Goal: Task Accomplishment & Management: Use online tool/utility

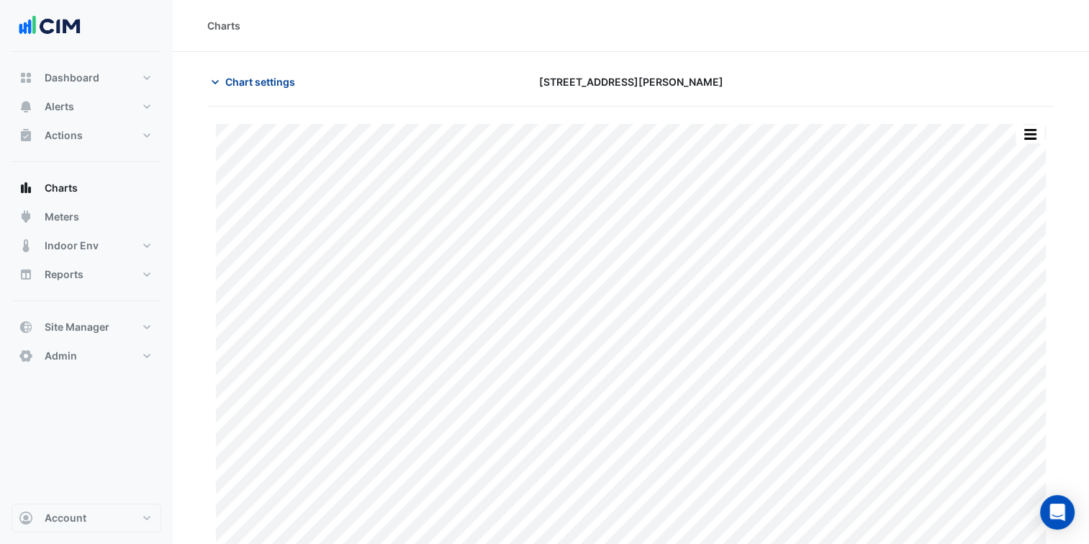
click at [269, 81] on span "Chart settings" at bounding box center [260, 81] width 70 height 15
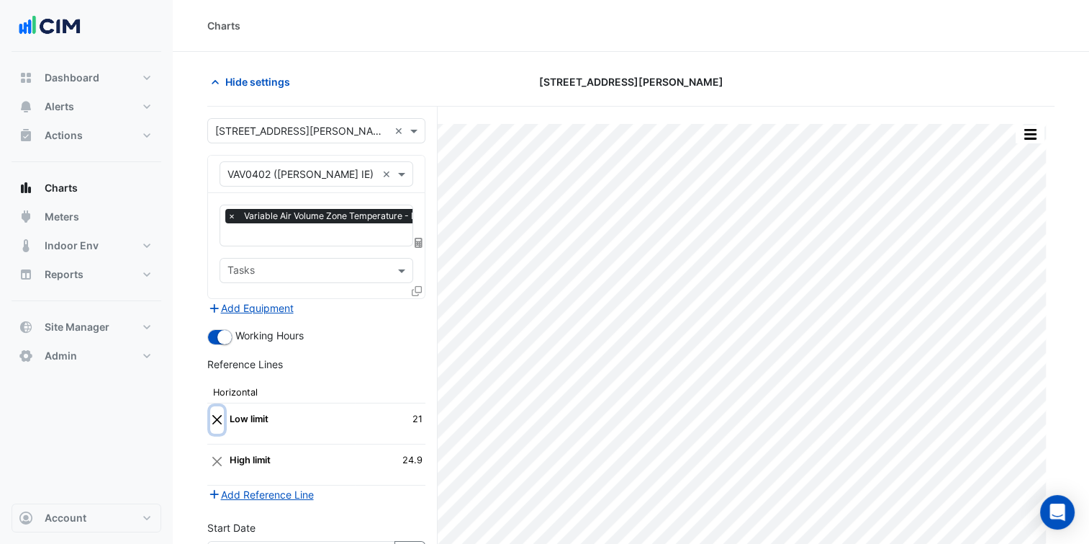
click at [222, 415] on button "Close" at bounding box center [217, 419] width 14 height 27
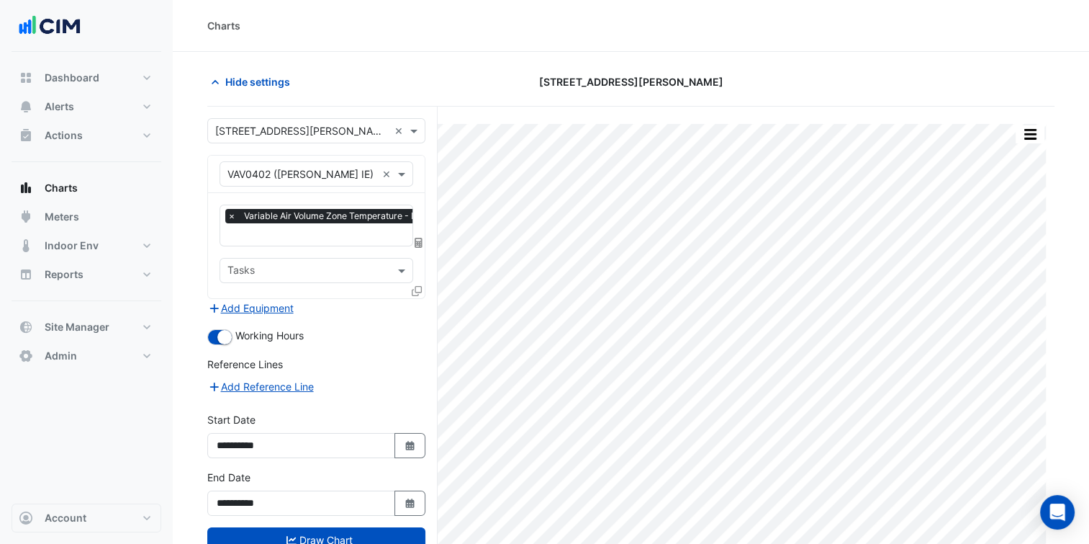
click at [416, 286] on icon at bounding box center [417, 291] width 10 height 10
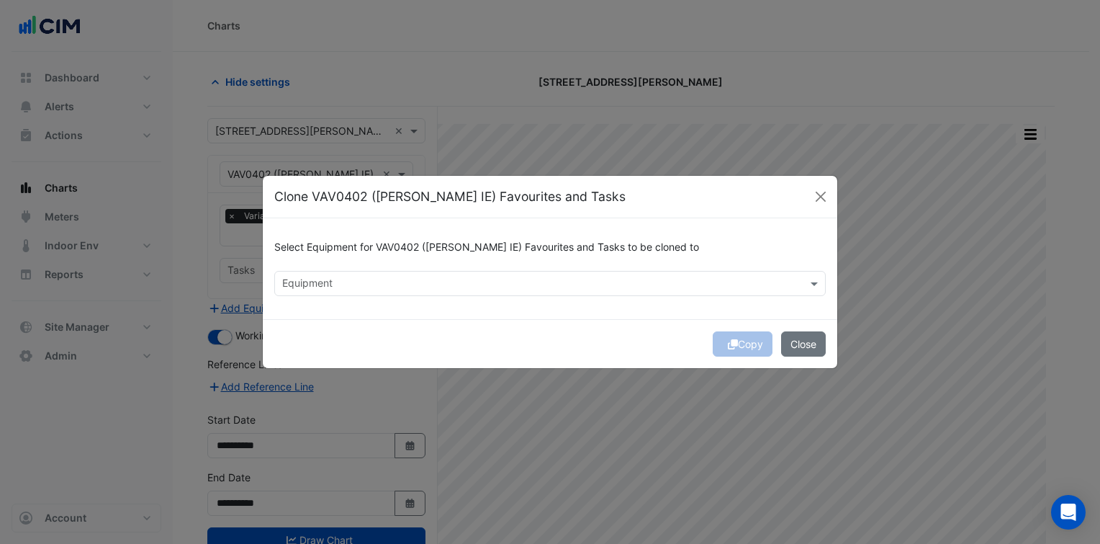
click at [441, 283] on input "text" at bounding box center [541, 284] width 519 height 15
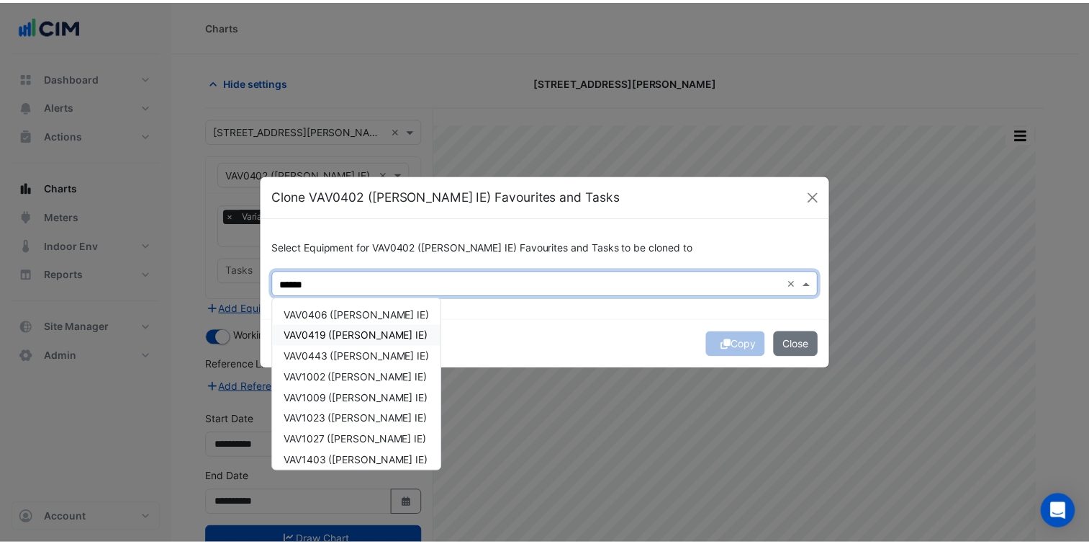
scroll to position [318, 0]
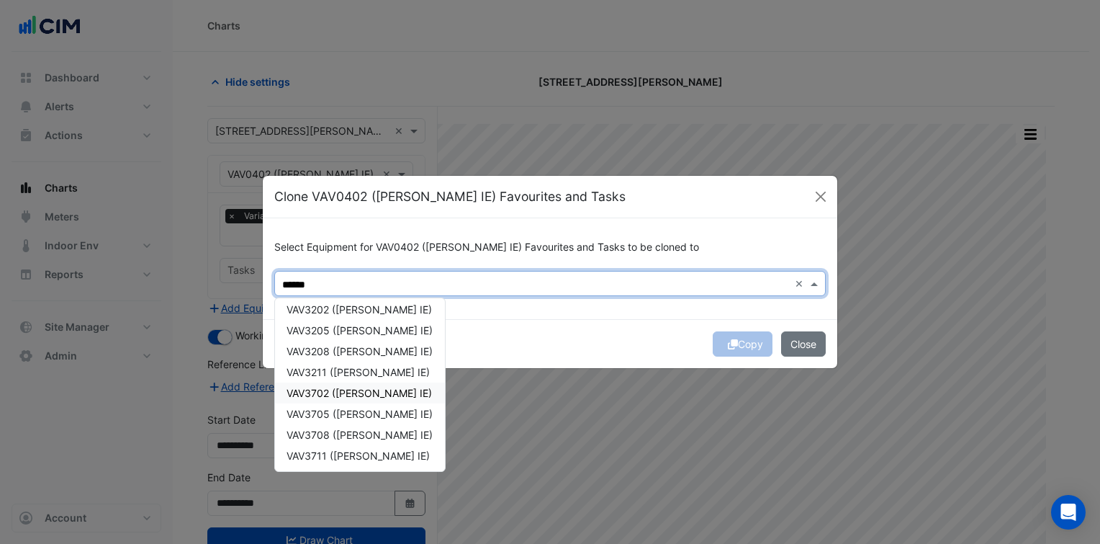
click at [351, 392] on span "VAV3702 ([PERSON_NAME] IE)" at bounding box center [359, 393] width 145 height 12
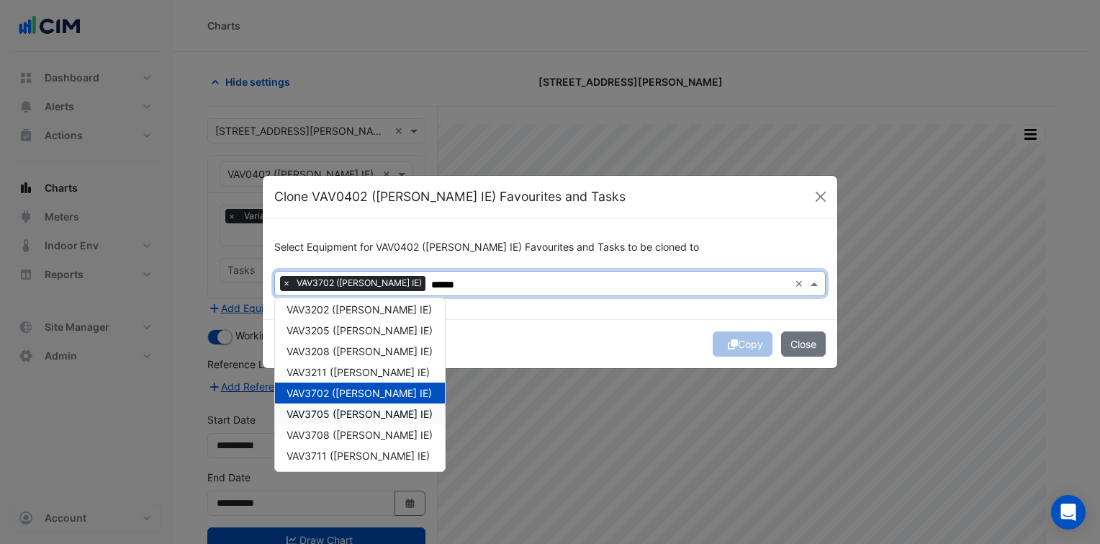
click at [348, 420] on div "VAV3705 ([PERSON_NAME] IE)" at bounding box center [360, 413] width 170 height 21
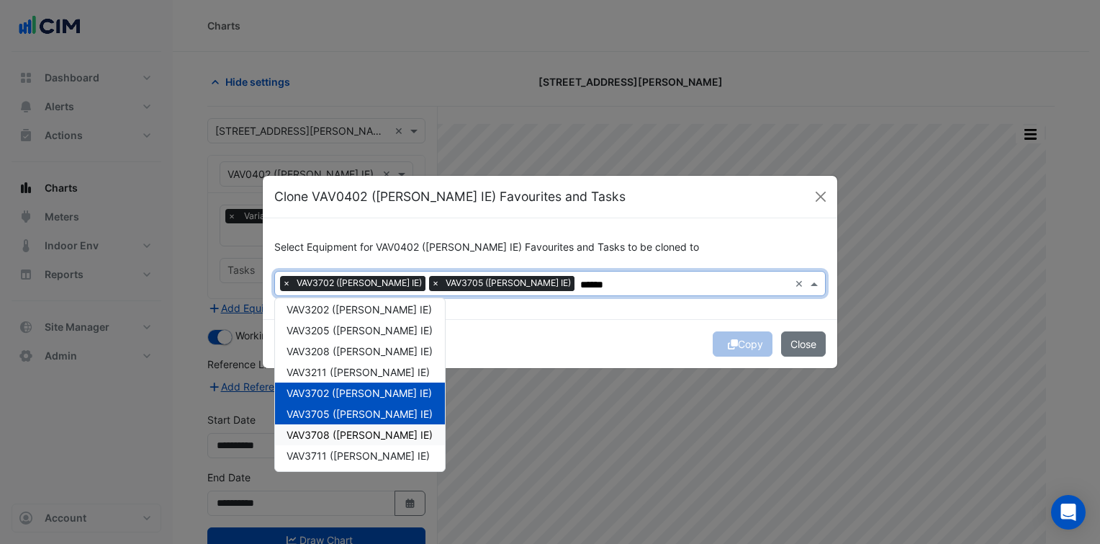
click at [348, 430] on span "VAV3708 ([PERSON_NAME] IE)" at bounding box center [360, 434] width 146 height 12
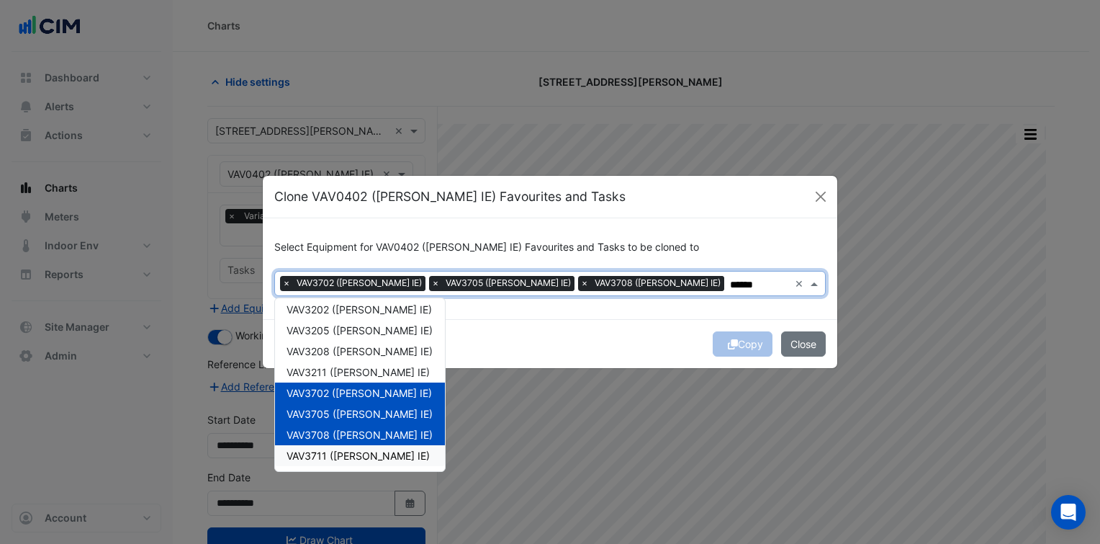
click at [348, 452] on span "VAV3711 ([PERSON_NAME] IE)" at bounding box center [358, 455] width 143 height 12
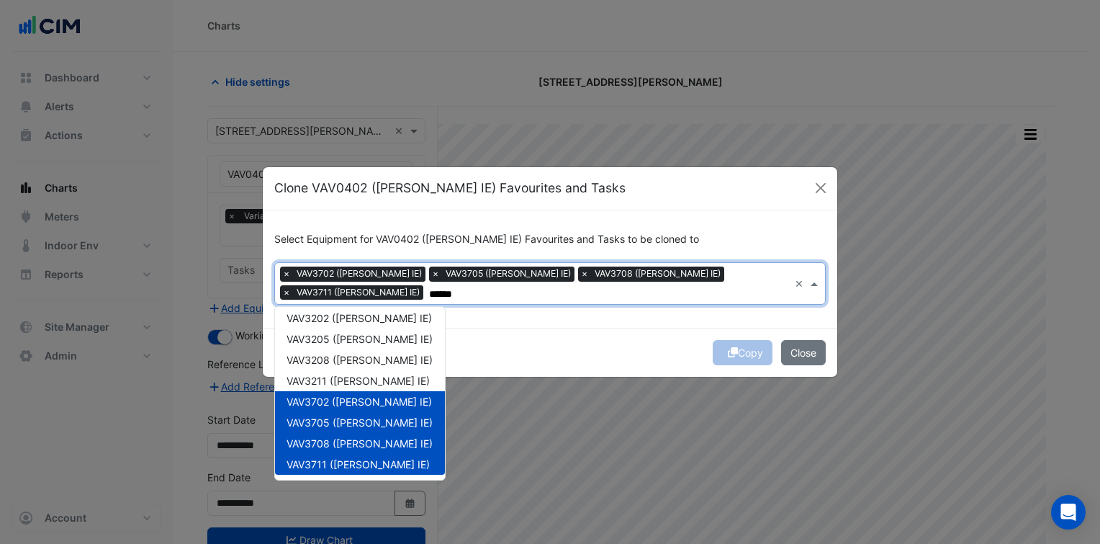
type input "******"
click at [606, 359] on div "Copy Close" at bounding box center [550, 352] width 574 height 49
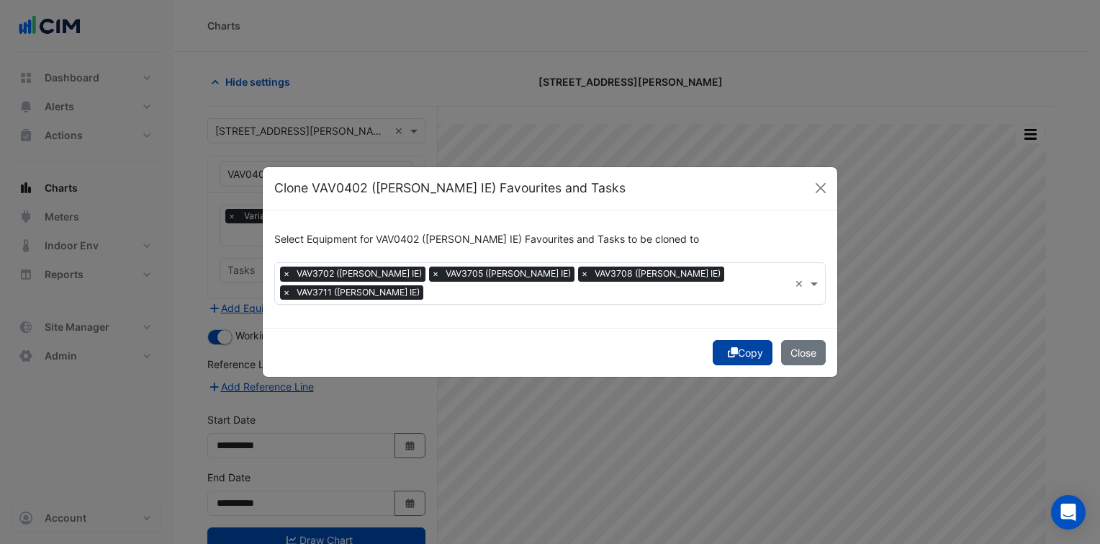
click at [753, 350] on button "Copy" at bounding box center [743, 352] width 60 height 25
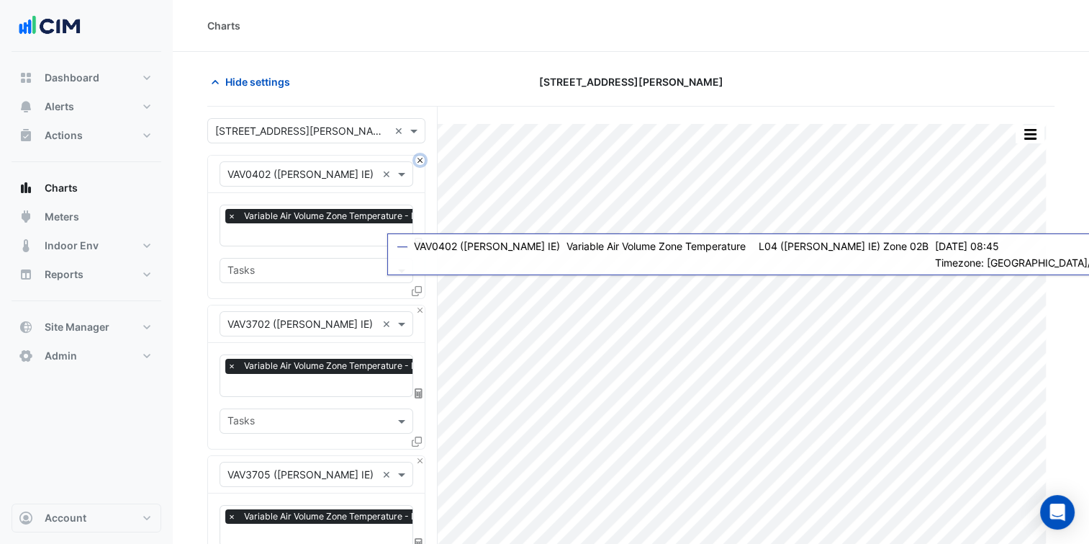
click at [419, 161] on button "Close" at bounding box center [419, 159] width 9 height 9
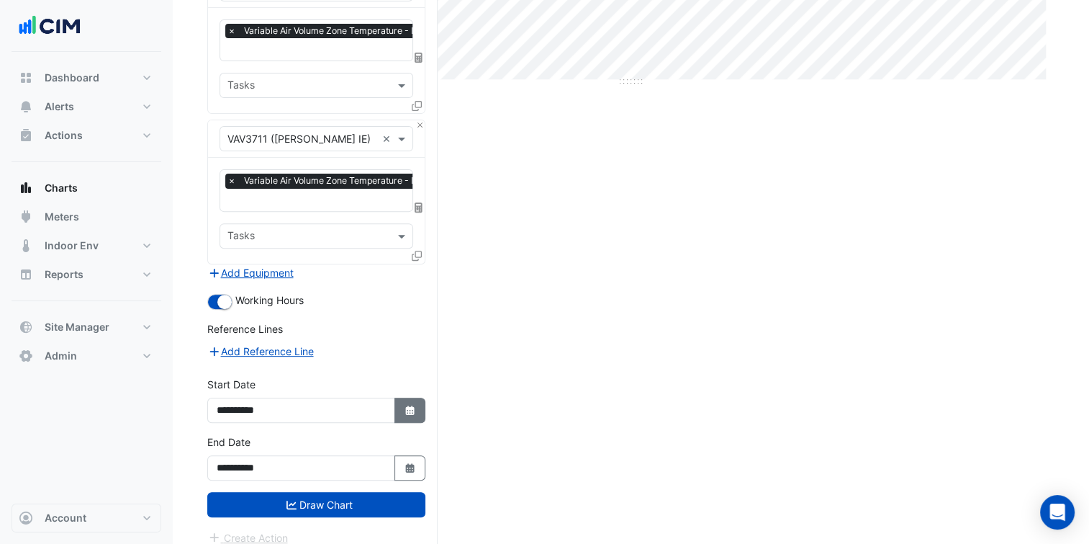
click at [408, 404] on fa-icon "Select Date" at bounding box center [410, 410] width 13 height 12
select select "*"
select select "****"
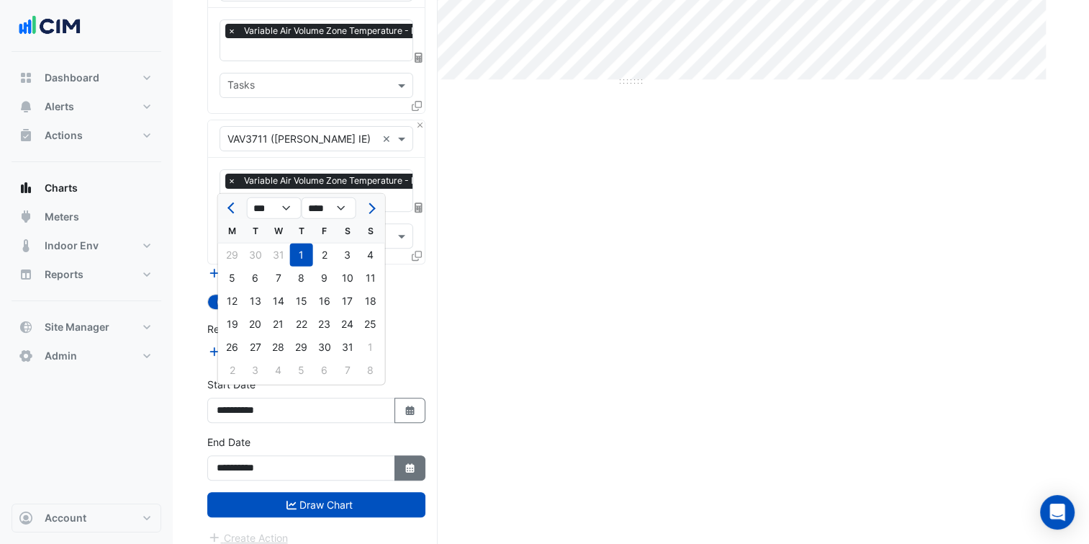
click at [405, 455] on button "Select Date" at bounding box center [411, 467] width 32 height 25
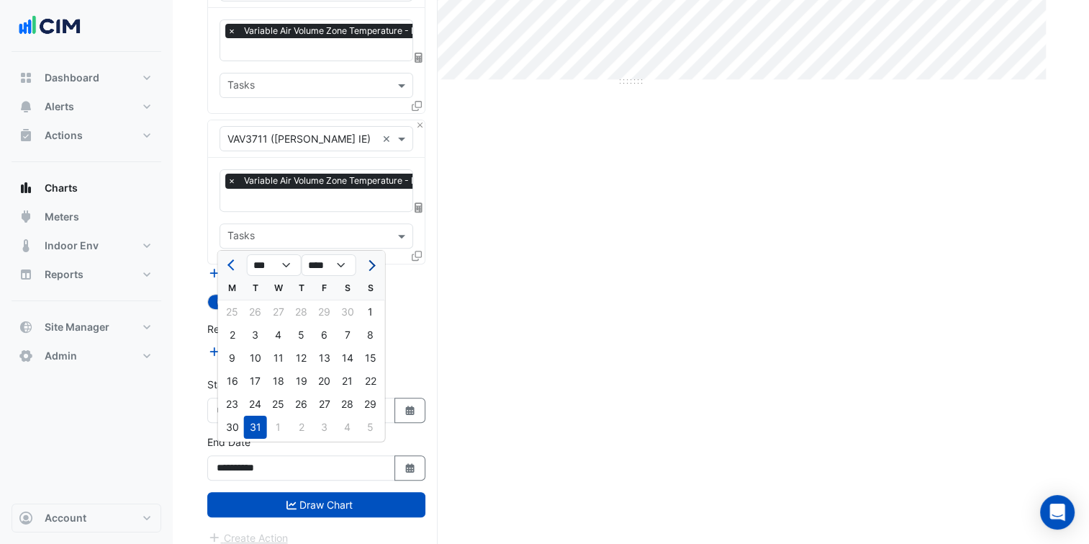
click at [373, 272] on button "Next month" at bounding box center [370, 264] width 17 height 23
select select "*"
select select "****"
click at [373, 272] on button "Next month" at bounding box center [370, 264] width 17 height 23
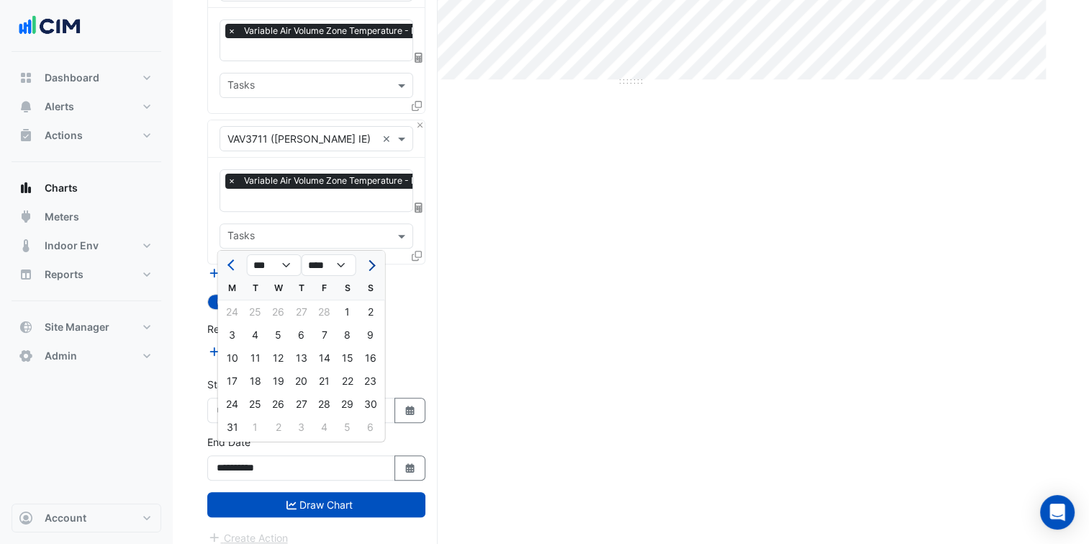
click at [373, 272] on button "Next month" at bounding box center [370, 264] width 17 height 23
select select "*"
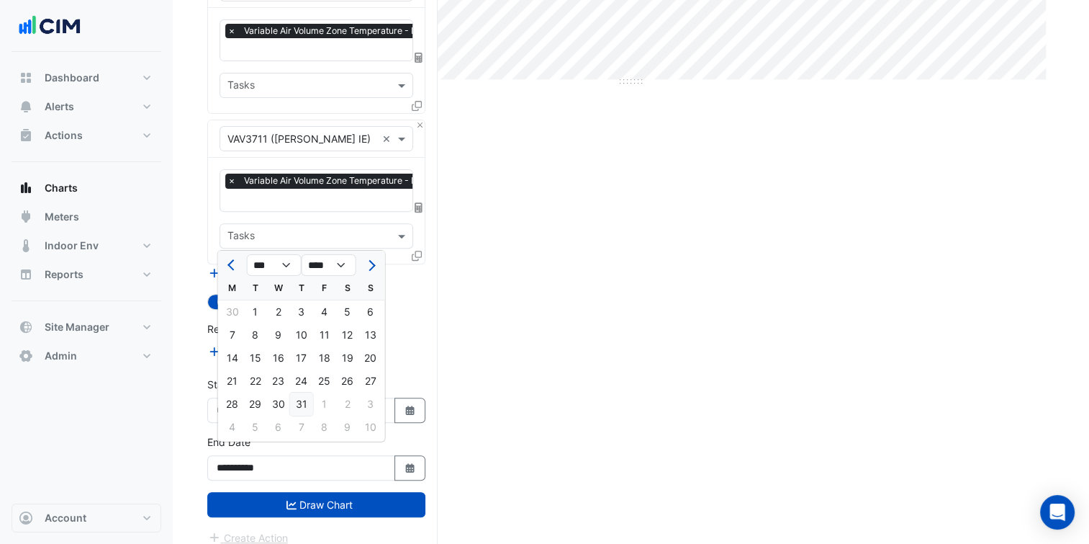
click at [307, 406] on div "31" at bounding box center [301, 403] width 23 height 23
type input "**********"
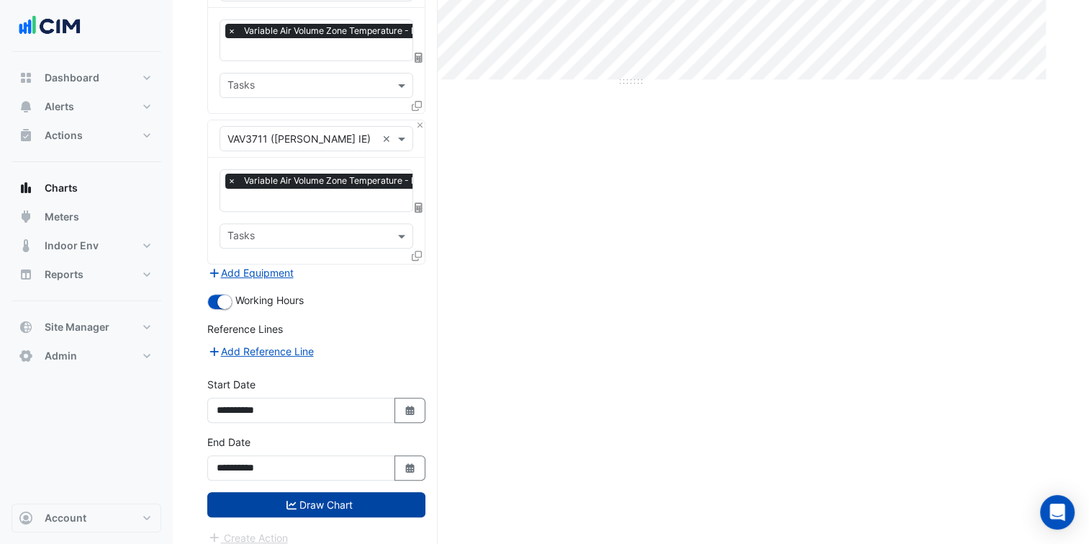
click at [348, 495] on button "Draw Chart" at bounding box center [316, 504] width 218 height 25
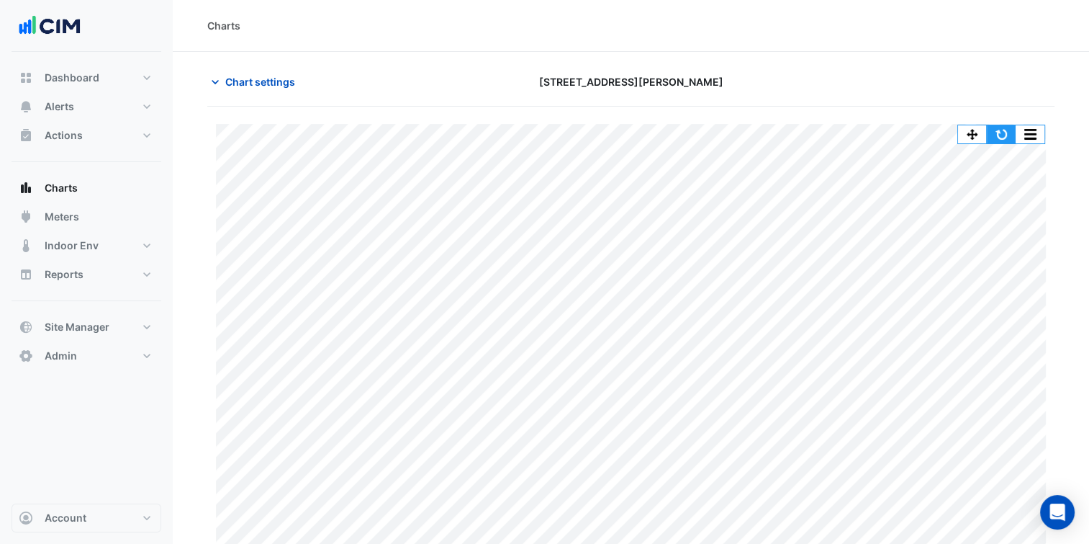
click at [1005, 130] on button "button" at bounding box center [1001, 134] width 29 height 18
click at [1031, 131] on button "button" at bounding box center [1030, 134] width 29 height 18
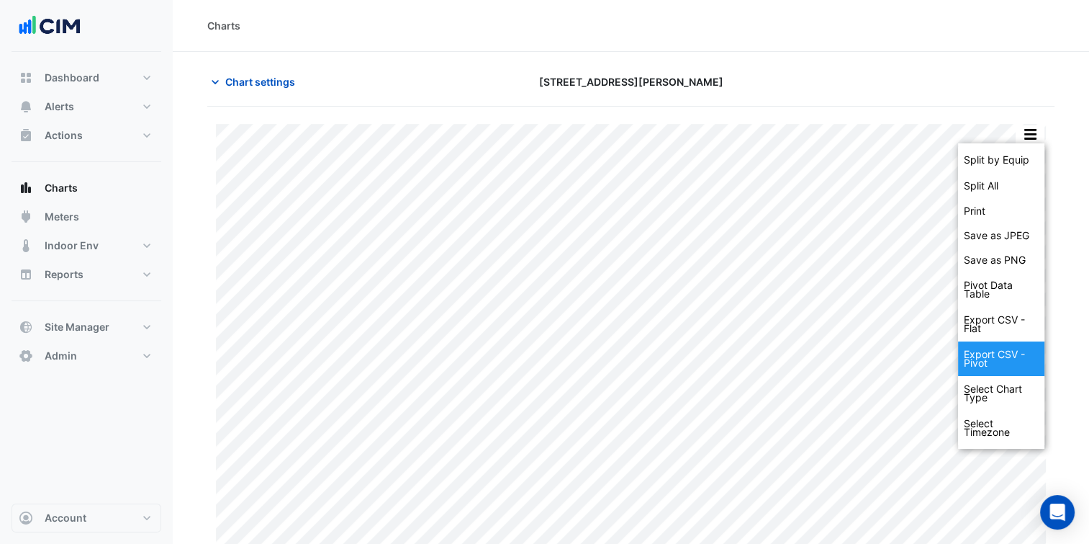
click at [985, 362] on div "Export CSV - Pivot" at bounding box center [1001, 358] width 86 height 35
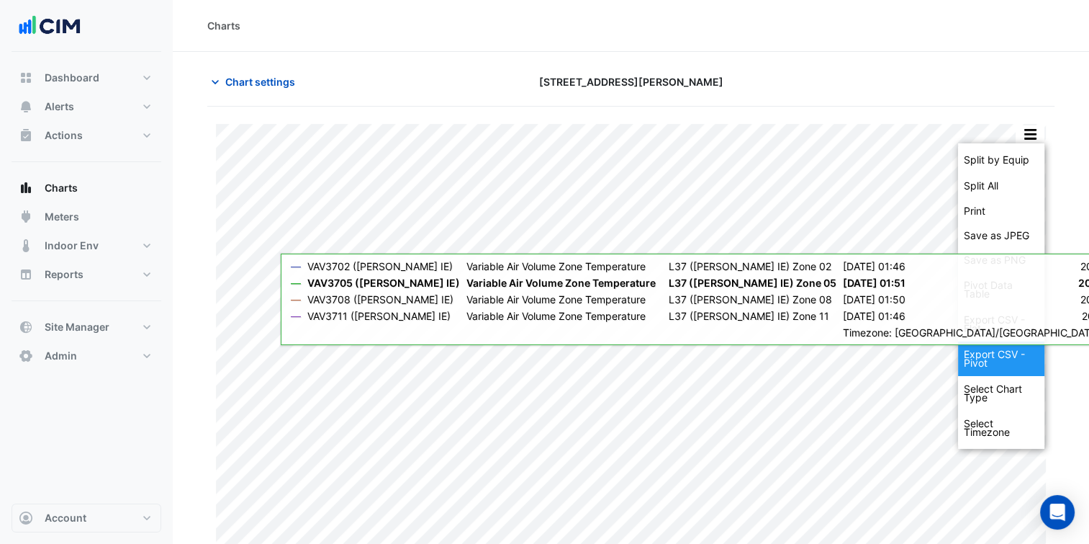
click at [962, 351] on div "Export CSV - Pivot" at bounding box center [1001, 358] width 86 height 35
click at [1002, 358] on div "Export CSV - Pivot" at bounding box center [1001, 358] width 86 height 35
click at [1001, 351] on div "Export CSV - Pivot" at bounding box center [1001, 358] width 86 height 35
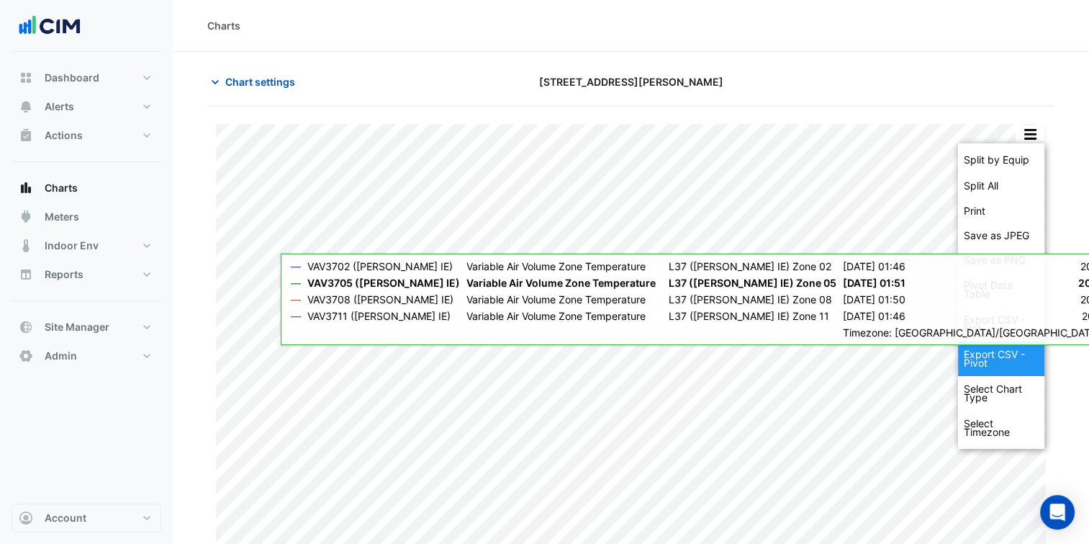
click at [1001, 351] on div "Export CSV - Pivot" at bounding box center [1001, 358] width 86 height 35
click at [896, 84] on div at bounding box center [919, 81] width 288 height 25
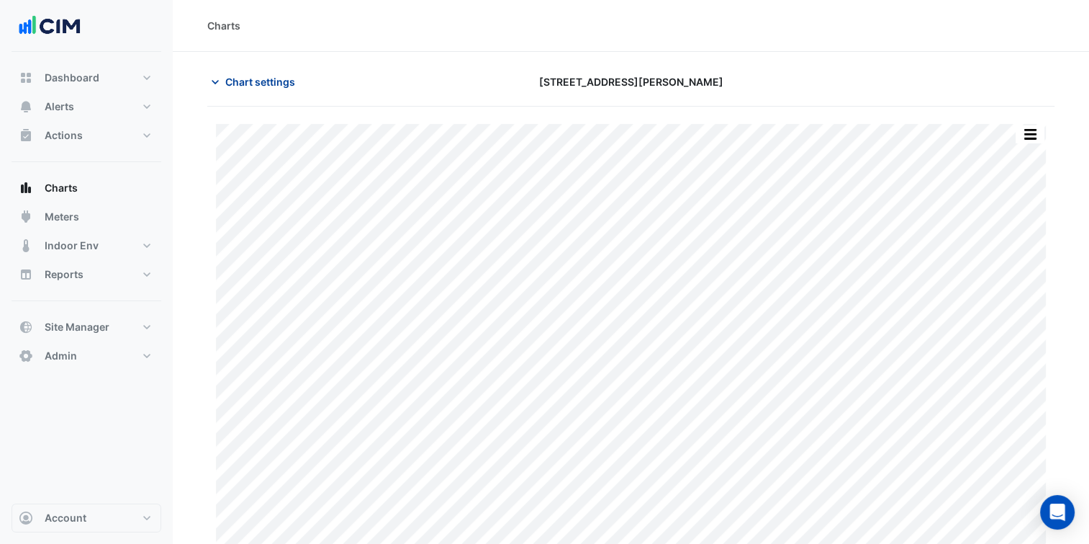
click at [268, 86] on span "Chart settings" at bounding box center [260, 81] width 70 height 15
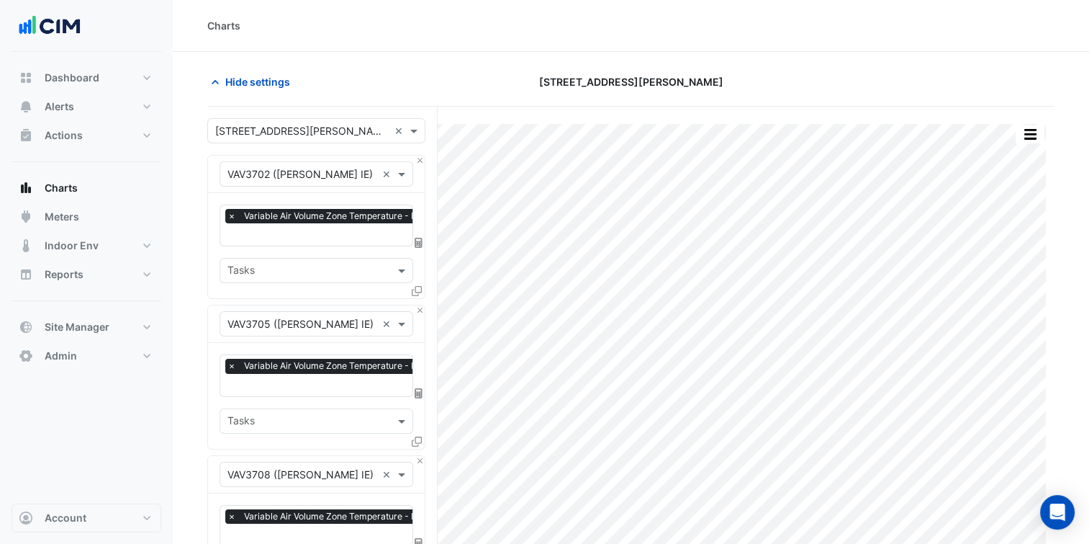
click at [418, 287] on icon at bounding box center [417, 291] width 10 height 10
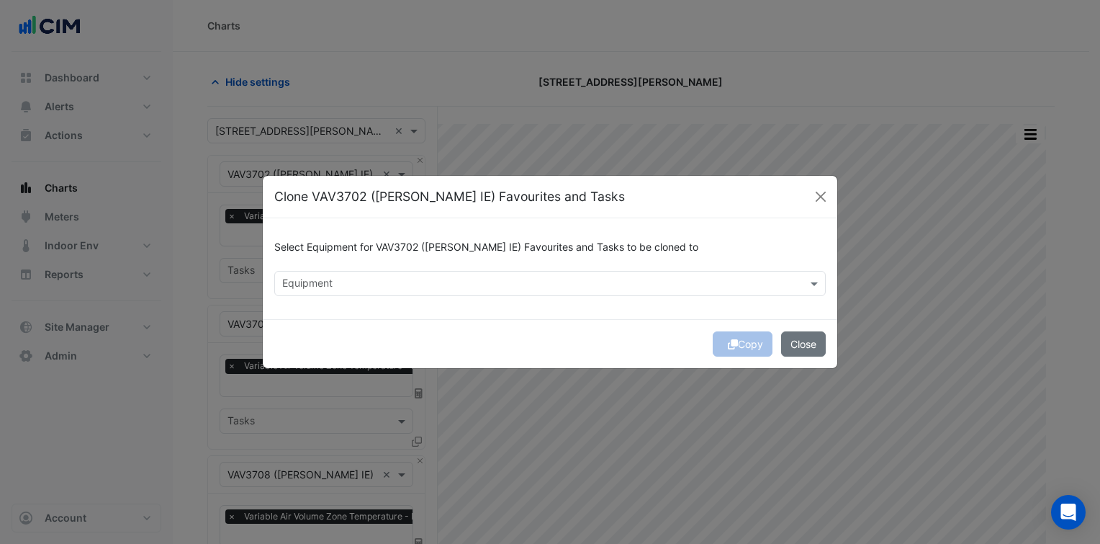
click at [452, 279] on input "text" at bounding box center [541, 284] width 519 height 15
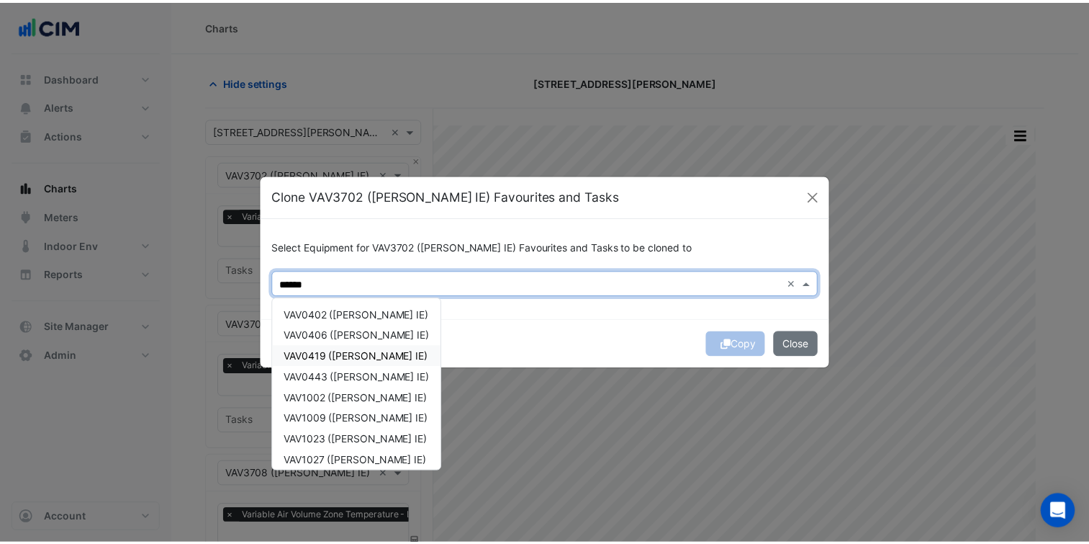
scroll to position [256, 0]
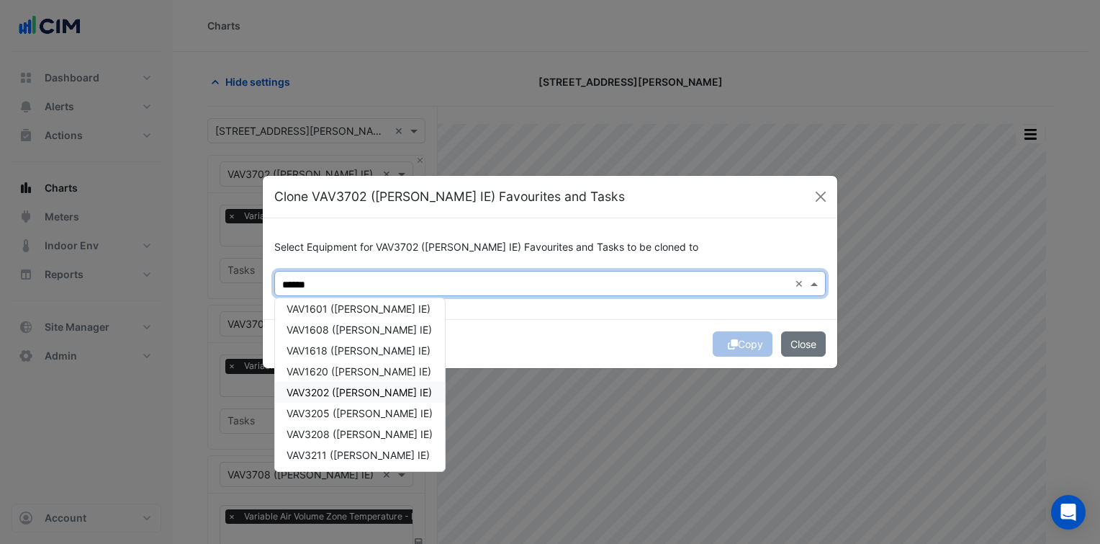
click at [354, 389] on span "VAV3202 ([PERSON_NAME] IE)" at bounding box center [359, 392] width 145 height 12
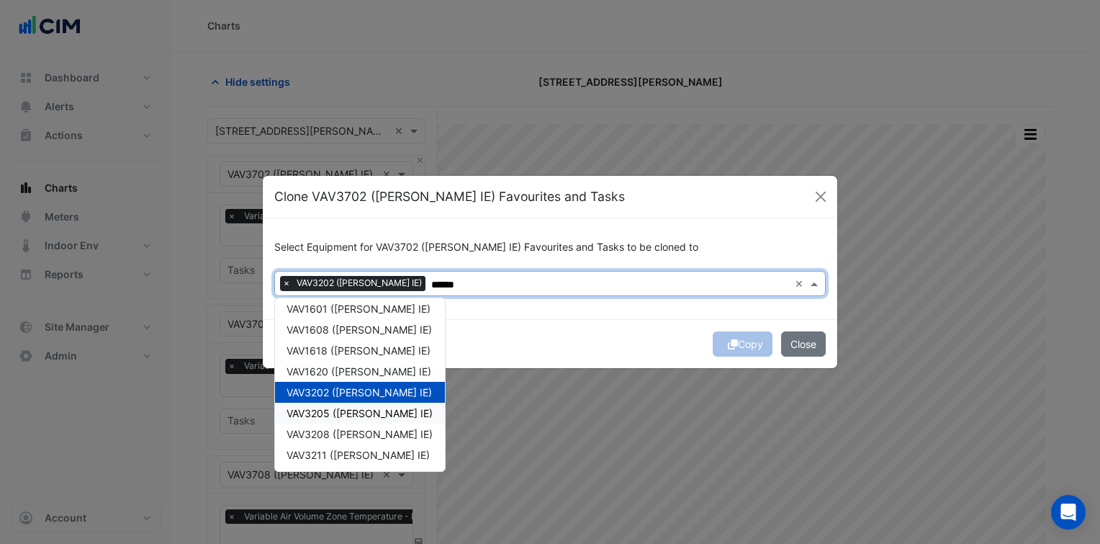
click at [349, 415] on span "VAV3205 ([PERSON_NAME] IE)" at bounding box center [360, 413] width 146 height 12
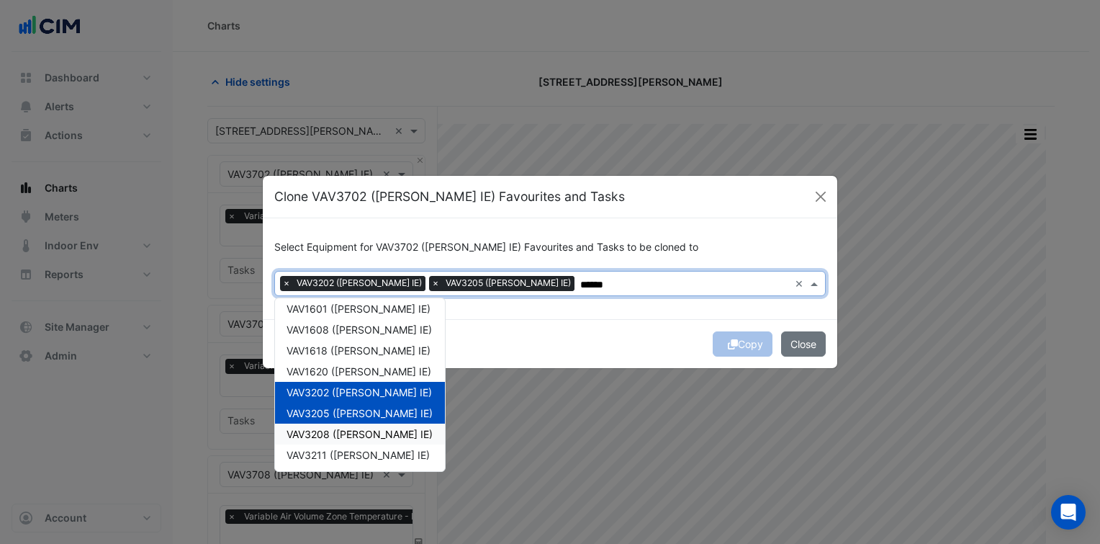
click at [348, 423] on div "VAV3208 ([PERSON_NAME] IE)" at bounding box center [360, 433] width 170 height 21
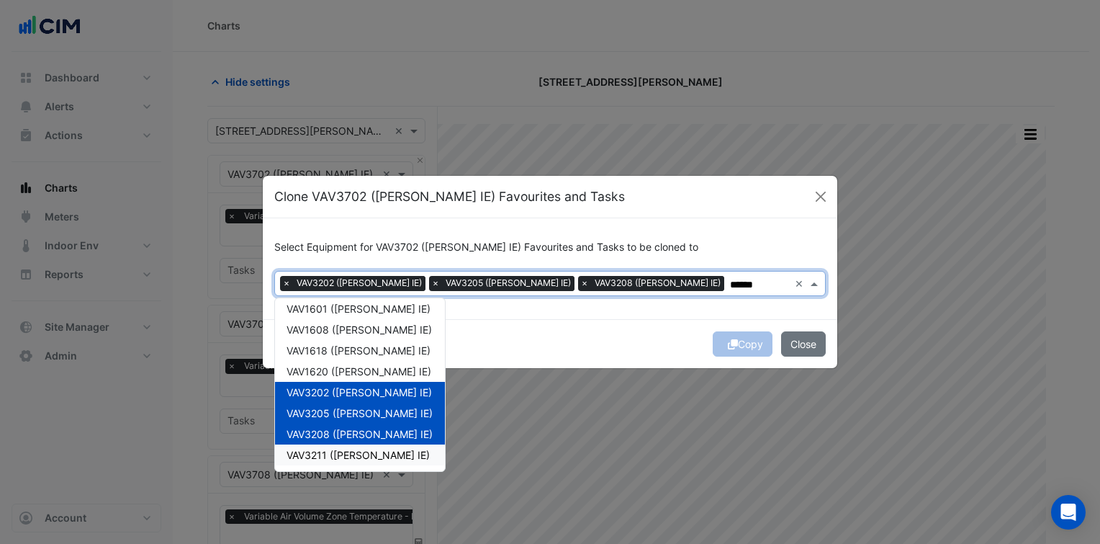
click at [349, 452] on span "VAV3211 ([PERSON_NAME] IE)" at bounding box center [358, 455] width 143 height 12
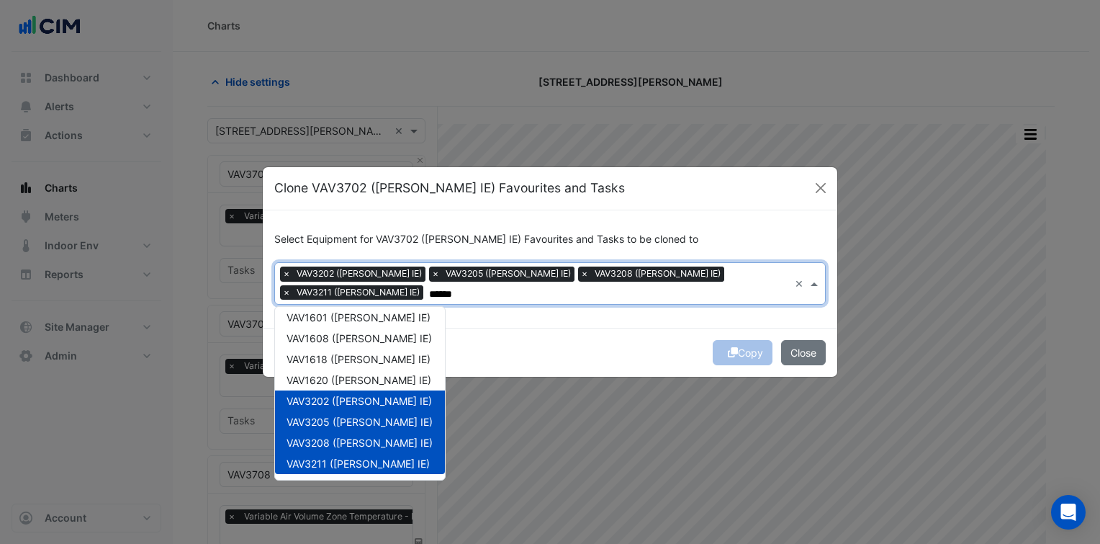
type input "******"
click at [526, 351] on div "Copy Close" at bounding box center [550, 352] width 574 height 49
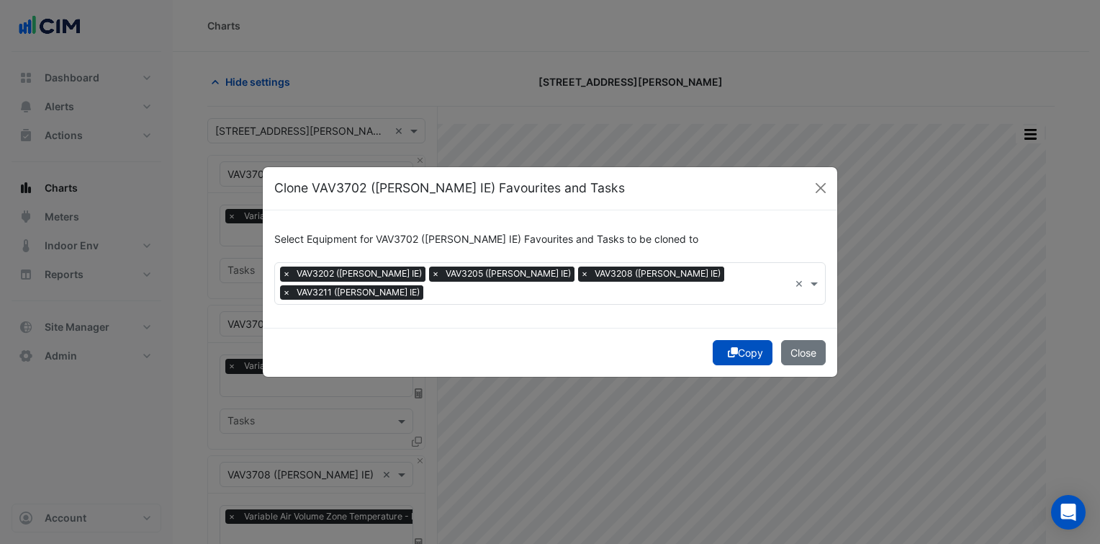
click at [736, 341] on button "Copy" at bounding box center [743, 352] width 60 height 25
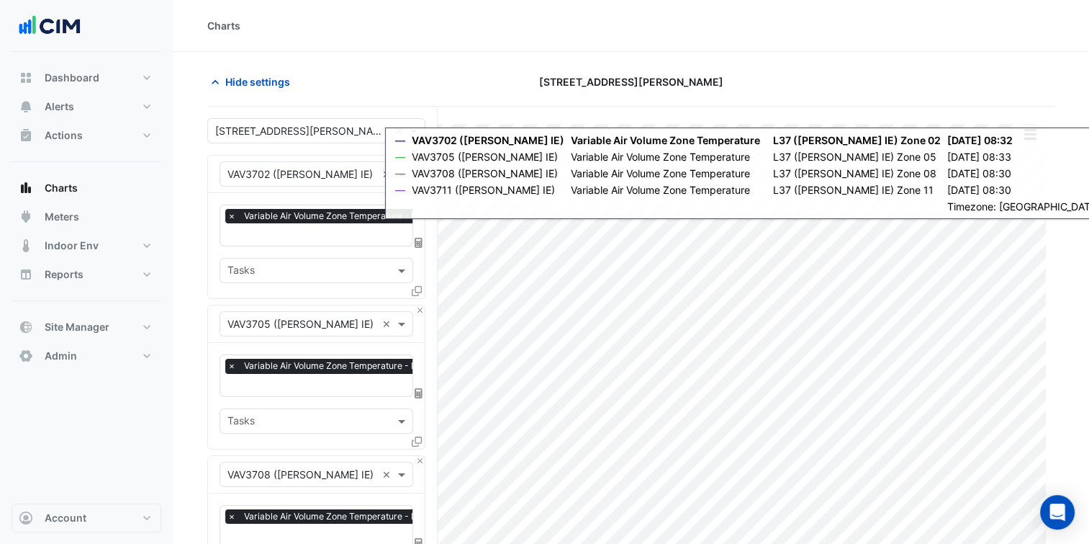
click at [418, 161] on button "Close" at bounding box center [419, 159] width 9 height 9
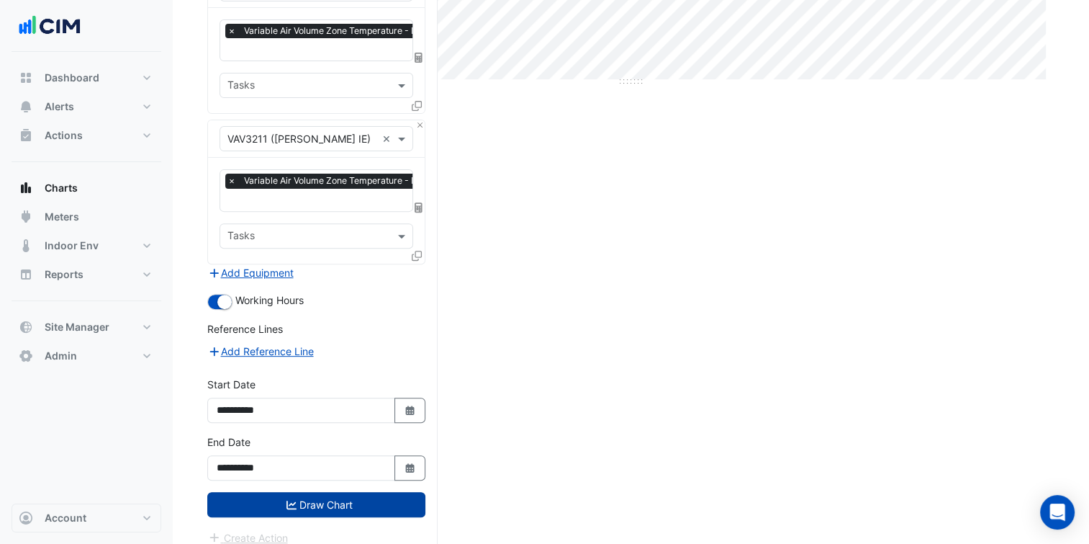
click at [370, 497] on button "Draw Chart" at bounding box center [316, 504] width 218 height 25
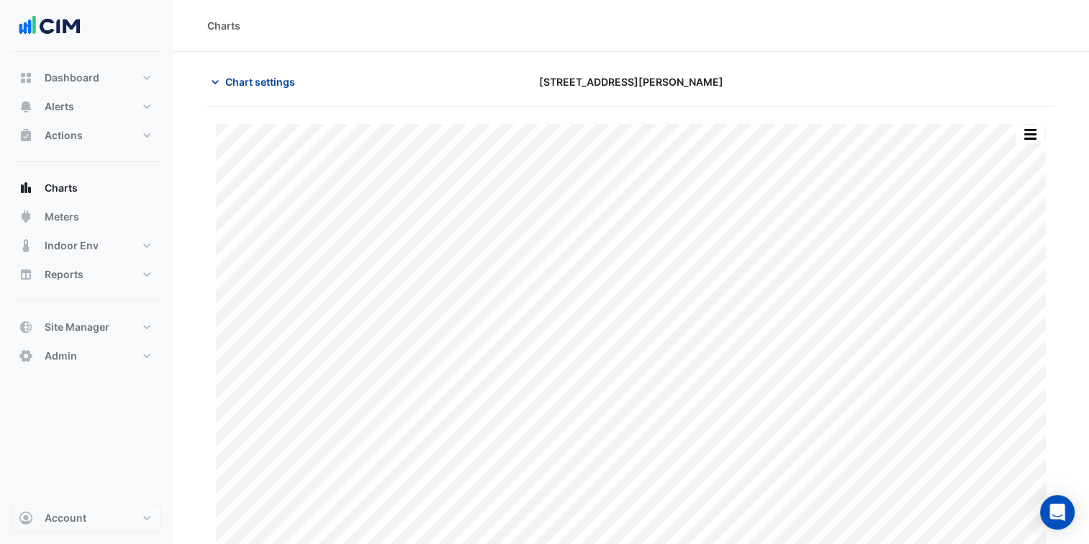
click at [273, 85] on span "Chart settings" at bounding box center [260, 81] width 70 height 15
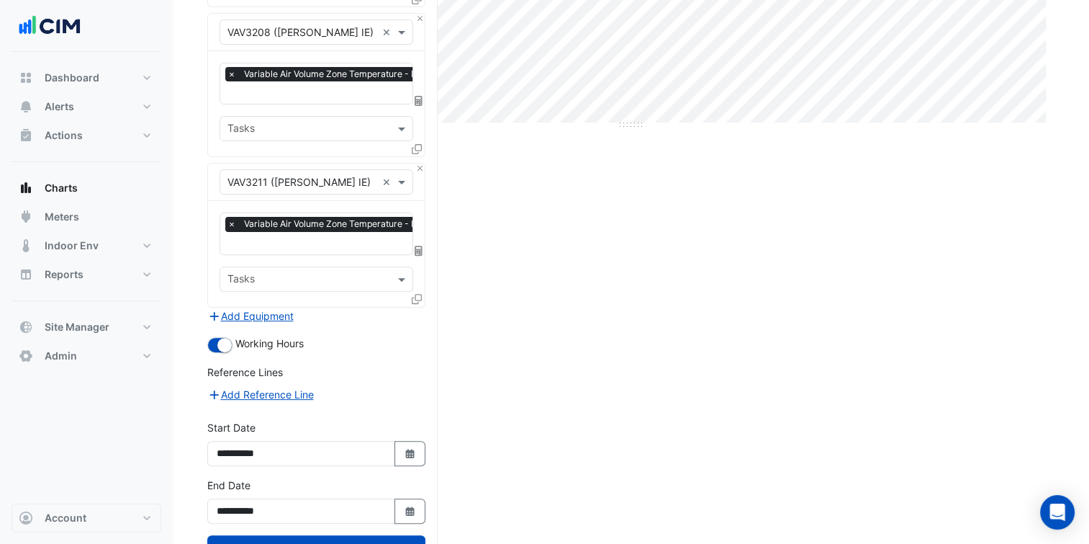
scroll to position [485, 0]
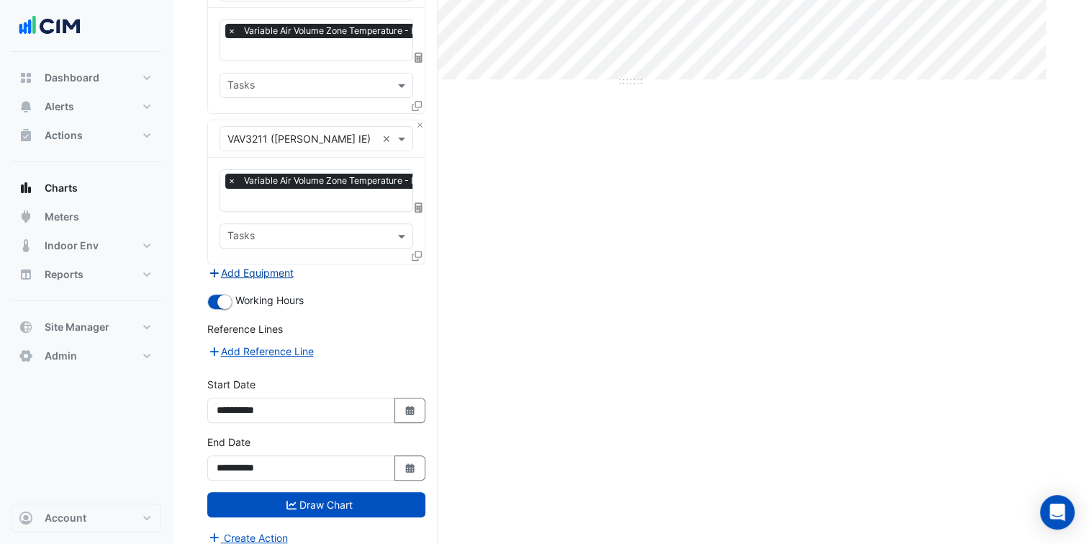
click at [279, 264] on button "Add Equipment" at bounding box center [250, 272] width 87 height 17
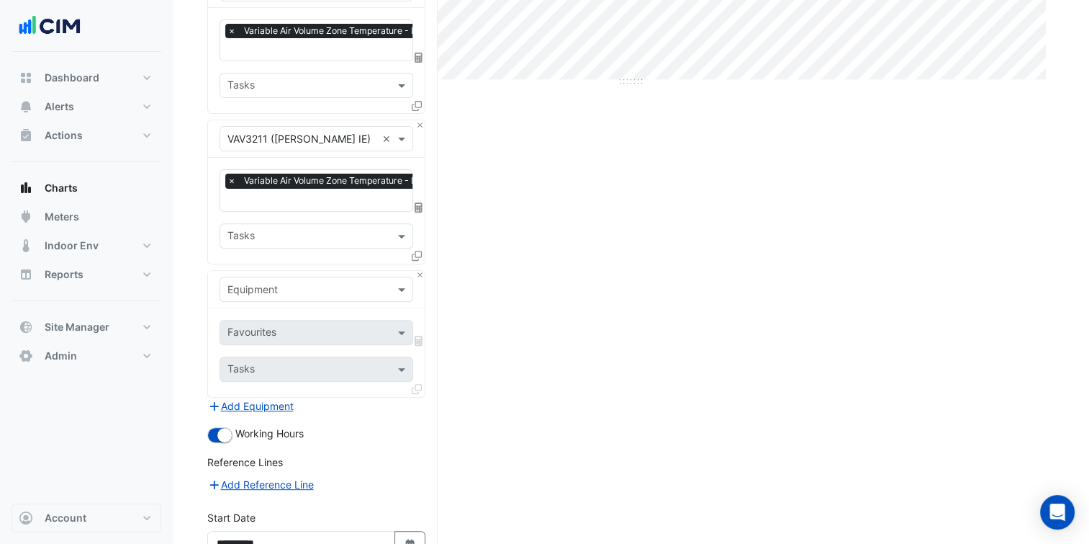
click at [297, 282] on input "text" at bounding box center [301, 289] width 149 height 15
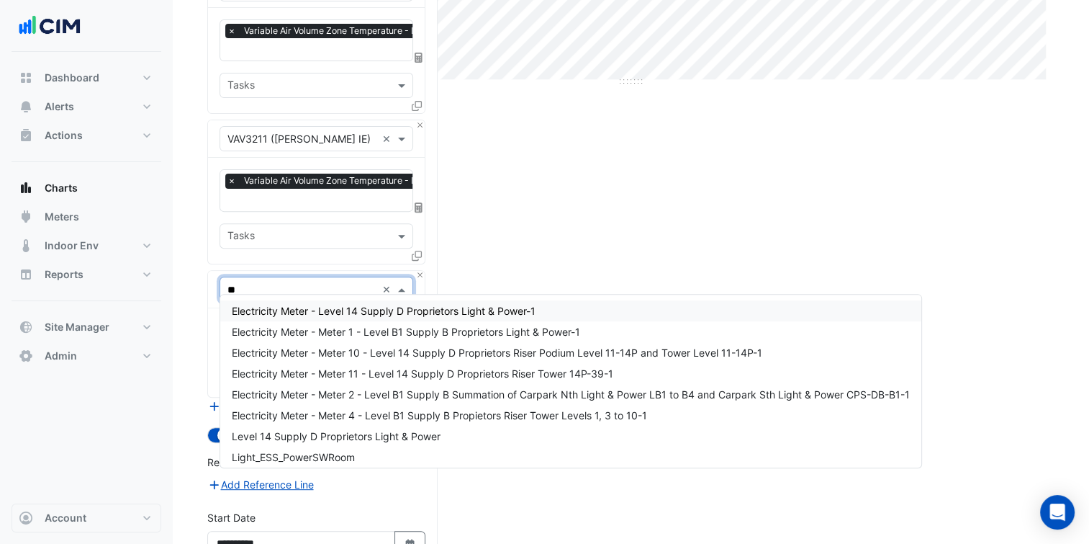
type input "***"
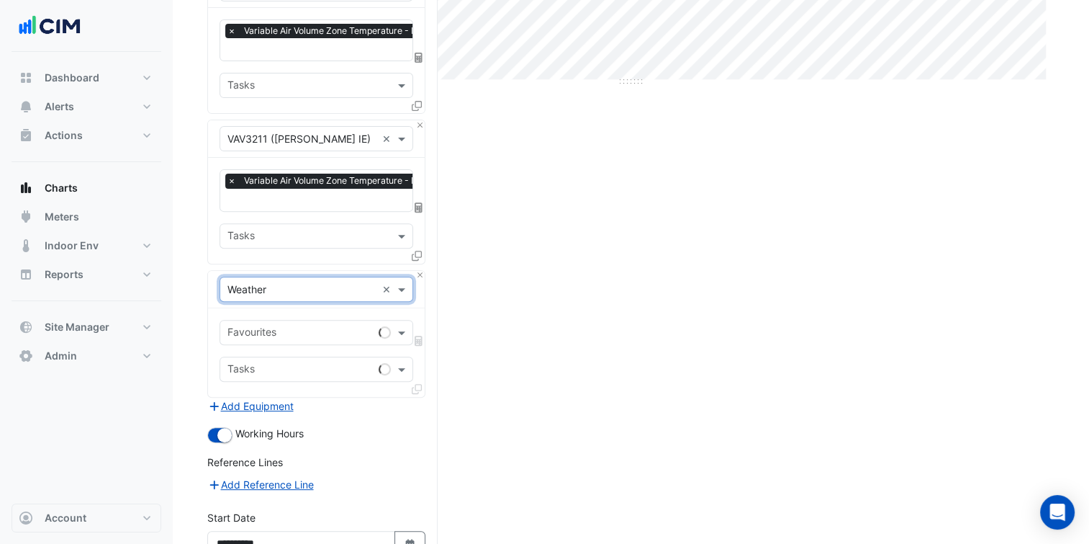
click at [307, 326] on input "text" at bounding box center [299, 333] width 145 height 15
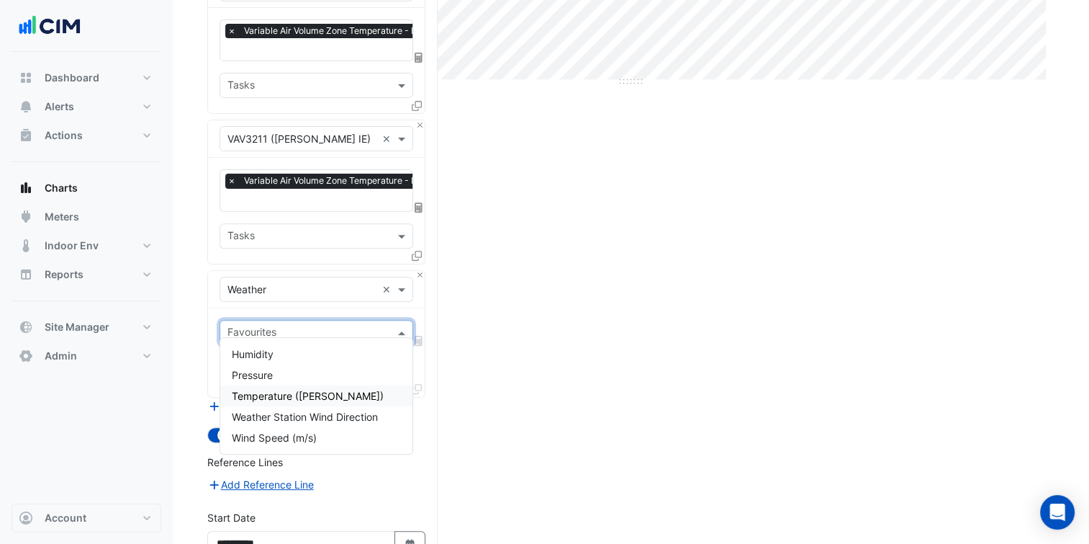
click at [293, 389] on span "Temperature ([PERSON_NAME])" at bounding box center [308, 395] width 152 height 12
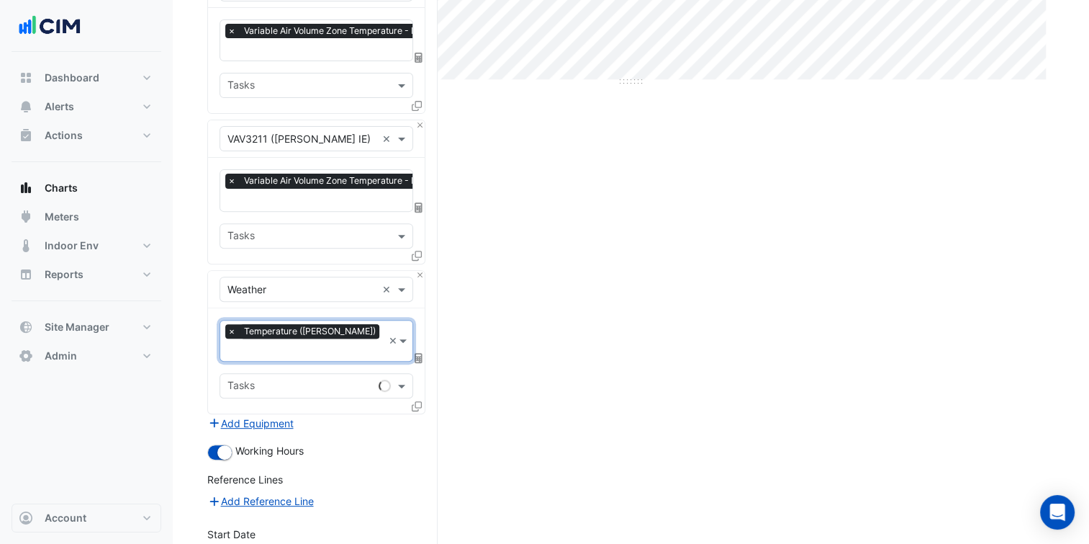
scroll to position [618, 0]
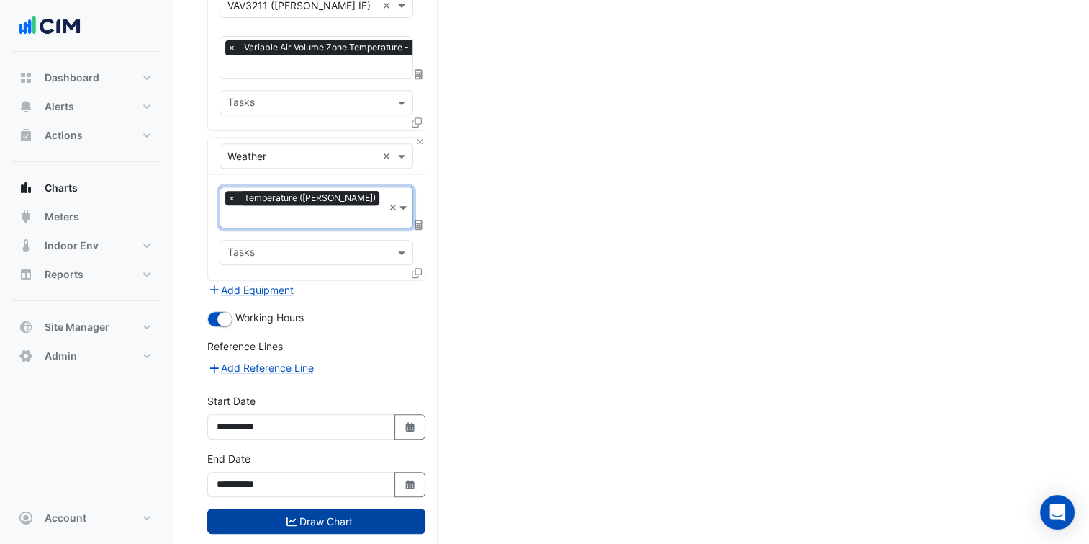
click at [348, 508] on button "Draw Chart" at bounding box center [316, 520] width 218 height 25
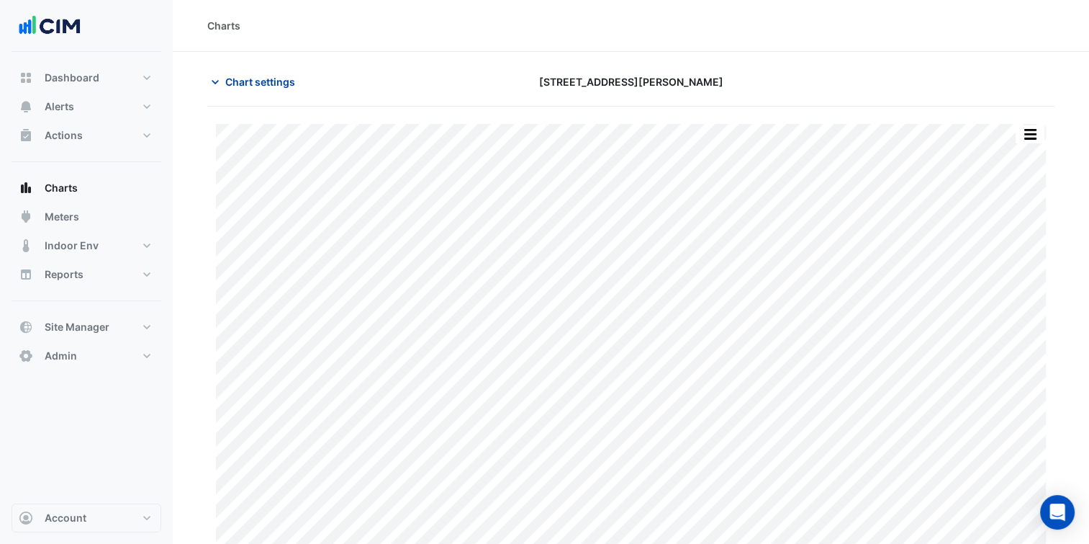
click at [261, 89] on button "Chart settings" at bounding box center [255, 81] width 97 height 25
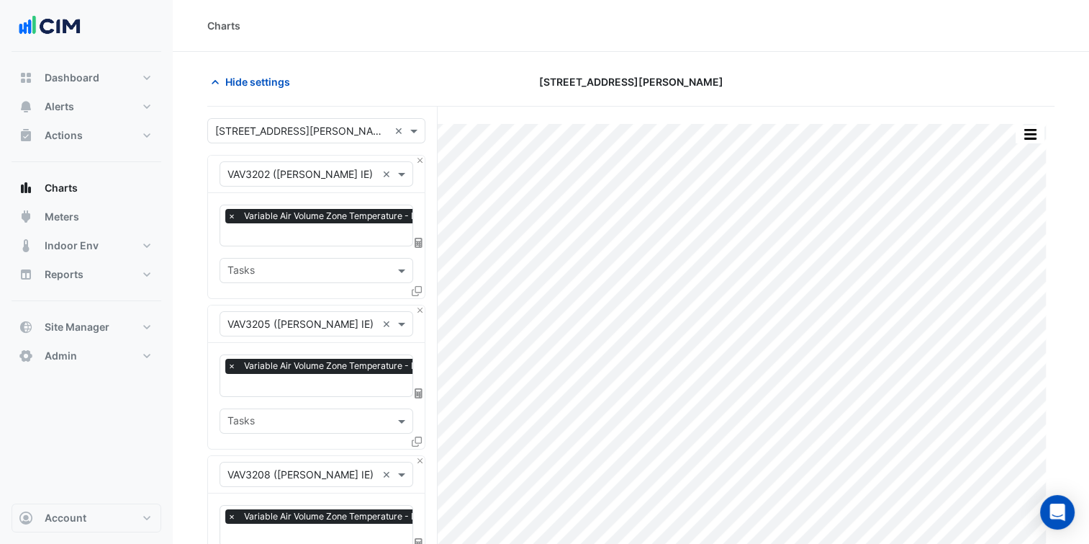
click at [418, 289] on icon at bounding box center [417, 291] width 10 height 10
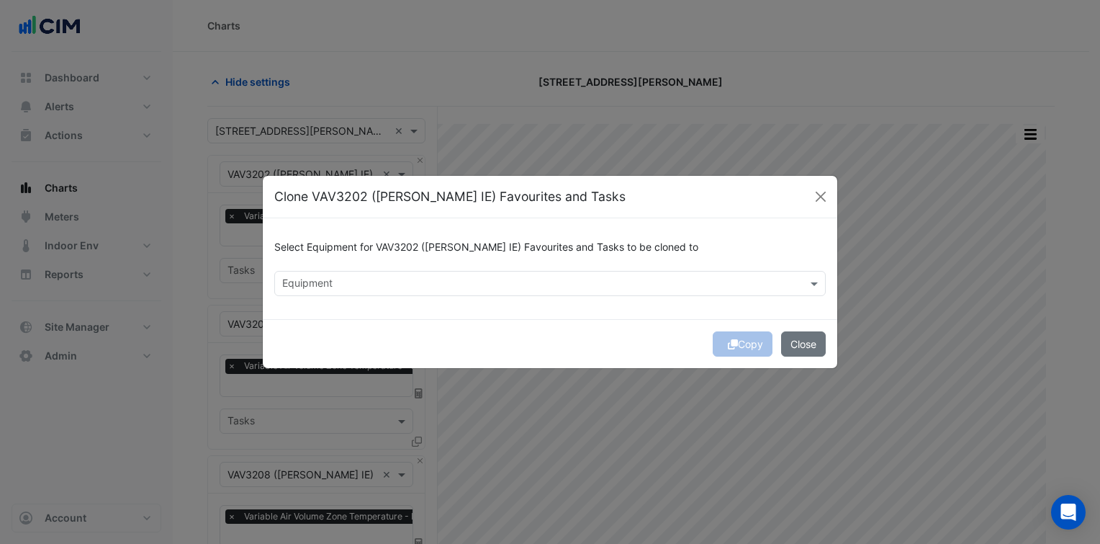
click at [442, 284] on input "text" at bounding box center [541, 284] width 519 height 15
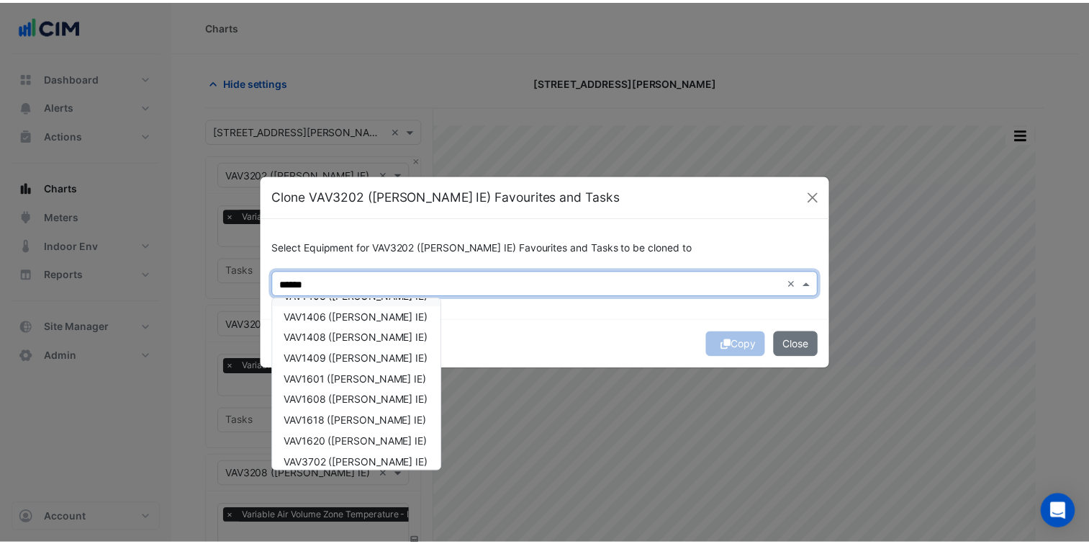
scroll to position [196, 0]
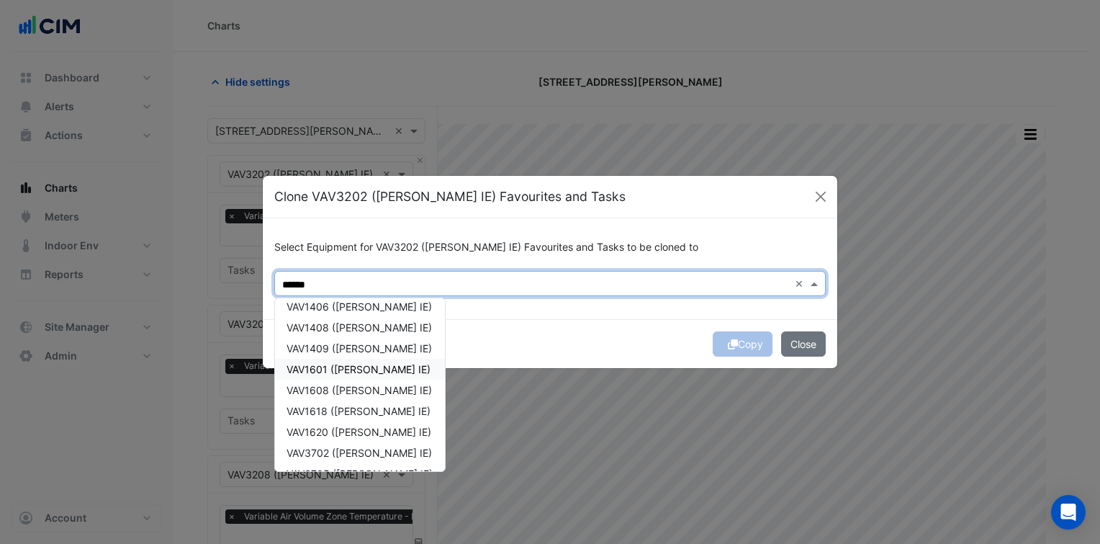
click at [355, 368] on span "VAV1601 ([PERSON_NAME] IE)" at bounding box center [359, 369] width 144 height 12
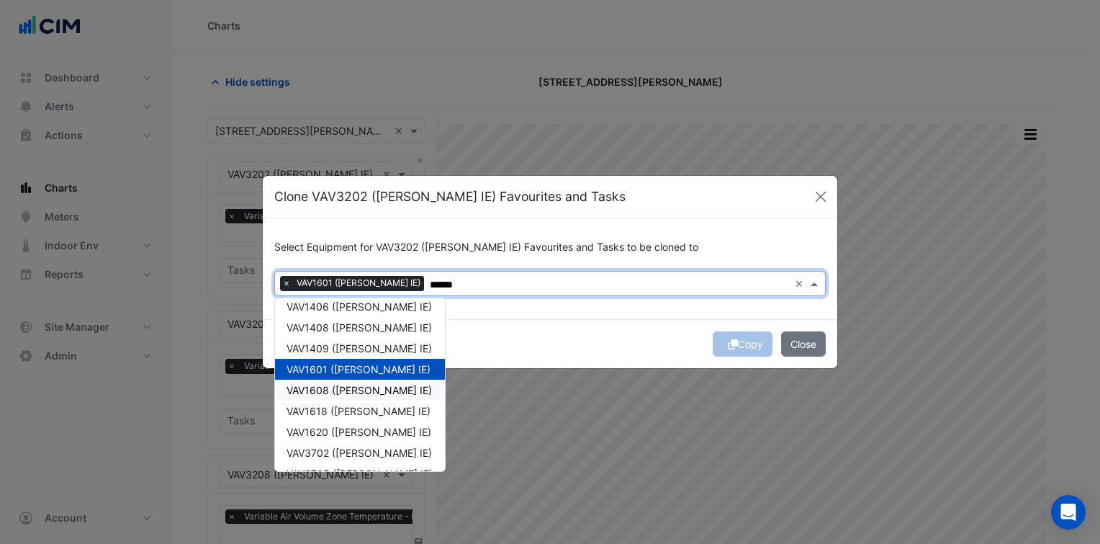
click at [354, 384] on span "VAV1608 ([PERSON_NAME] IE)" at bounding box center [359, 390] width 145 height 12
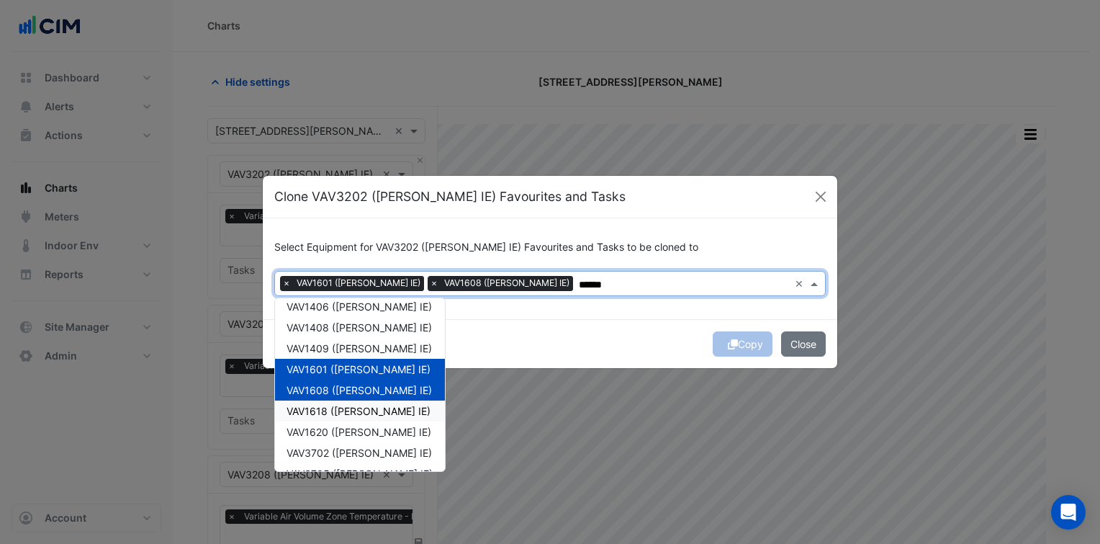
click at [352, 413] on span "VAV1618 ([PERSON_NAME] IE)" at bounding box center [359, 411] width 144 height 12
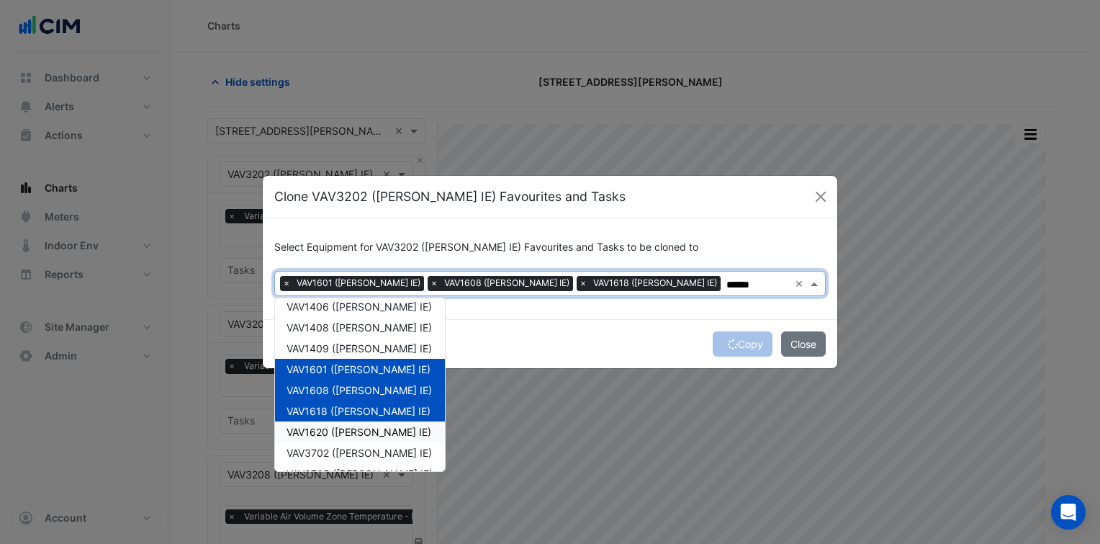
click at [353, 425] on span "VAV1620 ([PERSON_NAME] IE)" at bounding box center [359, 431] width 145 height 12
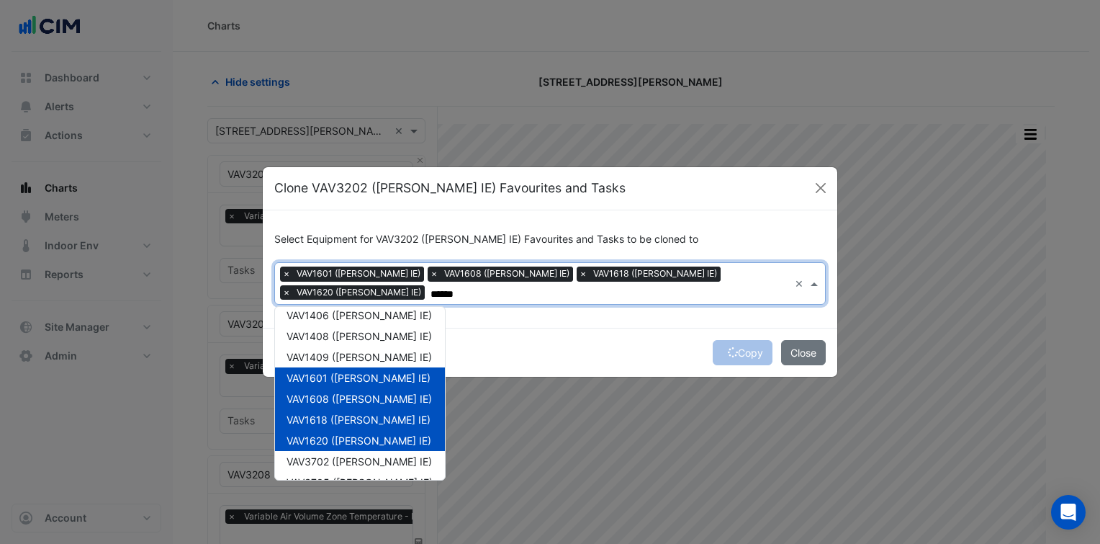
type input "******"
click at [574, 328] on div "Copy Close" at bounding box center [550, 352] width 574 height 49
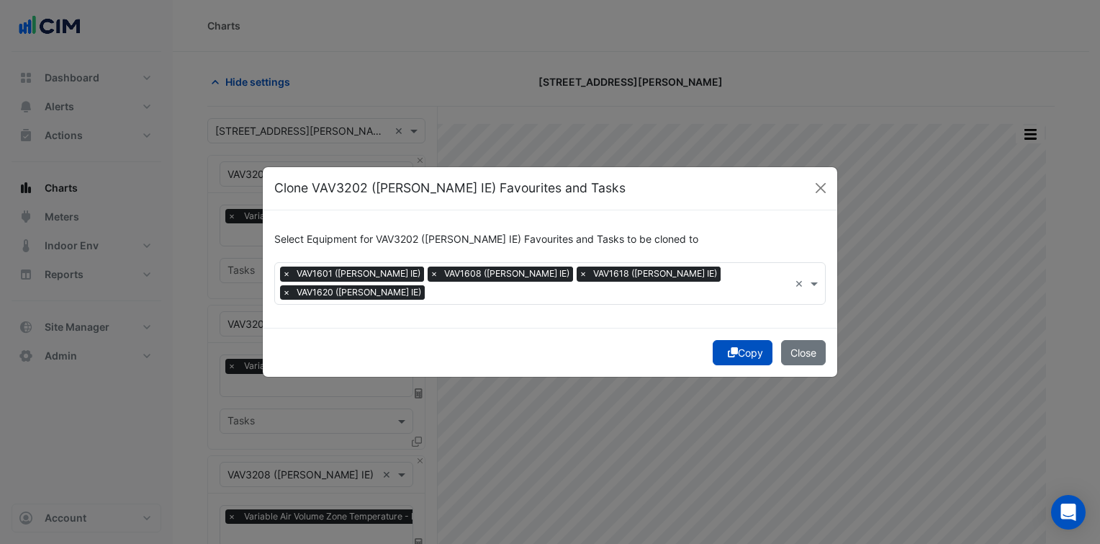
click at [742, 340] on button "Copy" at bounding box center [743, 352] width 60 height 25
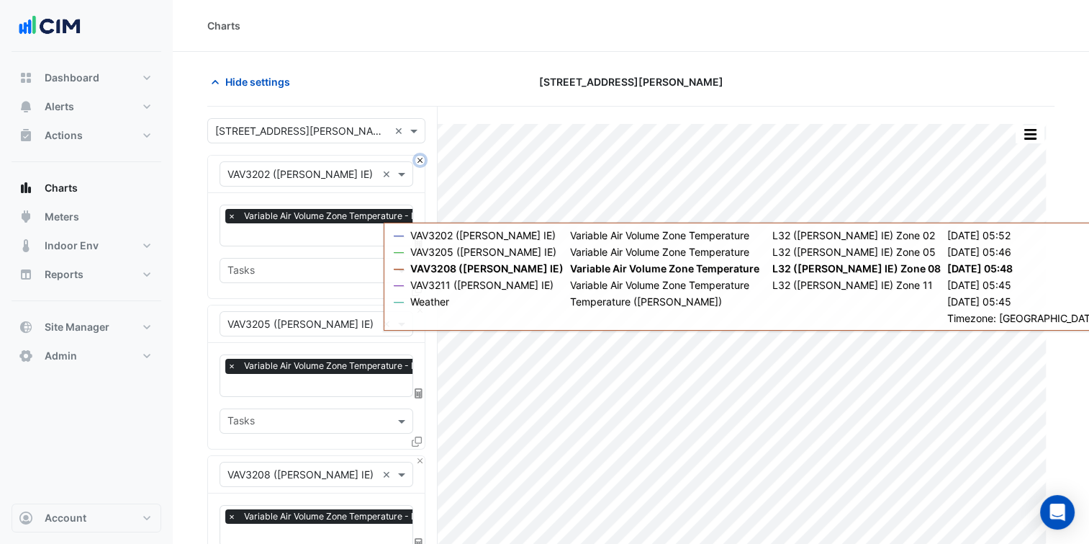
click at [418, 157] on button "Close" at bounding box center [419, 159] width 9 height 9
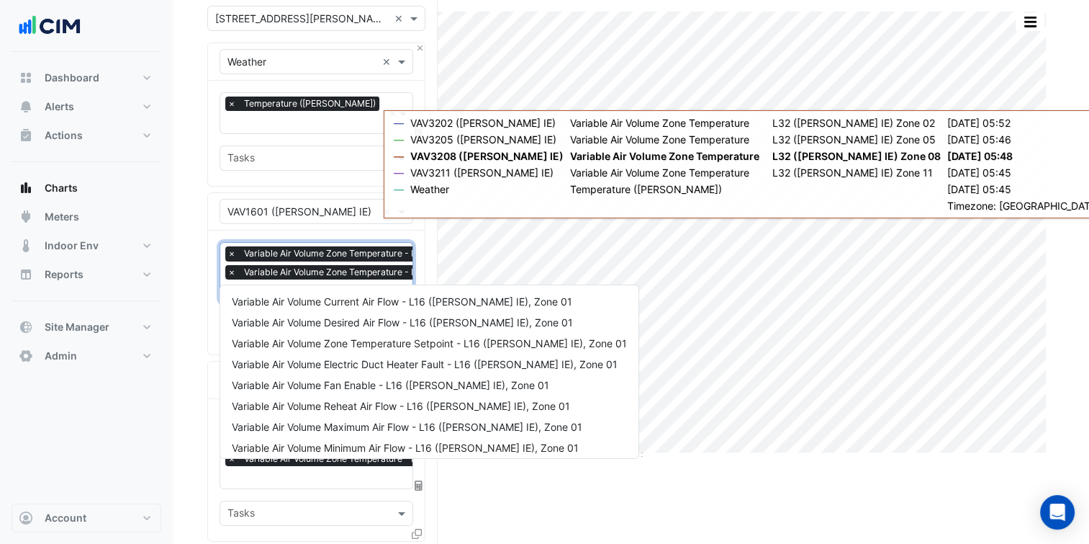
scroll to position [0, 7]
click at [361, 263] on div "× Variable Air Volume Zone Temperature - L16 ([PERSON_NAME] IE), Zone 01A × Var…" at bounding box center [387, 264] width 338 height 37
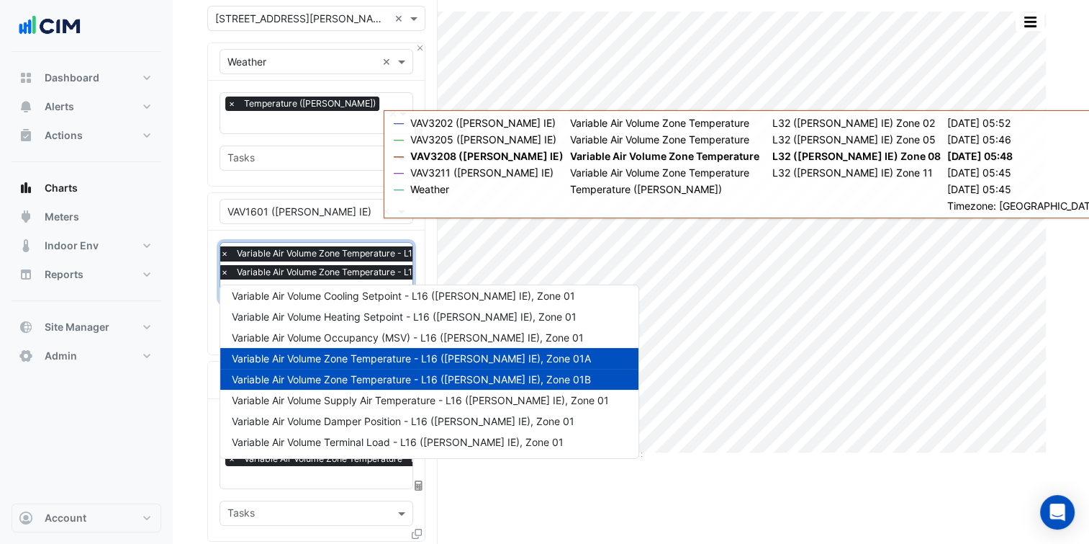
click at [199, 360] on section "Hide settings [STREET_ADDRESS][PERSON_NAME] Split by Equip Split All Print Save…" at bounding box center [631, 546] width 916 height 1213
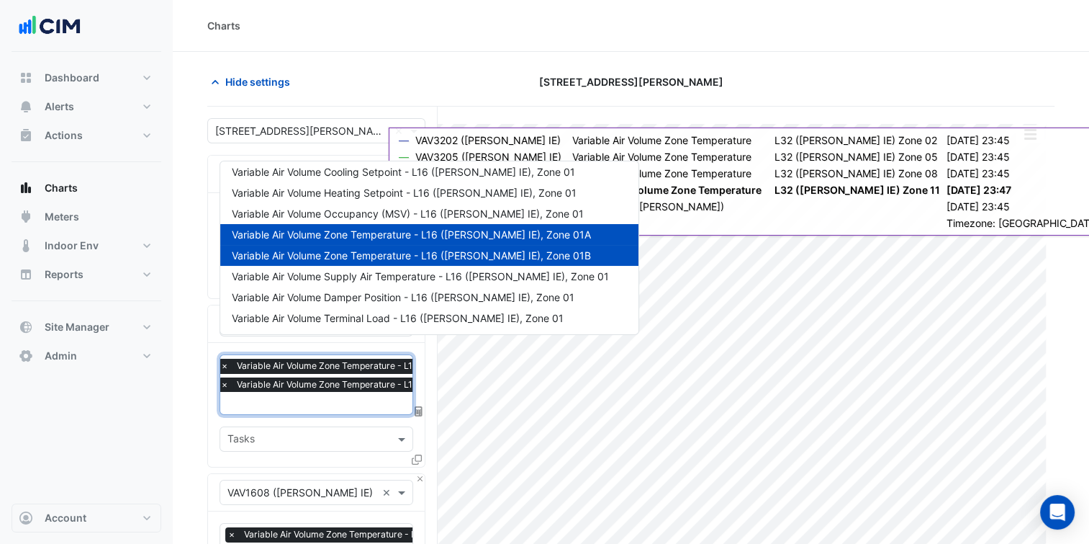
click at [351, 397] on input "text" at bounding box center [388, 404] width 336 height 15
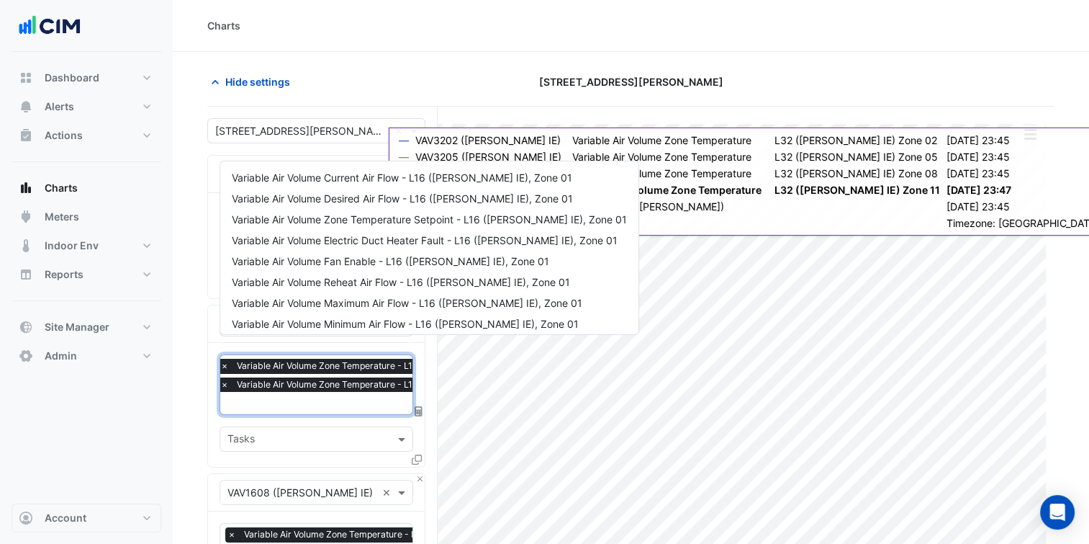
click at [351, 397] on input "text" at bounding box center [388, 404] width 336 height 15
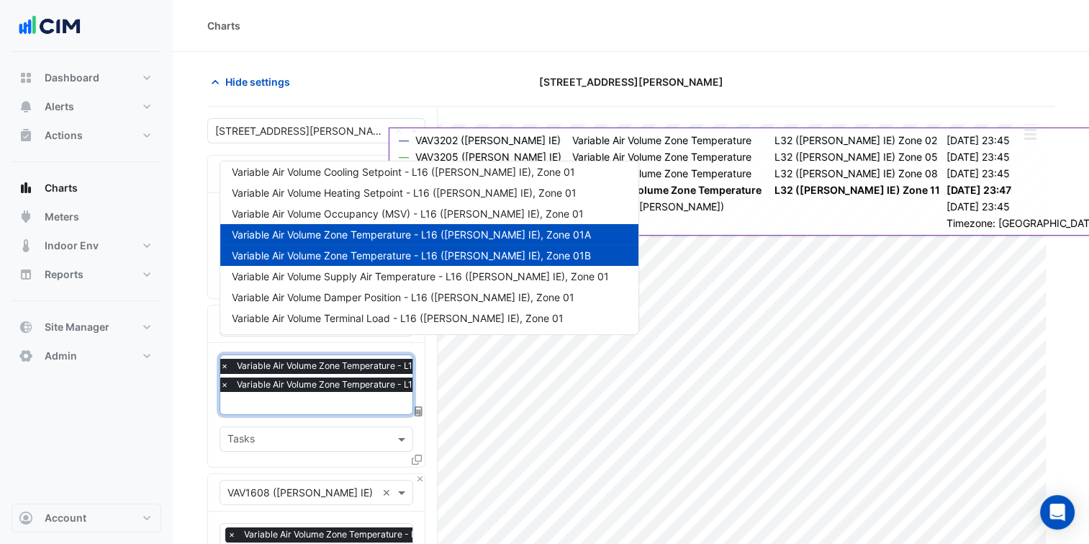
click at [438, 233] on span "Variable Air Volume Zone Temperature - L16 ([PERSON_NAME] IE), Zone 01A" at bounding box center [411, 234] width 359 height 12
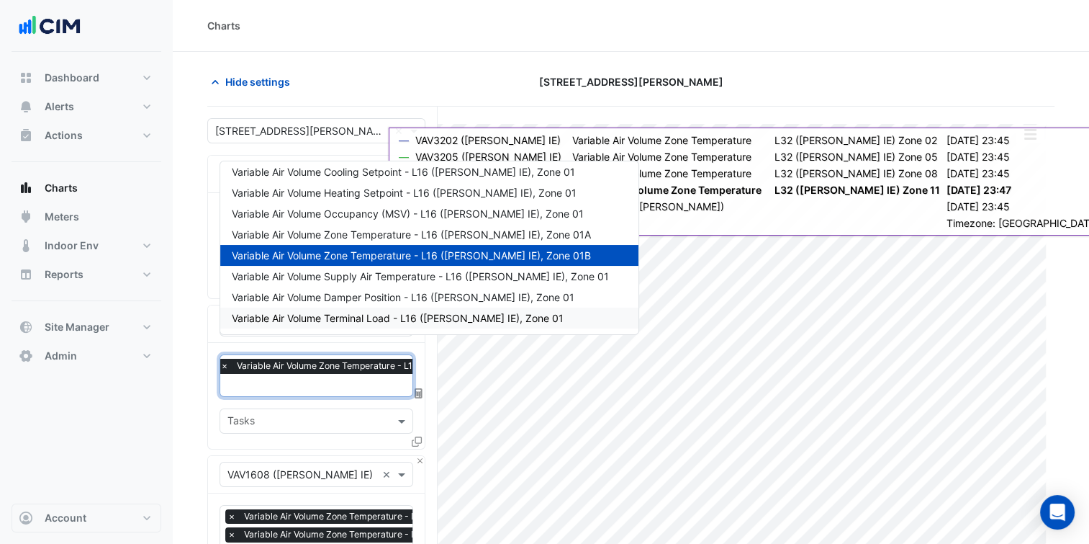
click at [171, 418] on nav "Dashboard Portfolio Ratings Performance Alerts Site Rules Templates Actions Sit…" at bounding box center [86, 272] width 173 height 544
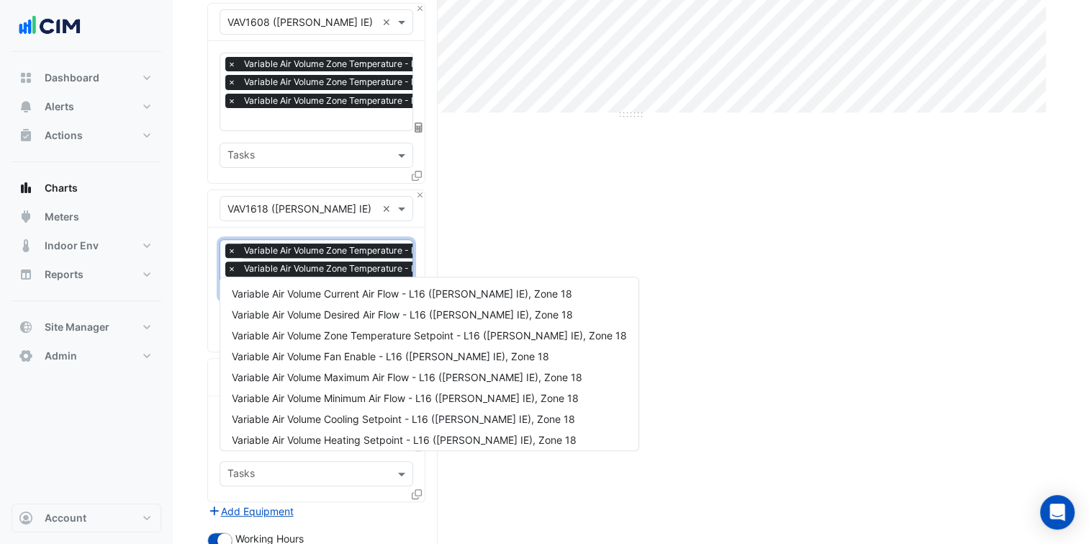
scroll to position [0, 7]
click at [323, 281] on input "text" at bounding box center [388, 288] width 336 height 15
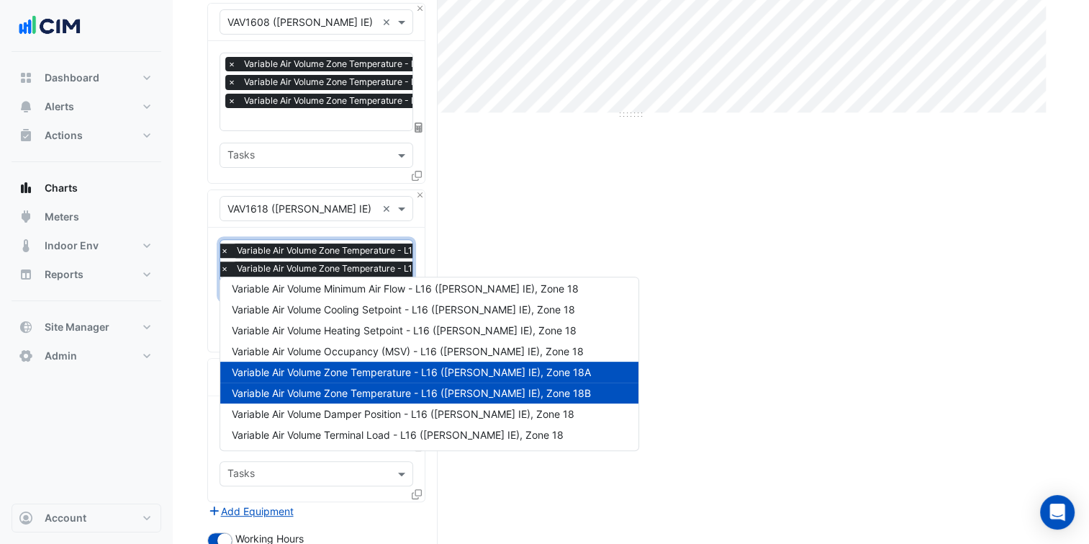
click at [443, 373] on span "Variable Air Volume Zone Temperature - L16 ([PERSON_NAME] IE), Zone 18A" at bounding box center [411, 372] width 359 height 12
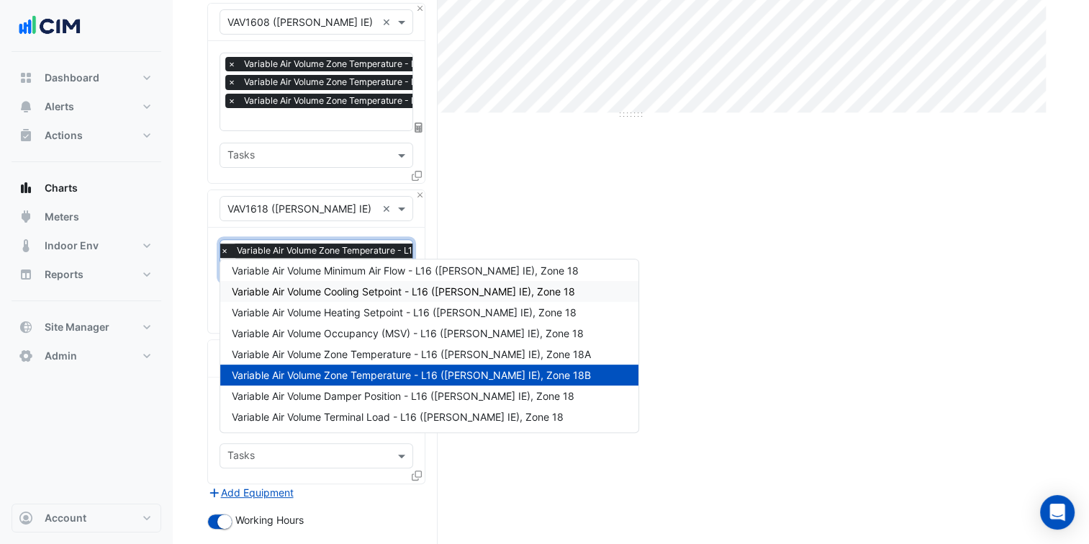
click at [567, 194] on div "Split by Equip Split All Print Save as JPEG Save as PNG Pivot Data Table Export…" at bounding box center [630, 215] width 847 height 1122
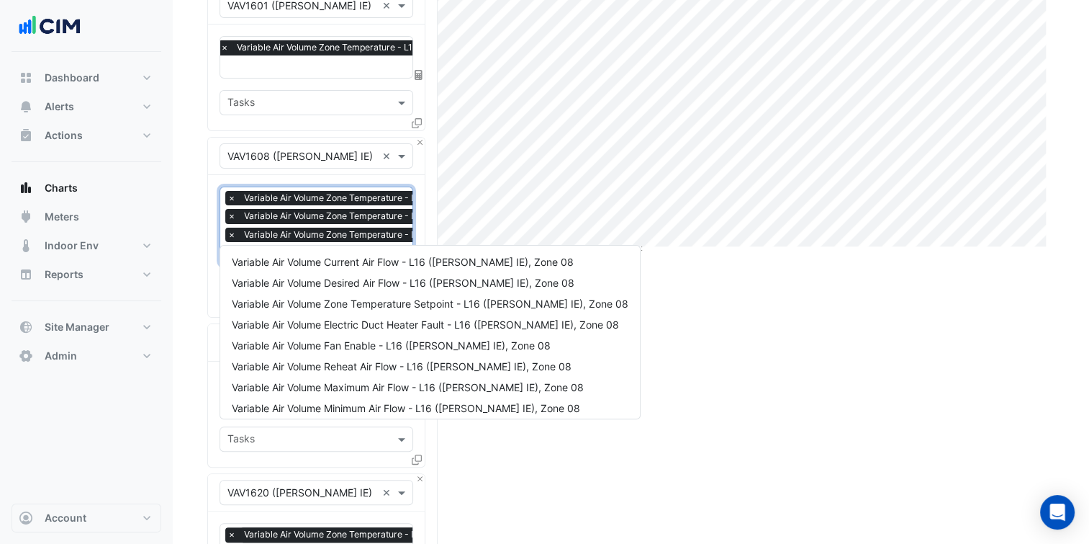
scroll to position [0, 7]
click at [351, 227] on span "Variable Air Volume Zone Temperature - L16 ([PERSON_NAME] IE), Zone 08C" at bounding box center [394, 234] width 322 height 14
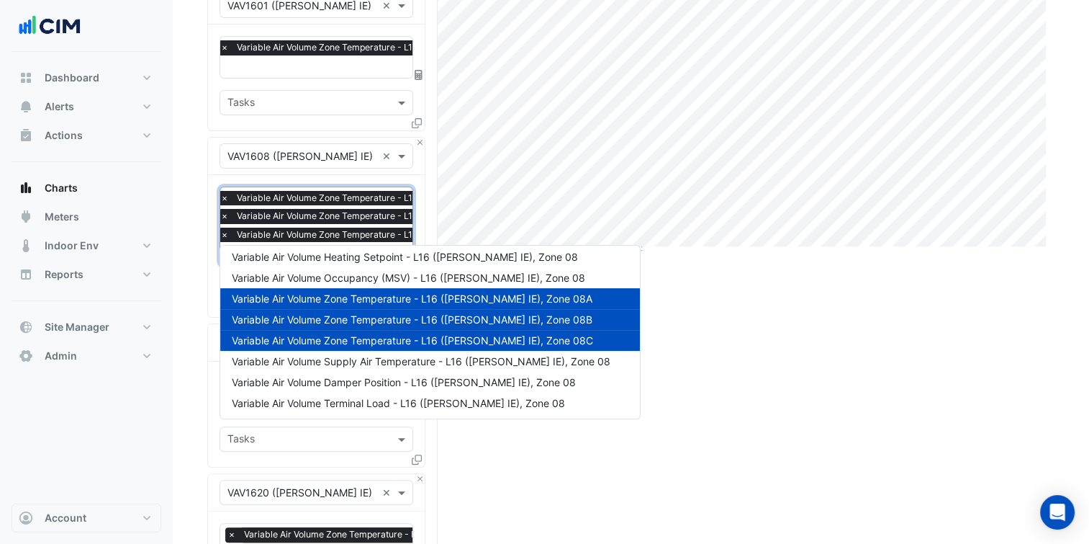
click at [470, 297] on span "Variable Air Volume Zone Temperature - L16 ([PERSON_NAME] IE), Zone 08A" at bounding box center [412, 298] width 361 height 12
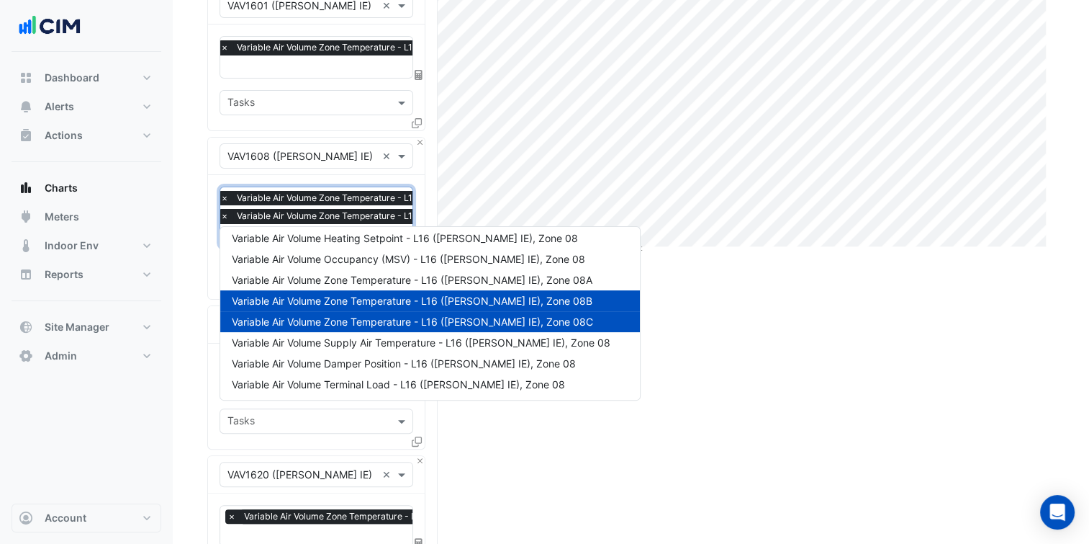
click at [702, 357] on div "Split by Equip Split All Print Save as JPEG Save as PNG Pivot Data Table Export…" at bounding box center [630, 340] width 847 height 1104
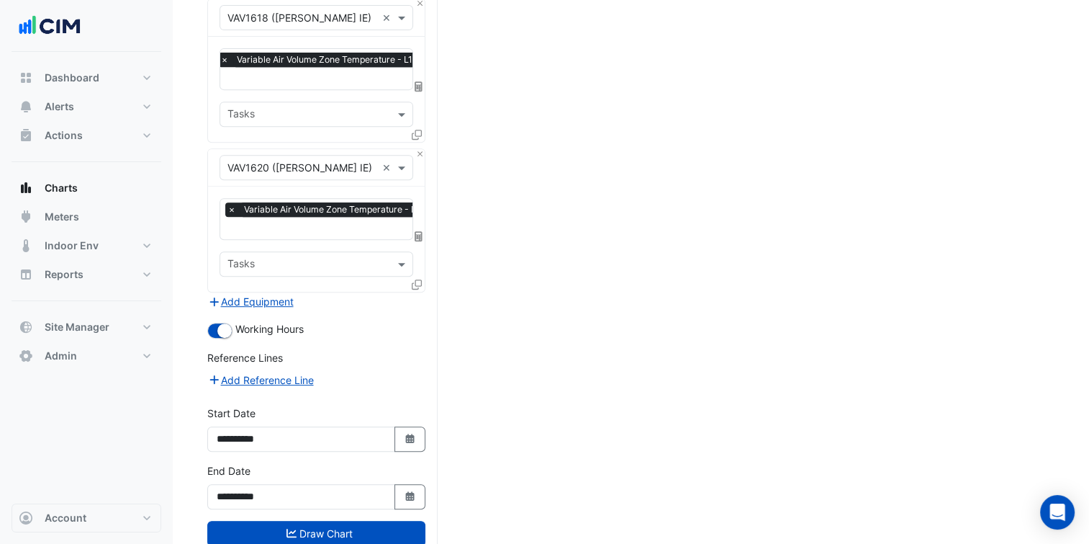
scroll to position [636, 0]
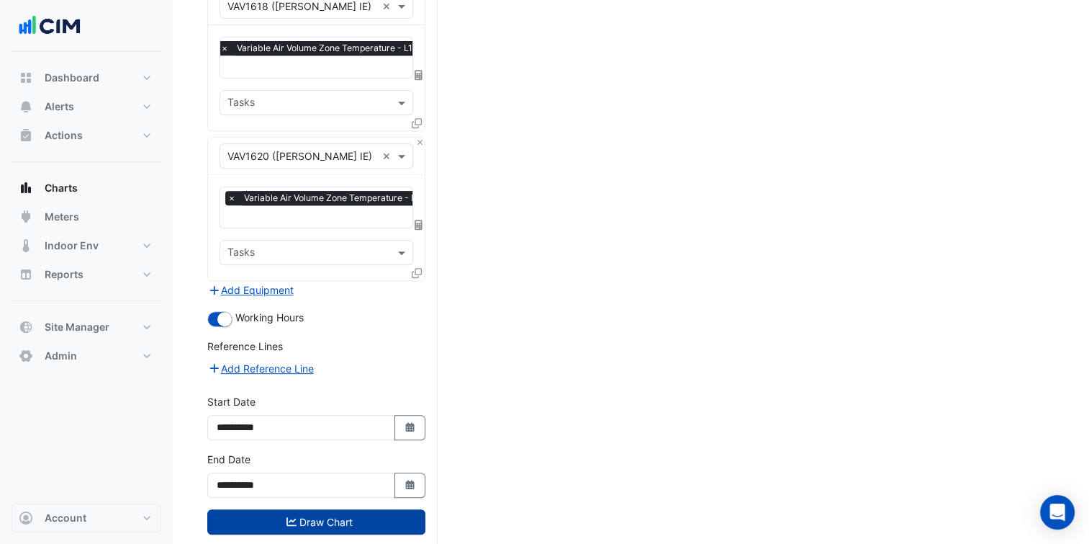
click at [366, 509] on button "Draw Chart" at bounding box center [316, 521] width 218 height 25
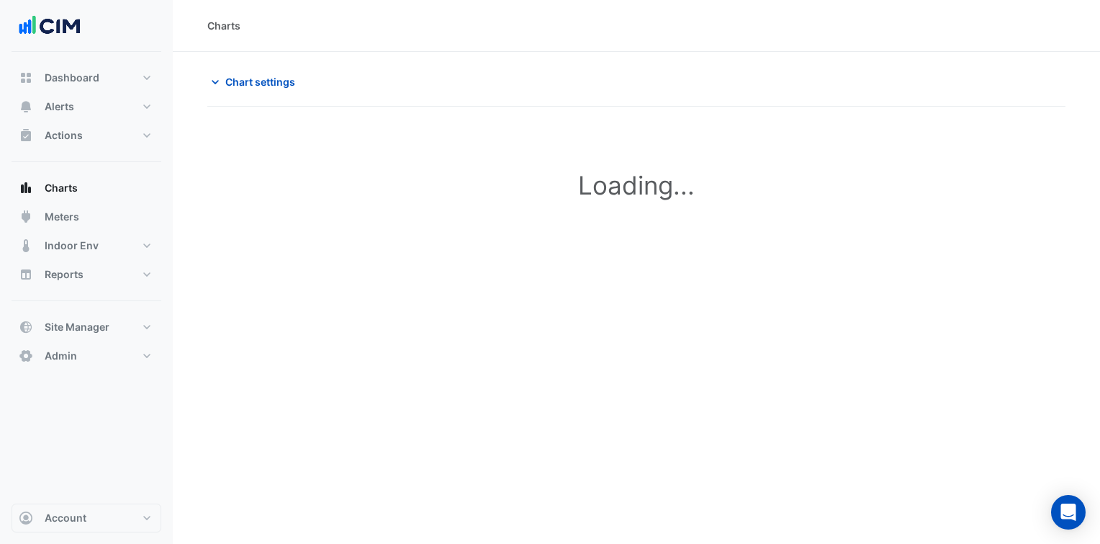
click at [877, 37] on div "Charts" at bounding box center [636, 26] width 927 height 52
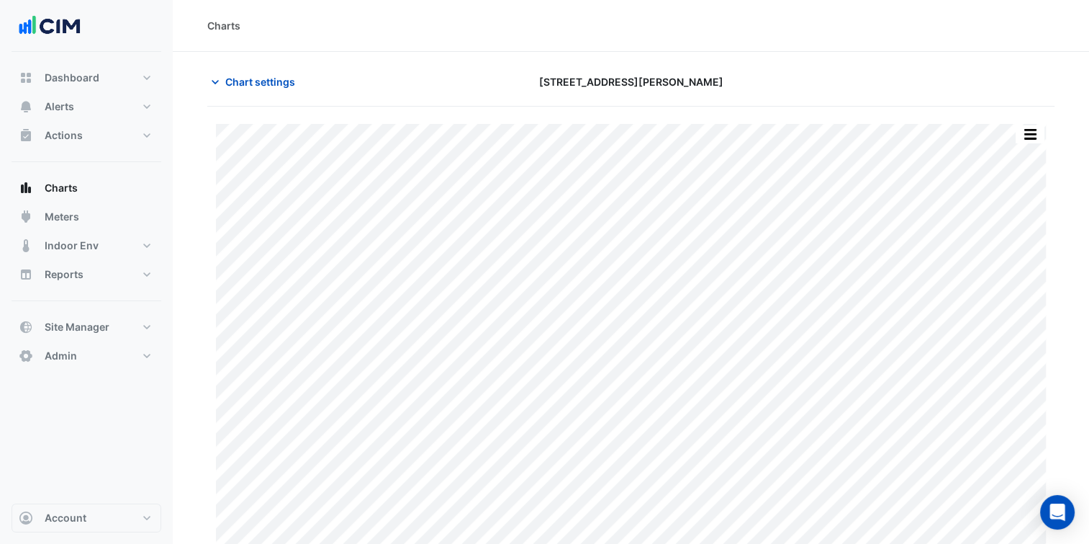
click at [777, 109] on div "Print Save as JPEG Save as PNG Pivot Data Table Export CSV - Flat Export CSV - …" at bounding box center [630, 339] width 847 height 465
click at [122, 334] on button "Site Manager" at bounding box center [87, 326] width 150 height 29
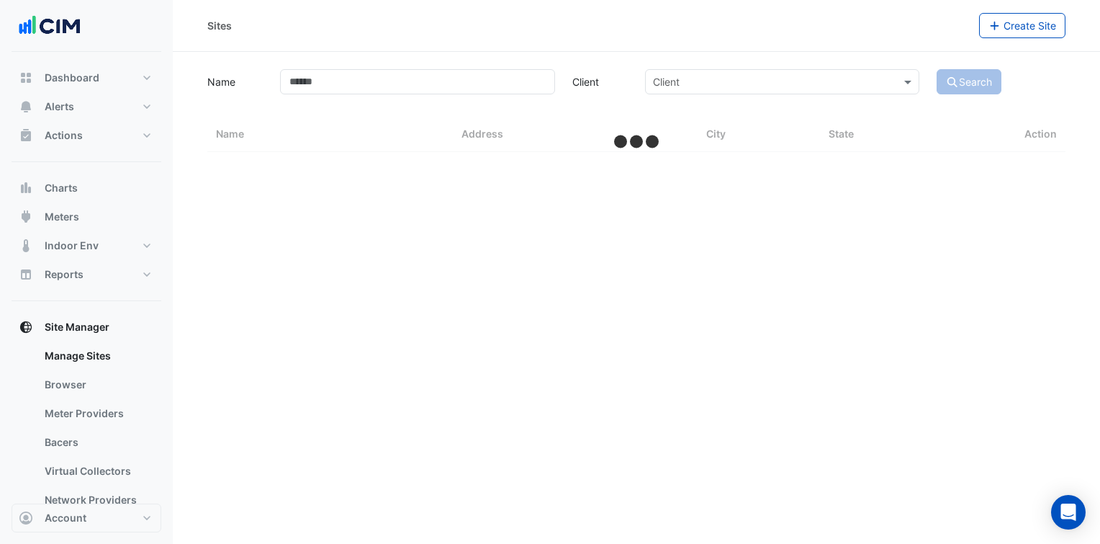
click at [90, 443] on link "Bacers" at bounding box center [97, 442] width 128 height 29
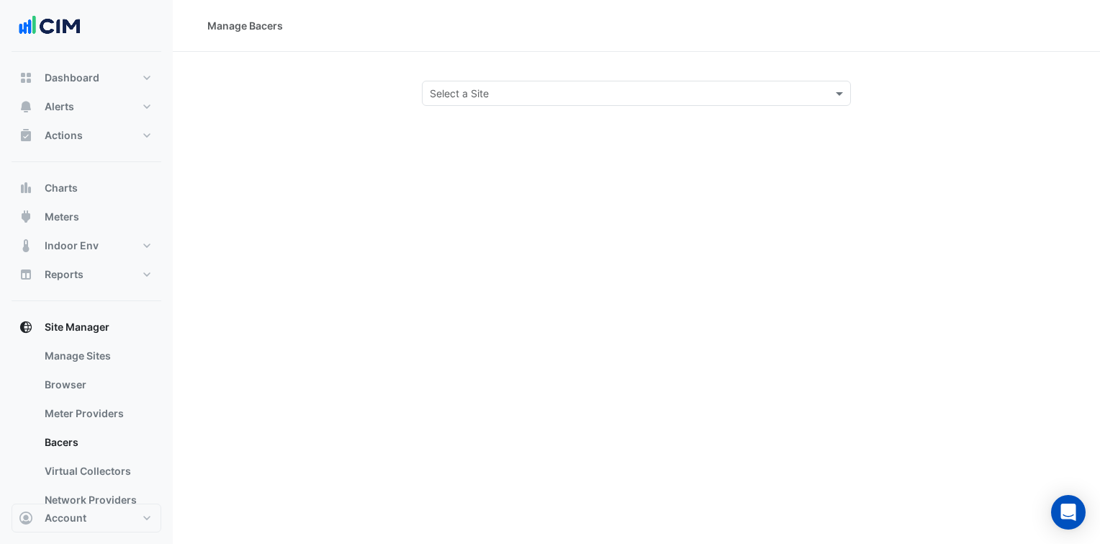
click at [526, 100] on div "Select a Site" at bounding box center [625, 93] width 404 height 15
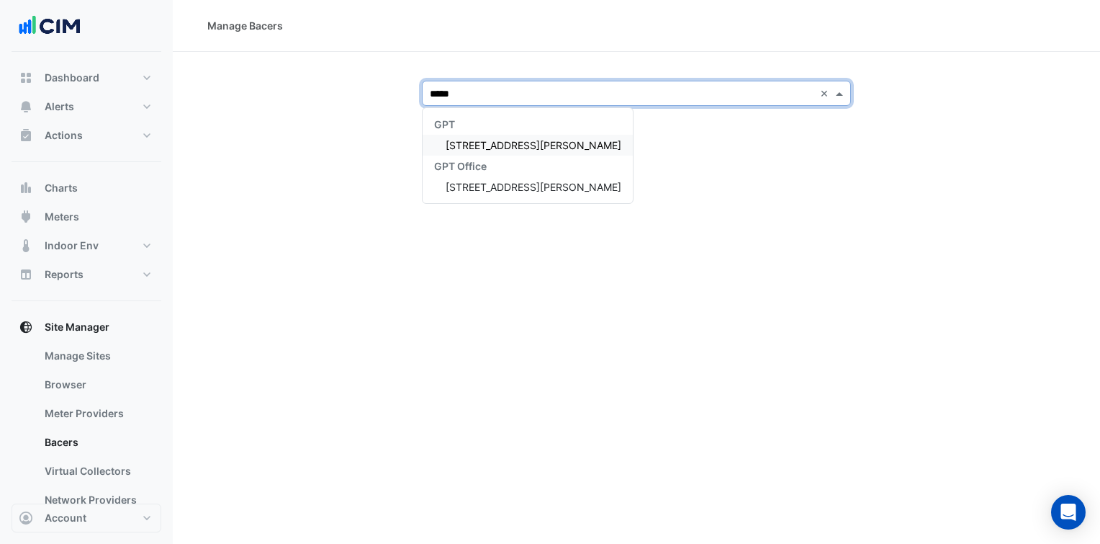
type input "******"
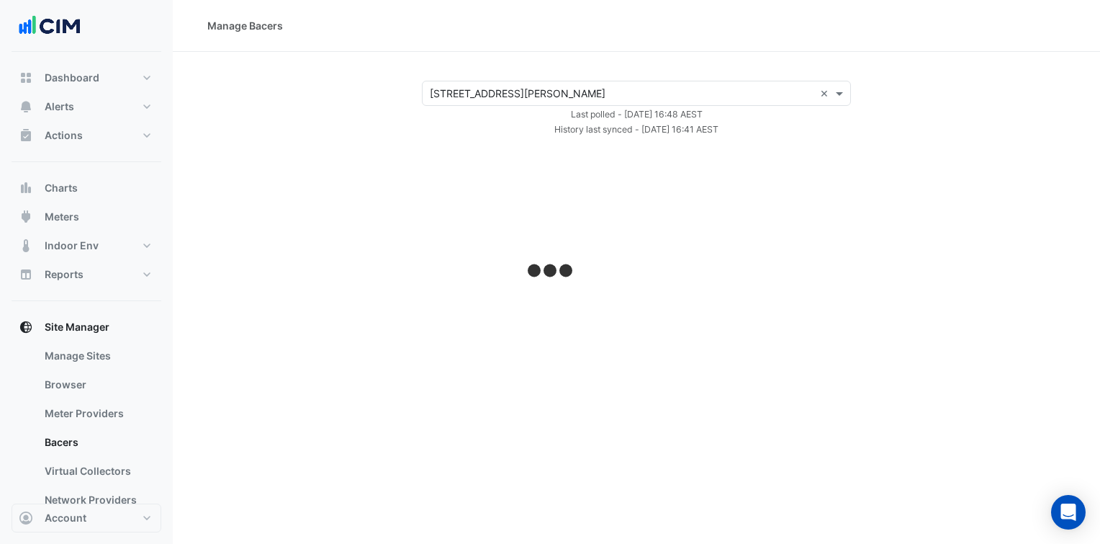
select select "***"
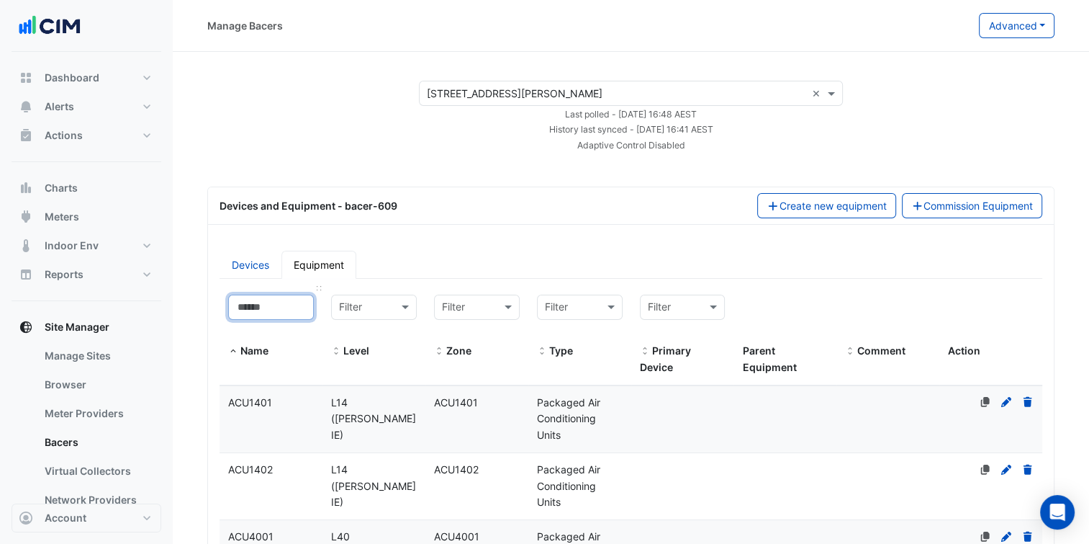
click at [289, 307] on input at bounding box center [271, 306] width 86 height 25
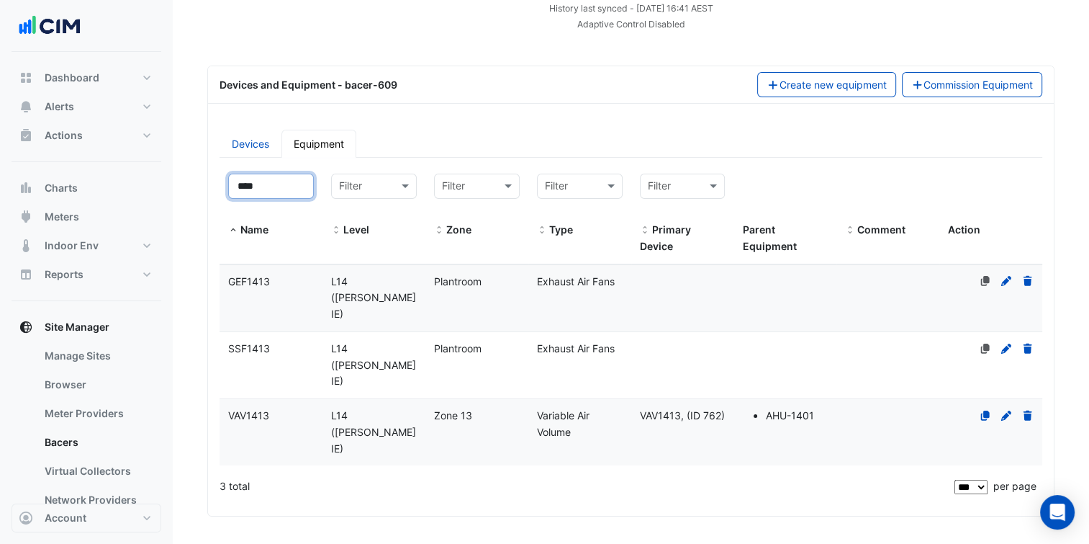
scroll to position [130, 0]
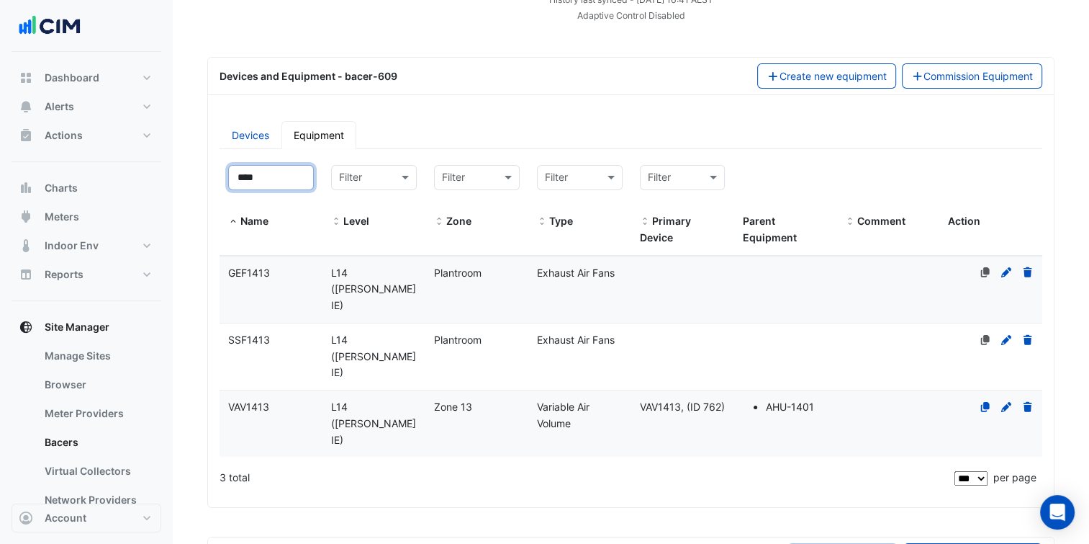
type input "****"
click at [411, 399] on div "L14 (NABERS IE)" at bounding box center [374, 423] width 103 height 49
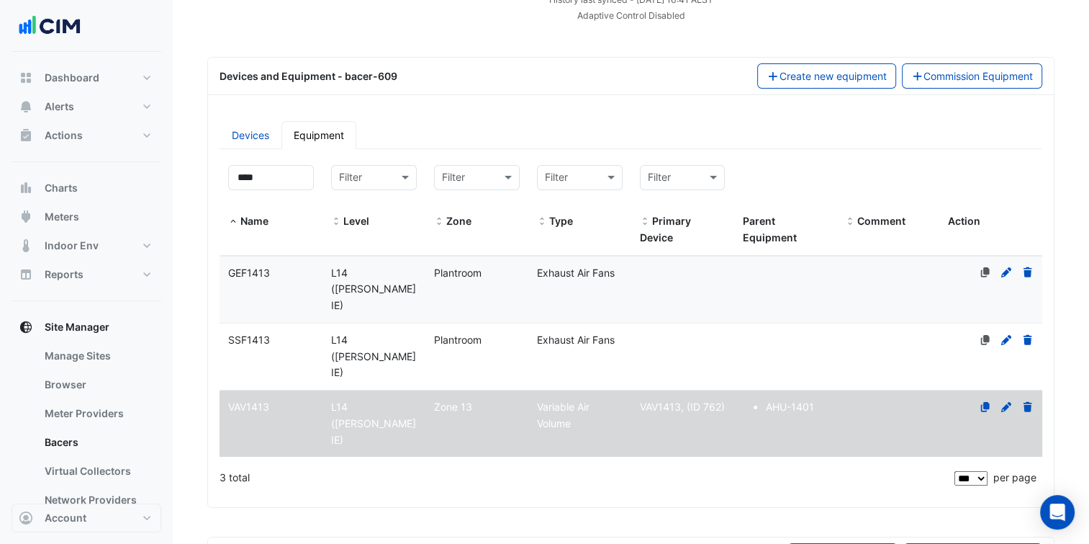
click at [1007, 400] on fa-icon at bounding box center [1006, 406] width 13 height 12
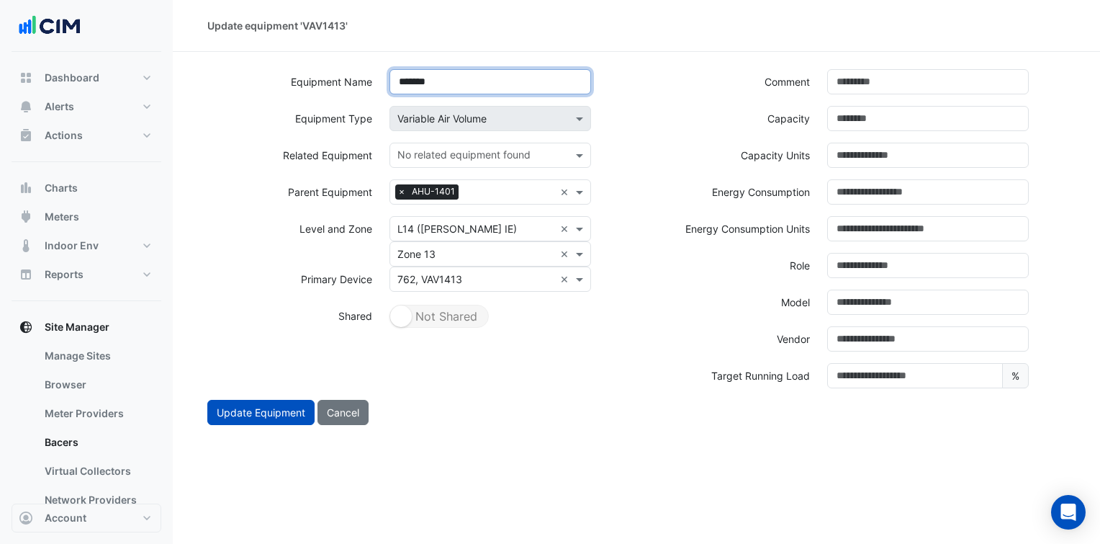
click at [477, 81] on input "*******" at bounding box center [490, 81] width 202 height 25
type input "**********"
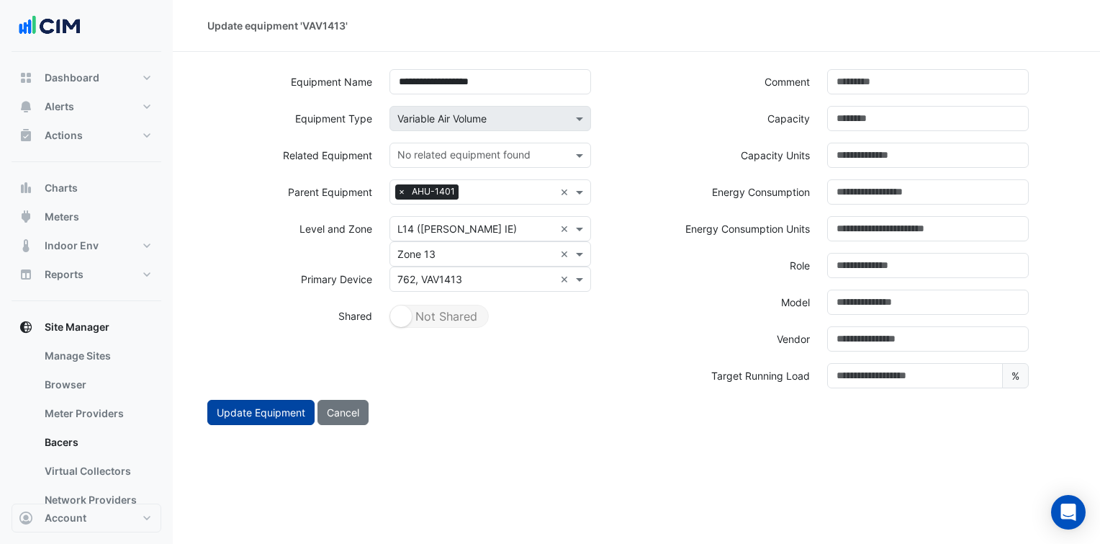
drag, startPoint x: 265, startPoint y: 394, endPoint x: 263, endPoint y: 402, distance: 8.8
click at [265, 395] on div "**********" at bounding box center [418, 234] width 438 height 330
click at [259, 415] on button "Update Equipment" at bounding box center [260, 412] width 107 height 25
select select "***"
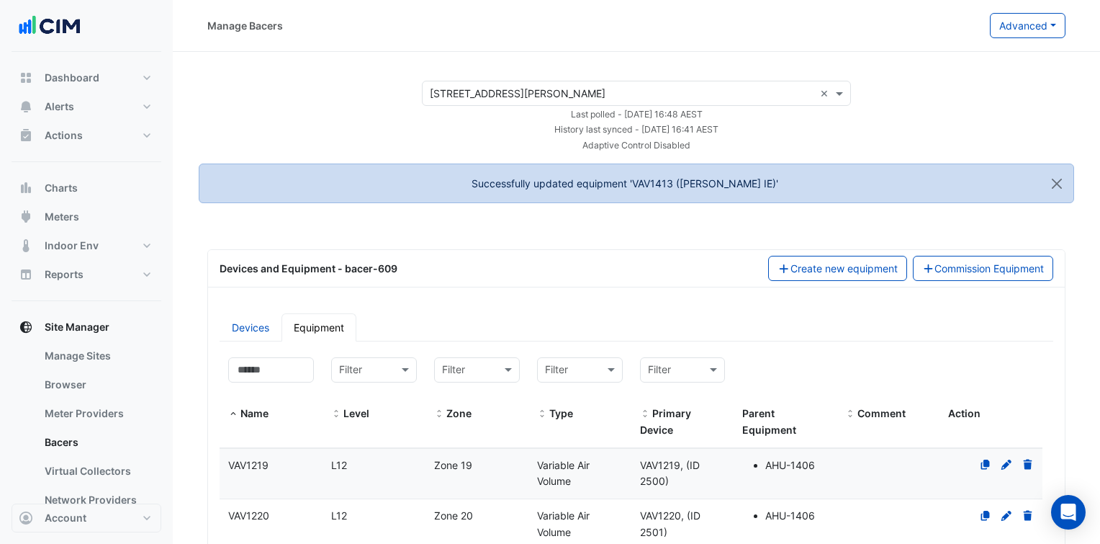
select select "***"
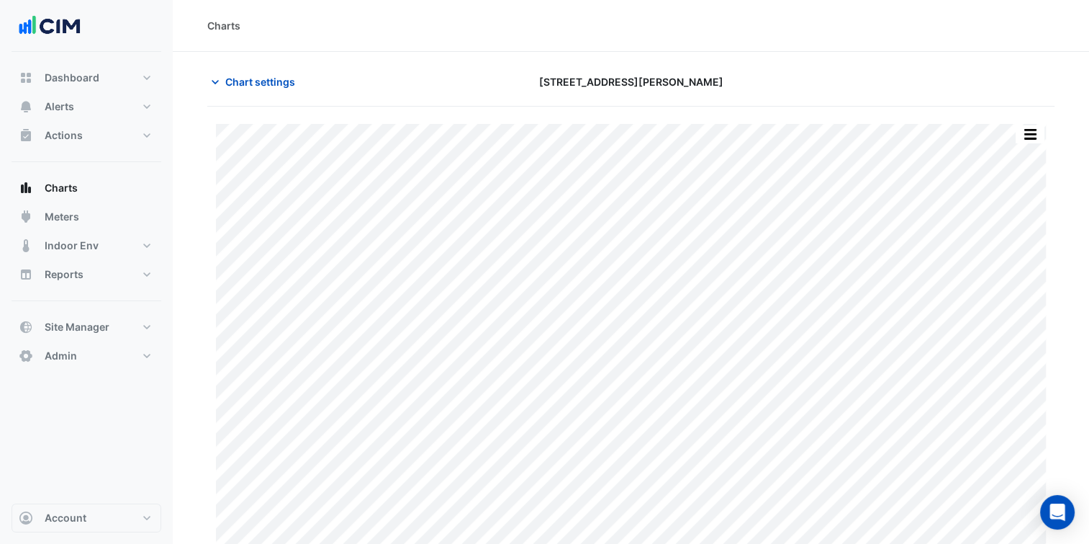
click at [812, 49] on div "Charts" at bounding box center [631, 26] width 916 height 52
click at [271, 78] on span "Chart settings" at bounding box center [260, 81] width 70 height 15
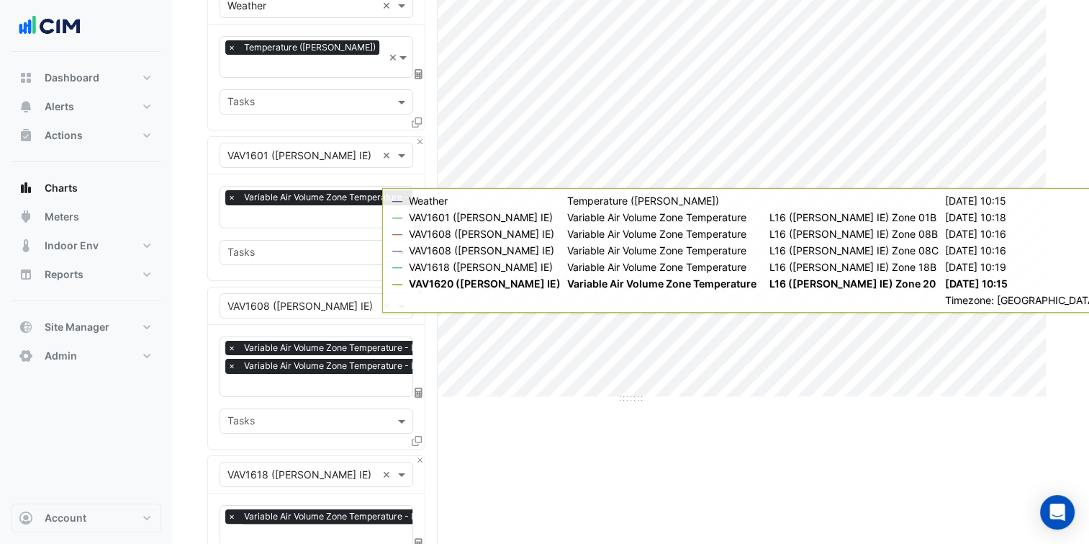
scroll to position [170, 0]
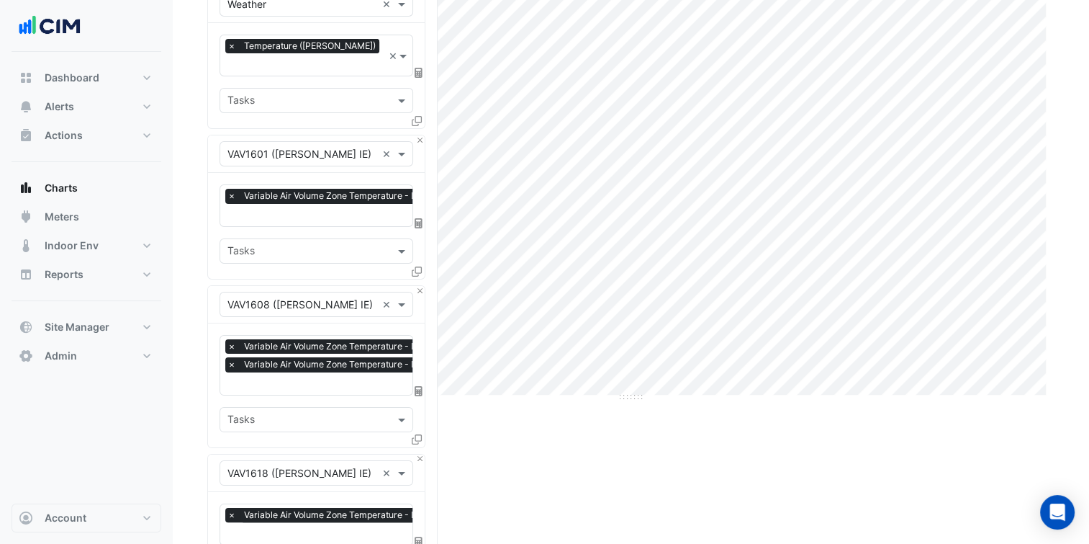
click at [74, 464] on div "Dashboard Portfolio Ratings Performance Alerts Site Rules Templates Actions Sit…" at bounding box center [87, 277] width 150 height 451
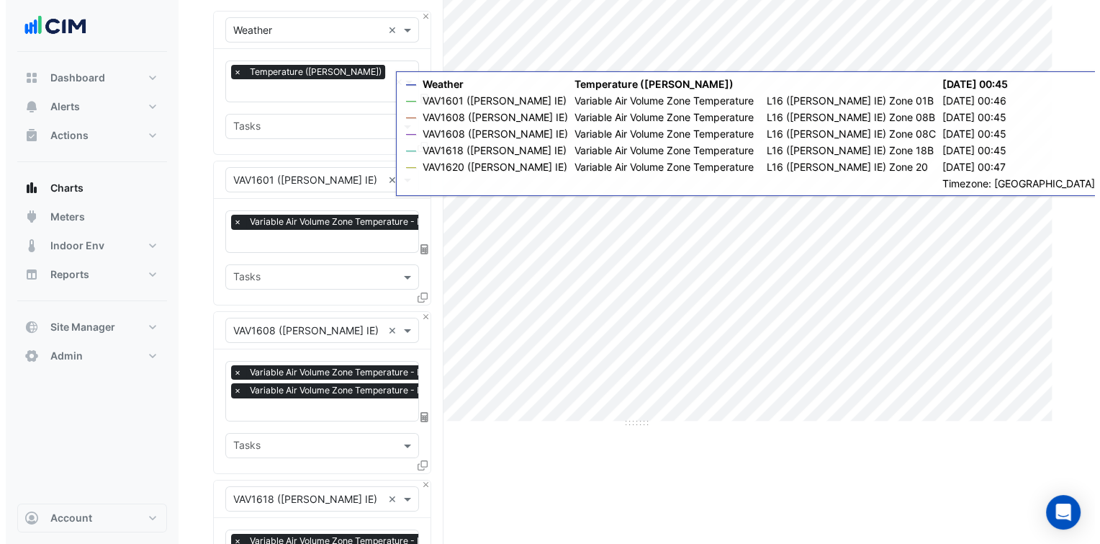
scroll to position [144, 0]
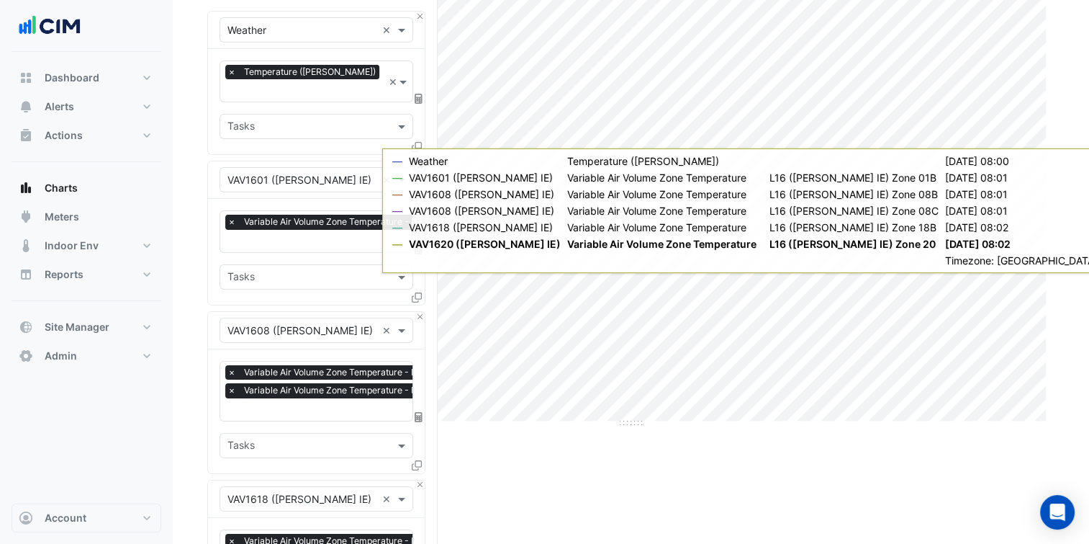
click at [420, 161] on button "Close" at bounding box center [419, 165] width 9 height 9
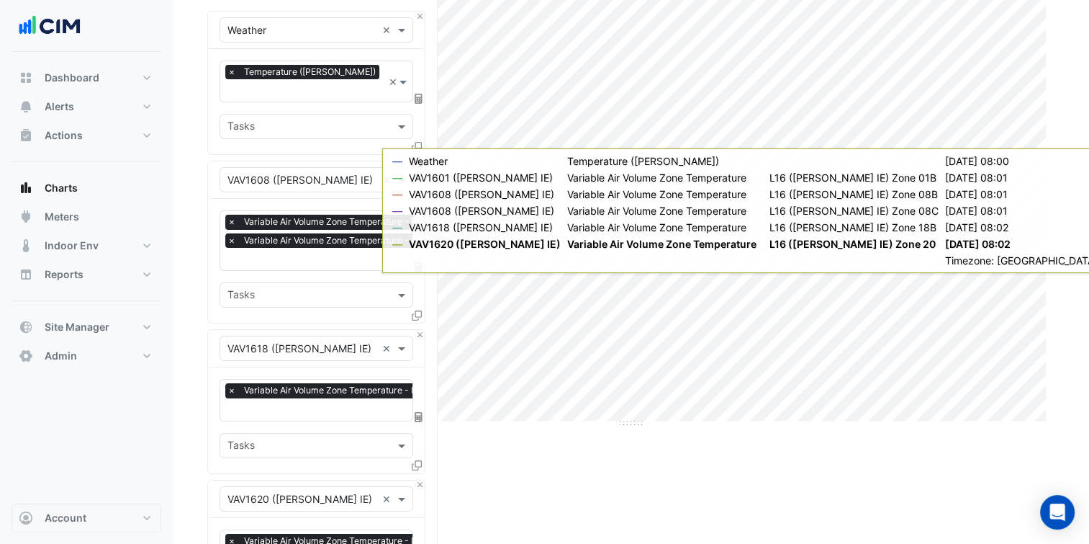
click at [420, 161] on button "Close" at bounding box center [419, 165] width 9 height 9
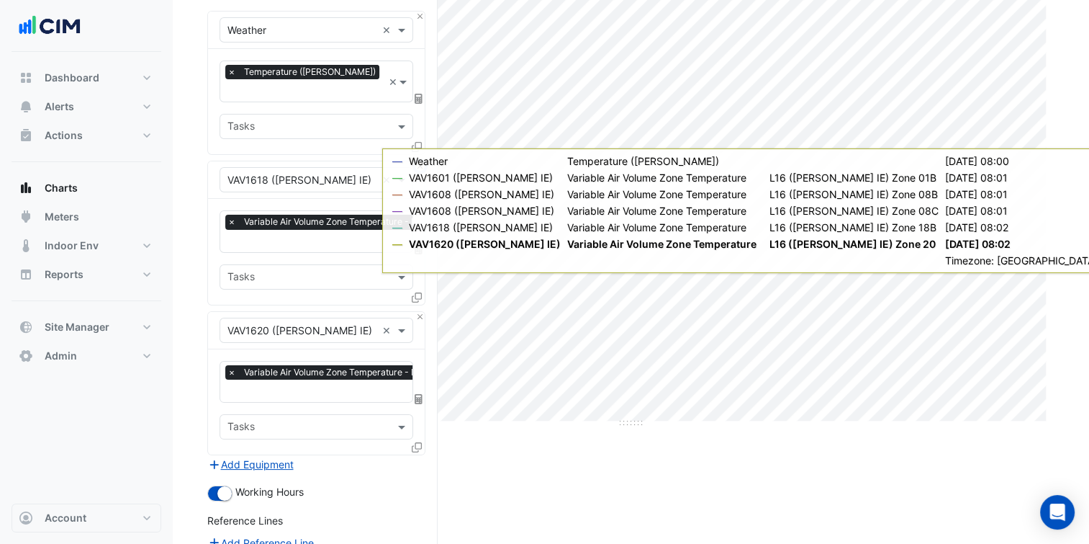
click at [420, 161] on button "Close" at bounding box center [419, 165] width 9 height 9
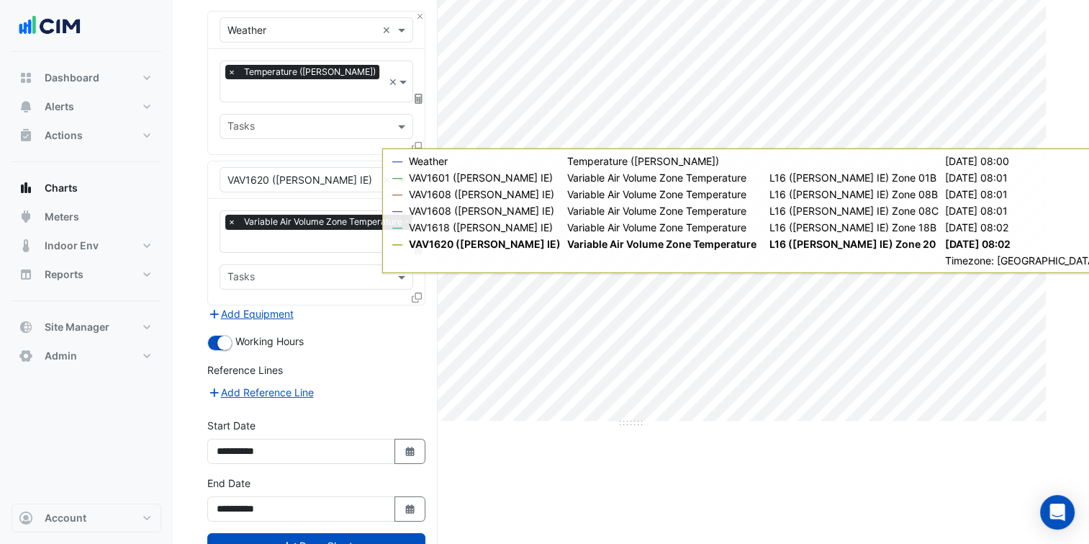
click at [417, 292] on icon at bounding box center [417, 297] width 10 height 10
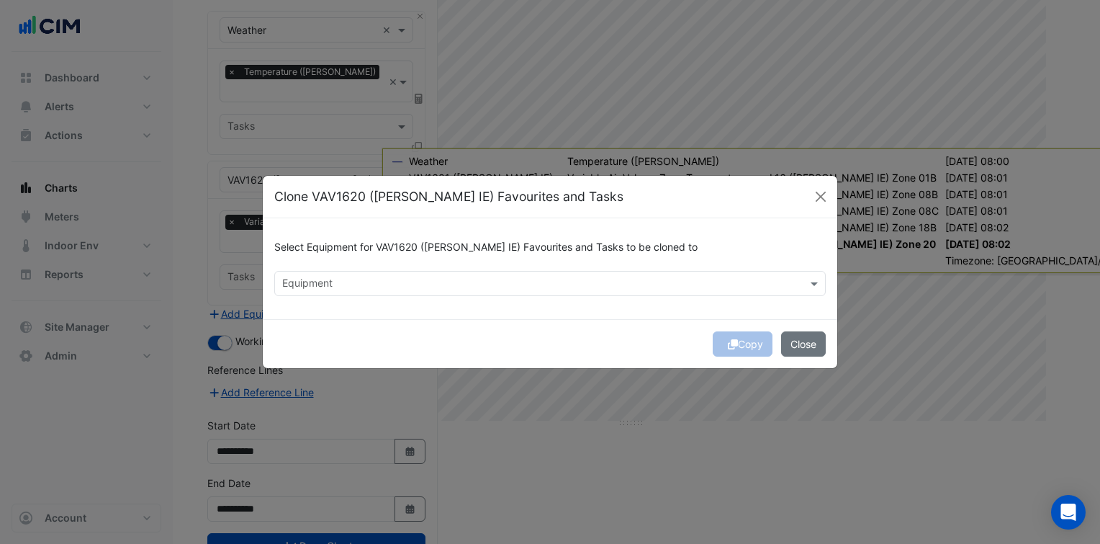
click at [427, 271] on div "Select Equipment for VAV1620 (NABERS IE) Favourites and Tasks to be cloned to E…" at bounding box center [550, 268] width 574 height 101
drag, startPoint x: 427, startPoint y: 271, endPoint x: 409, endPoint y: 292, distance: 27.0
click at [409, 292] on div at bounding box center [540, 285] width 521 height 19
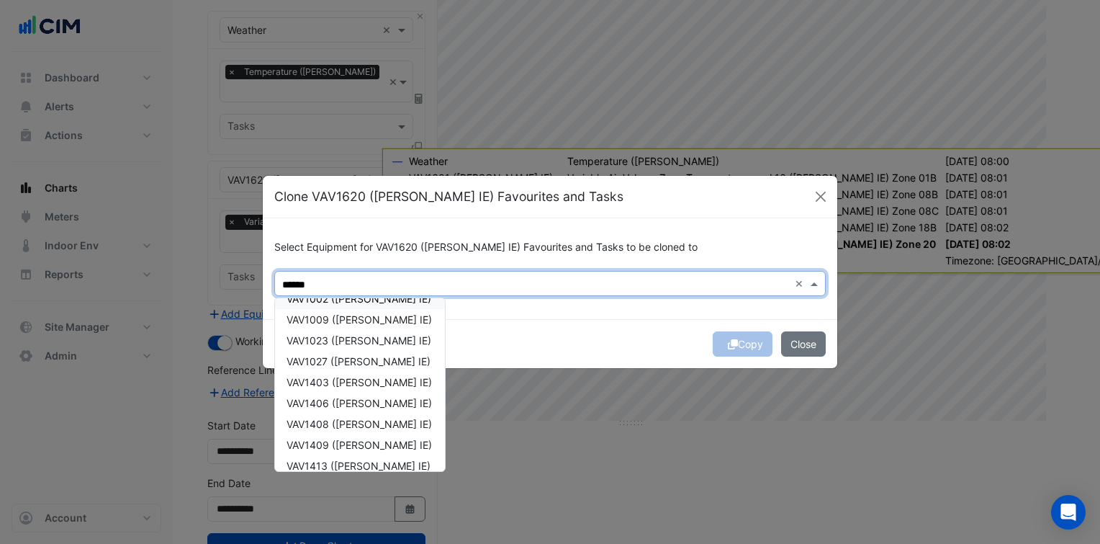
scroll to position [100, 0]
click at [340, 386] on span "VAV1403 ([PERSON_NAME] IE)" at bounding box center [359, 381] width 145 height 12
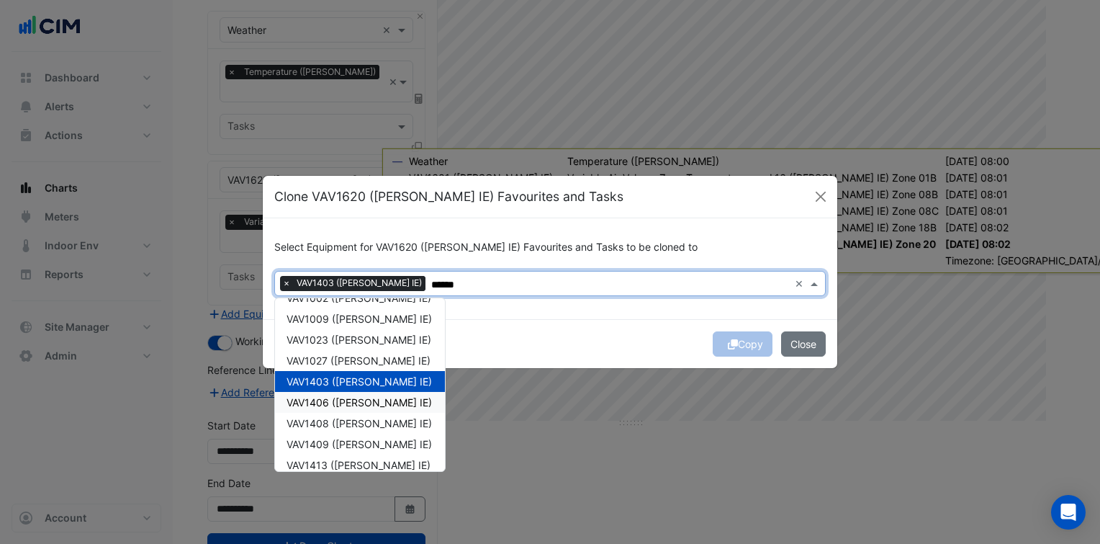
click at [332, 403] on span "VAV1406 ([PERSON_NAME] IE)" at bounding box center [359, 402] width 145 height 12
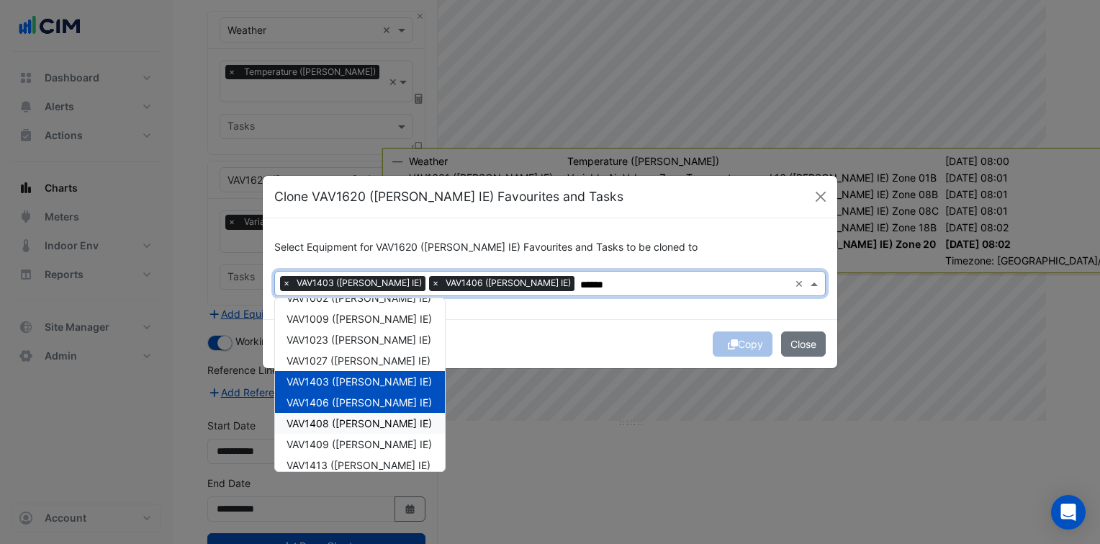
click at [341, 429] on div "VAV1408 ([PERSON_NAME] IE)" at bounding box center [360, 423] width 170 height 21
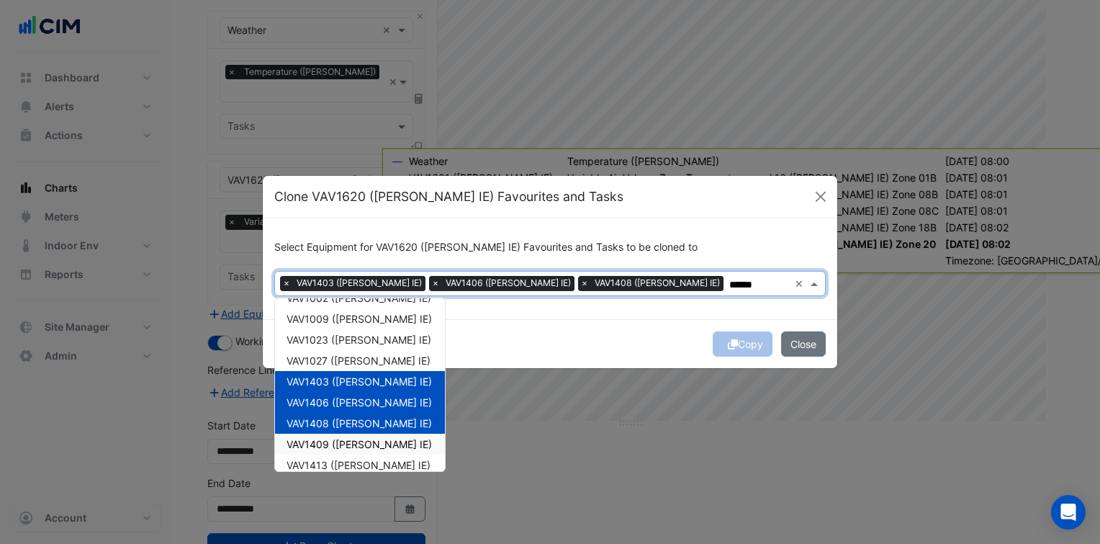
click at [349, 440] on span "VAV1409 ([PERSON_NAME] IE)" at bounding box center [359, 444] width 145 height 12
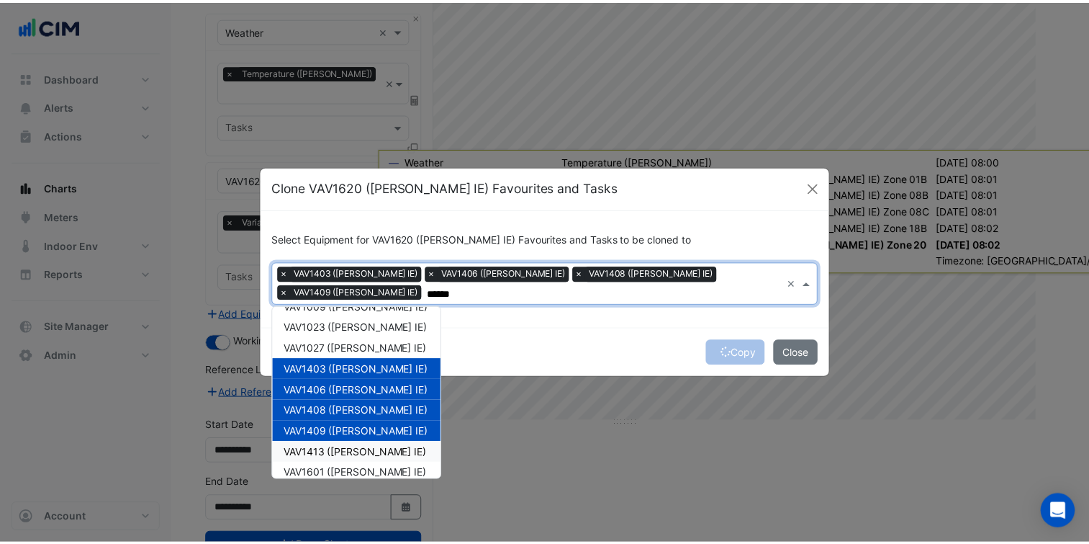
scroll to position [121, 0]
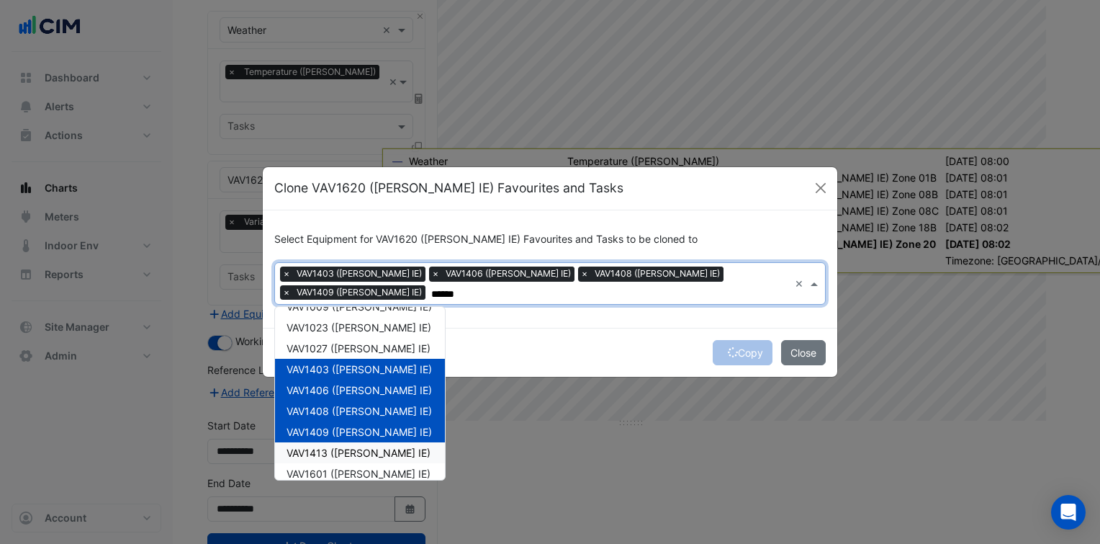
click at [349, 446] on span "VAV1413 (NABERS IE)" at bounding box center [359, 452] width 144 height 12
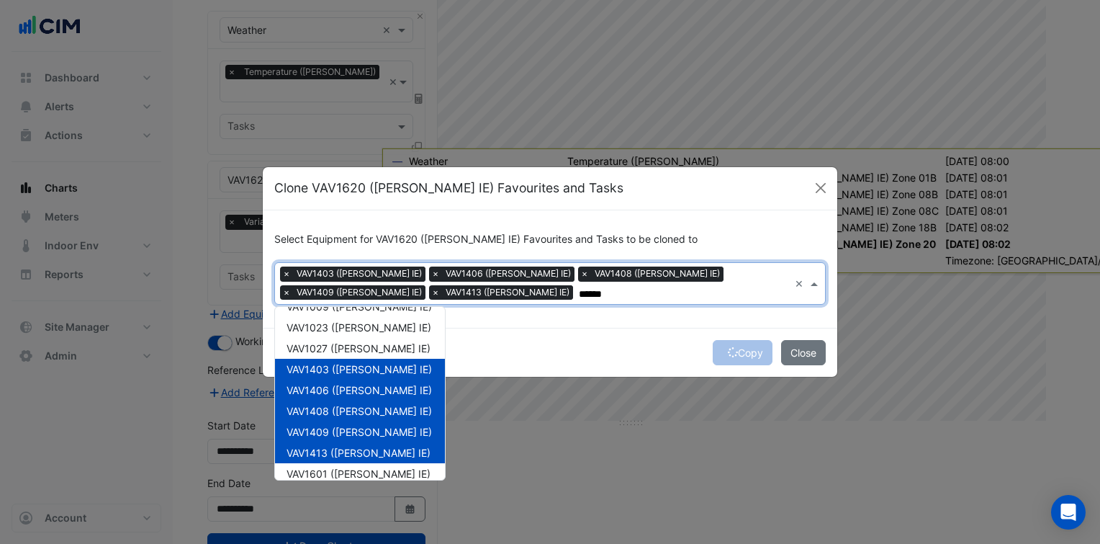
type input "******"
click at [474, 350] on div "Copy Close" at bounding box center [550, 352] width 574 height 49
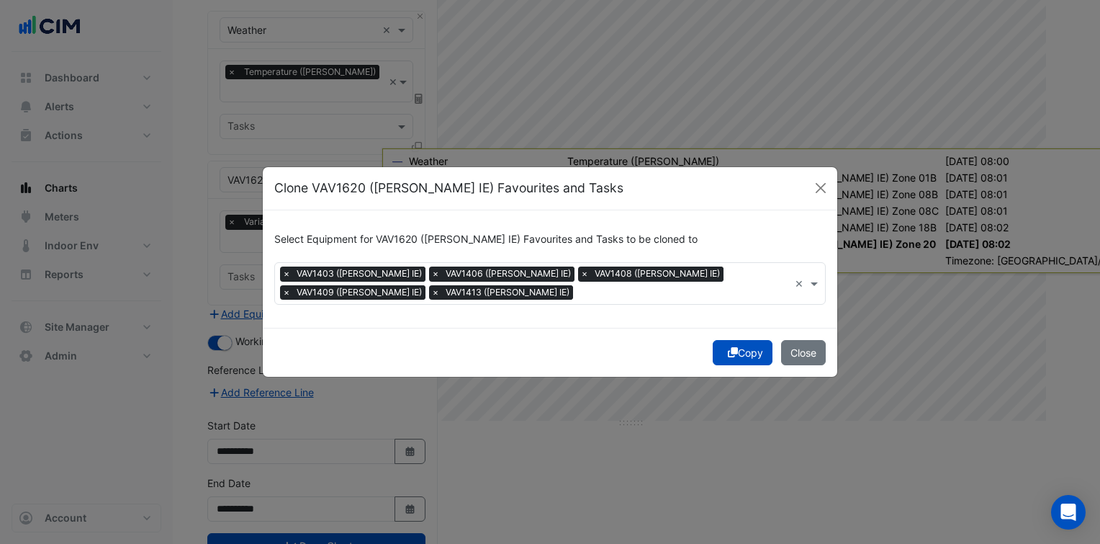
click at [743, 348] on button "Copy" at bounding box center [743, 352] width 60 height 25
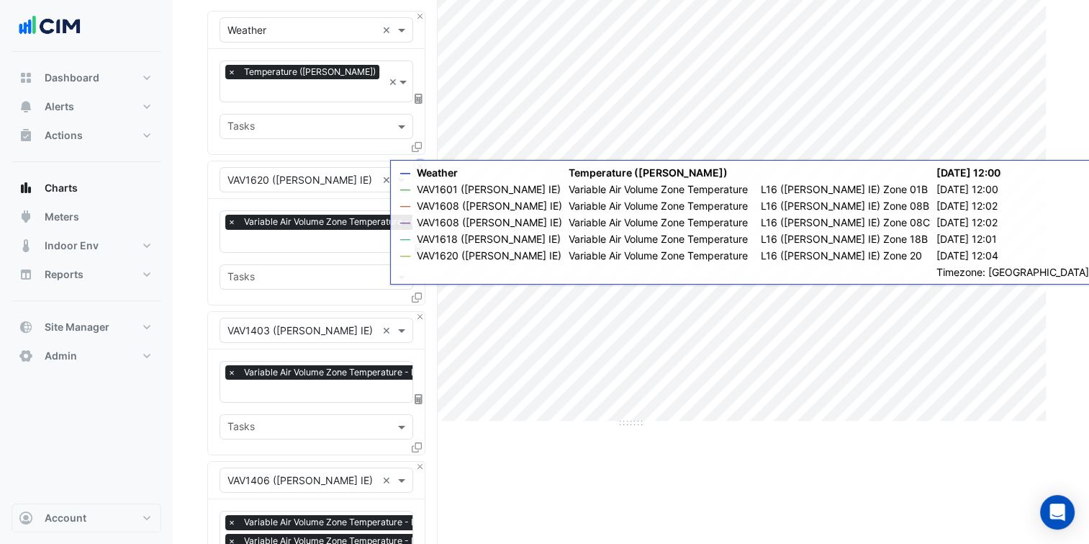
click at [422, 161] on button "Close" at bounding box center [419, 165] width 9 height 9
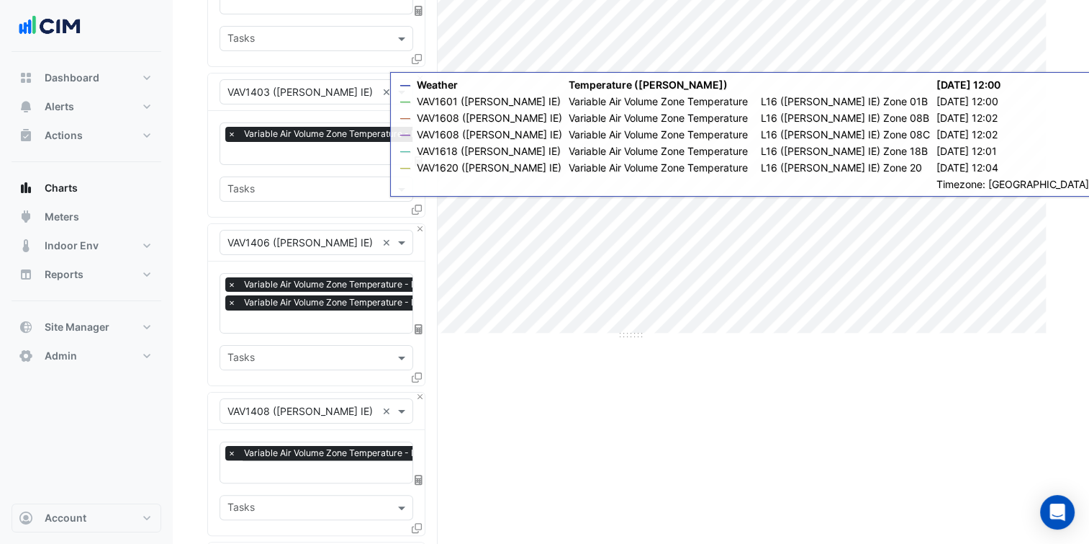
scroll to position [236, 0]
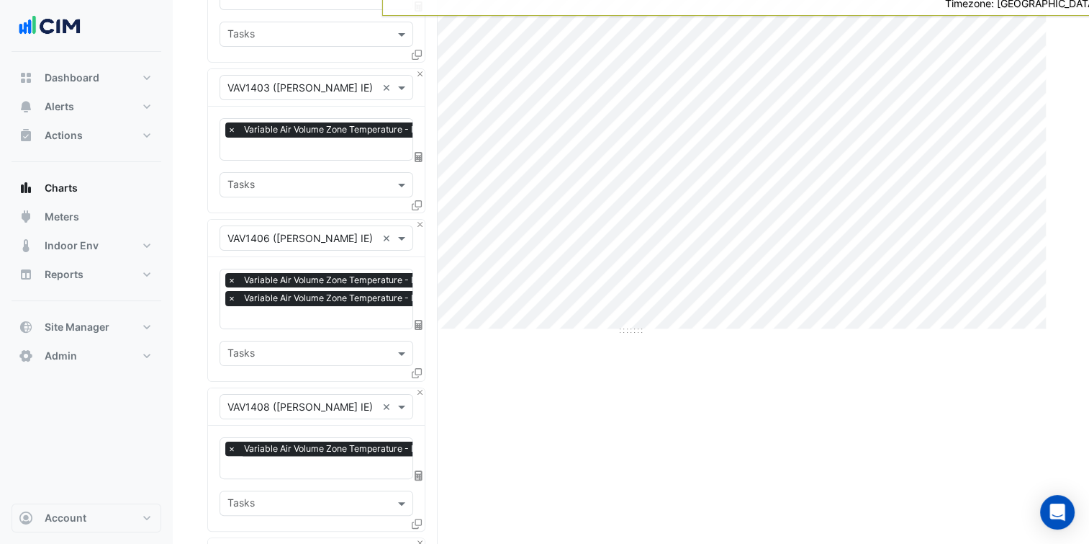
click at [321, 291] on span "Variable Air Volume Zone Temperature - L14 (NABERS IE), Zone 06B" at bounding box center [400, 298] width 321 height 14
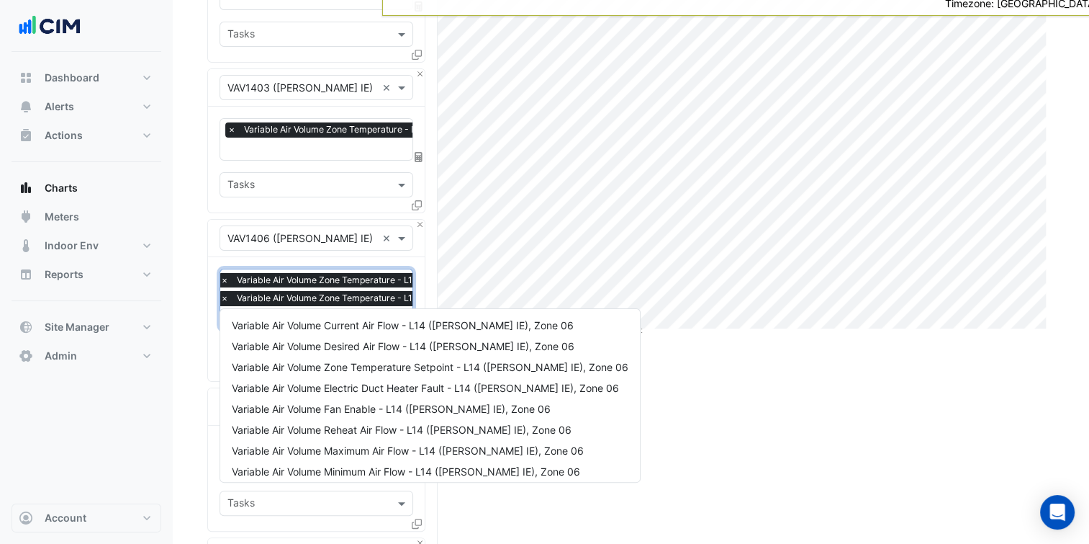
scroll to position [173, 0]
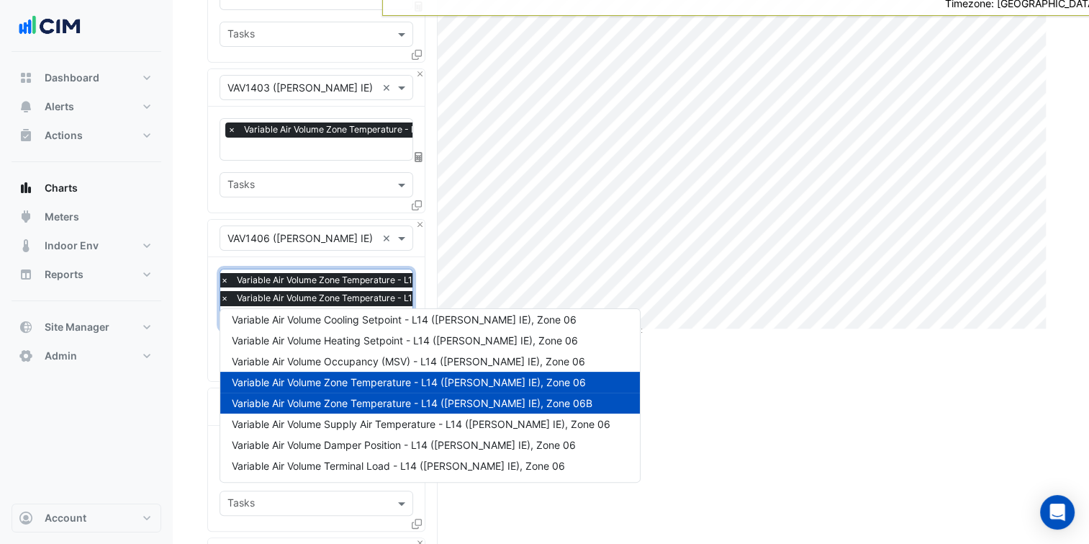
click at [398, 379] on span "Variable Air Volume Zone Temperature - L14 (NABERS IE), Zone 06" at bounding box center [409, 382] width 354 height 12
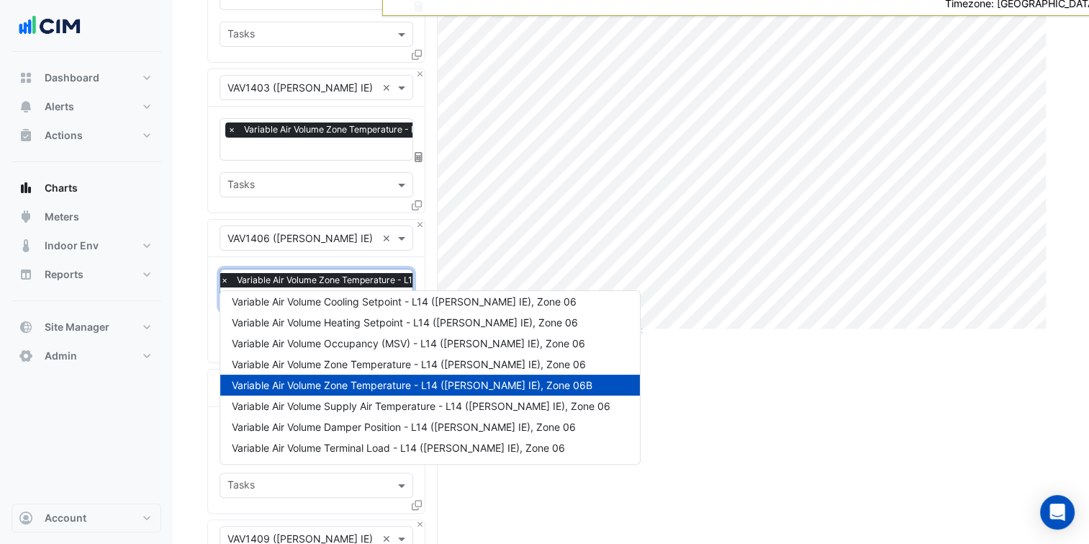
click at [161, 418] on nav "Dashboard Portfolio Ratings Performance Alerts Site Rules Templates Actions Sit…" at bounding box center [86, 272] width 173 height 544
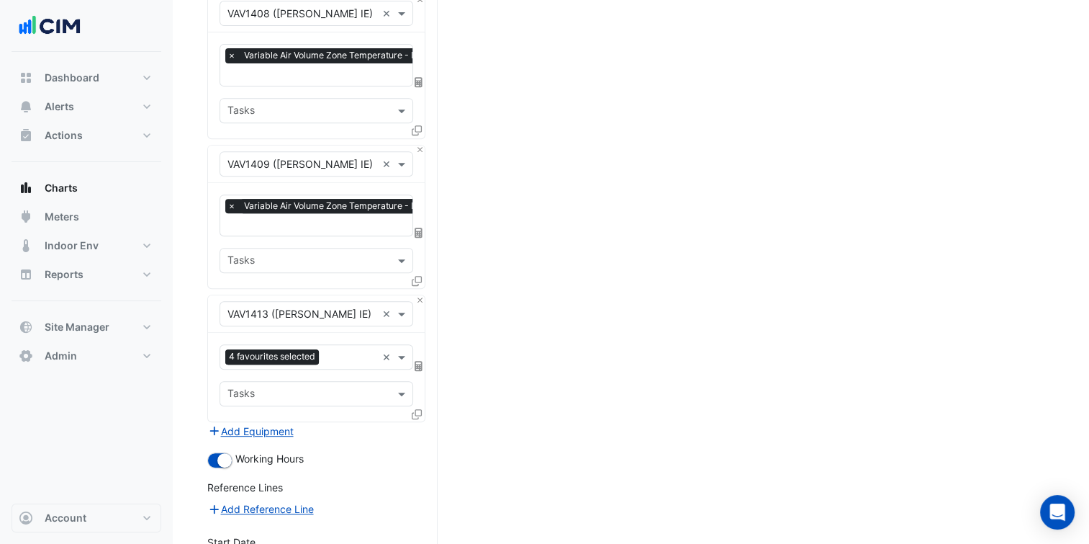
scroll to position [612, 0]
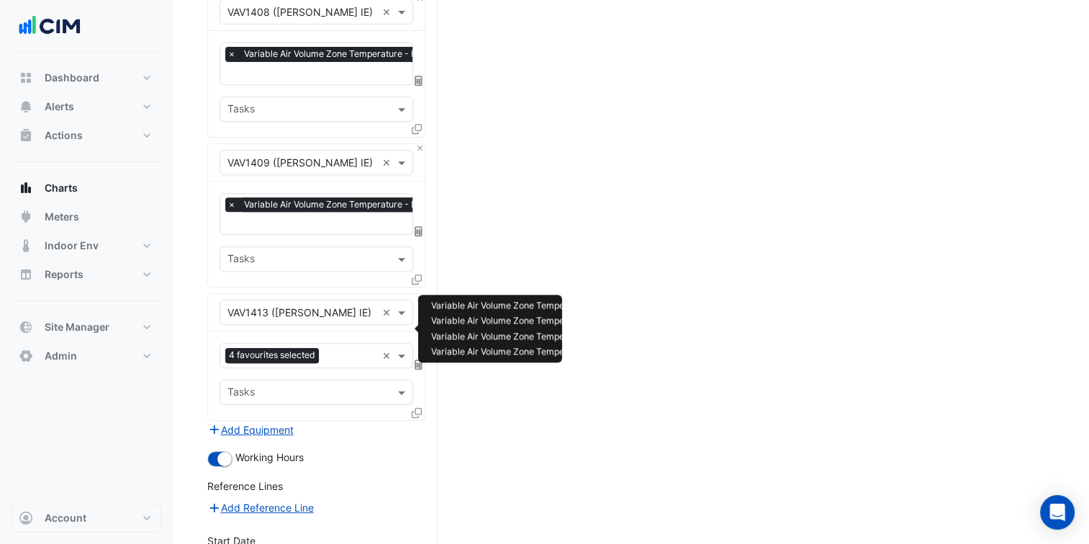
click at [345, 344] on div "4 favourites selected" at bounding box center [298, 355] width 156 height 22
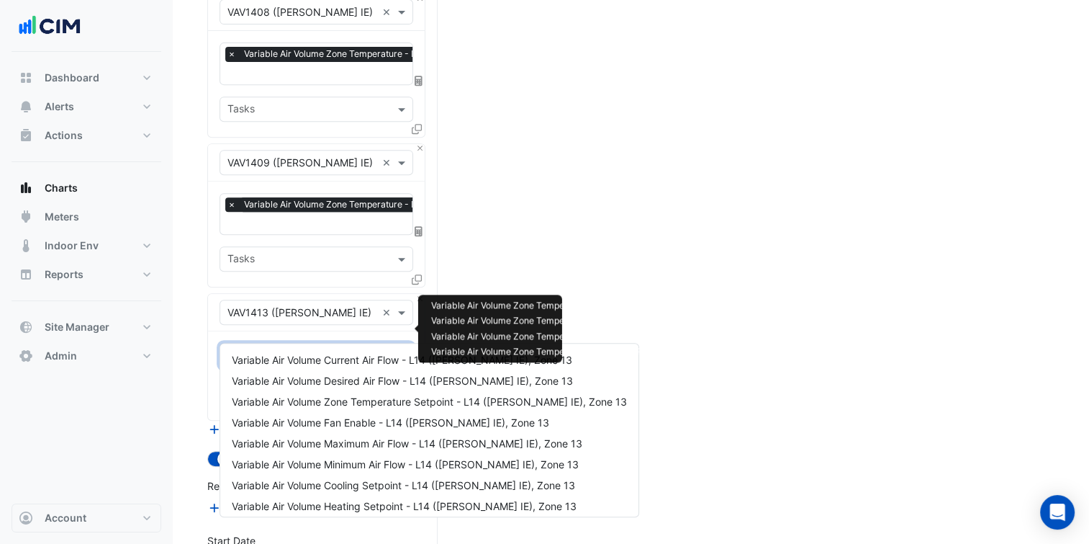
scroll to position [152, 0]
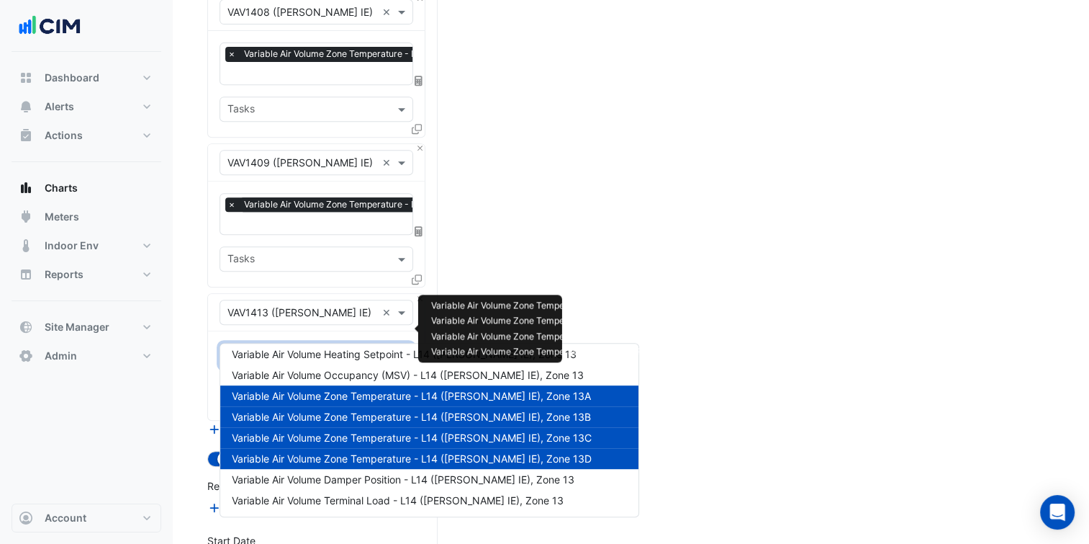
click at [182, 405] on section "Hide settings 530 Collins Street Split by Equip Split All Print Save as JPEG Sa…" at bounding box center [631, 77] width 916 height 1274
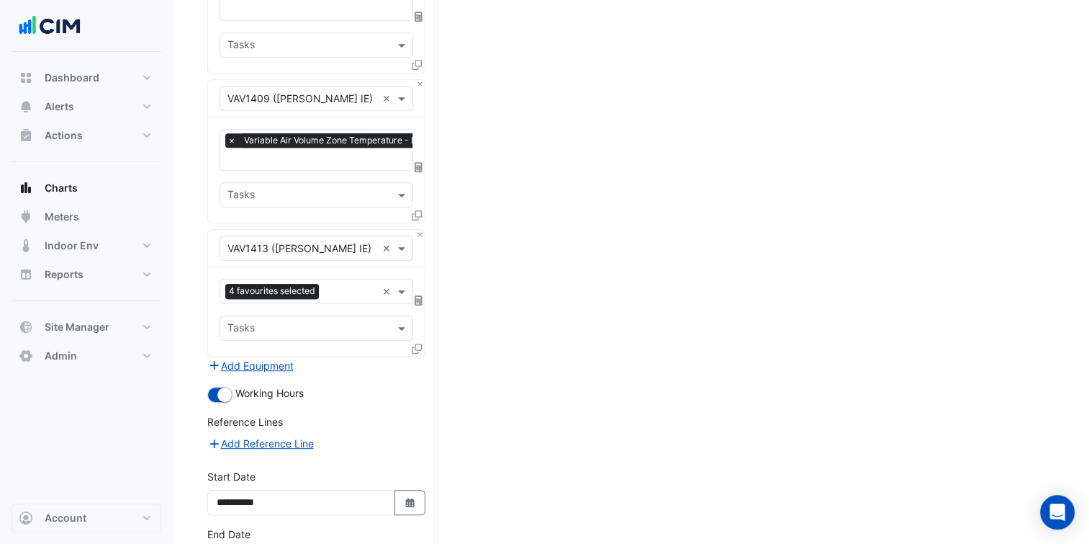
scroll to position [751, 0]
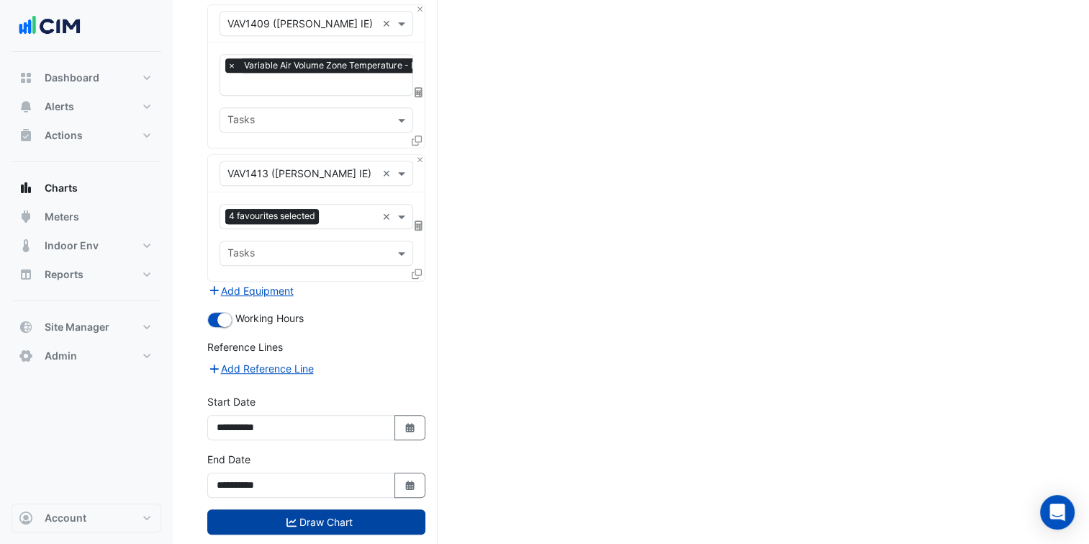
click at [292, 509] on button "Draw Chart" at bounding box center [316, 521] width 218 height 25
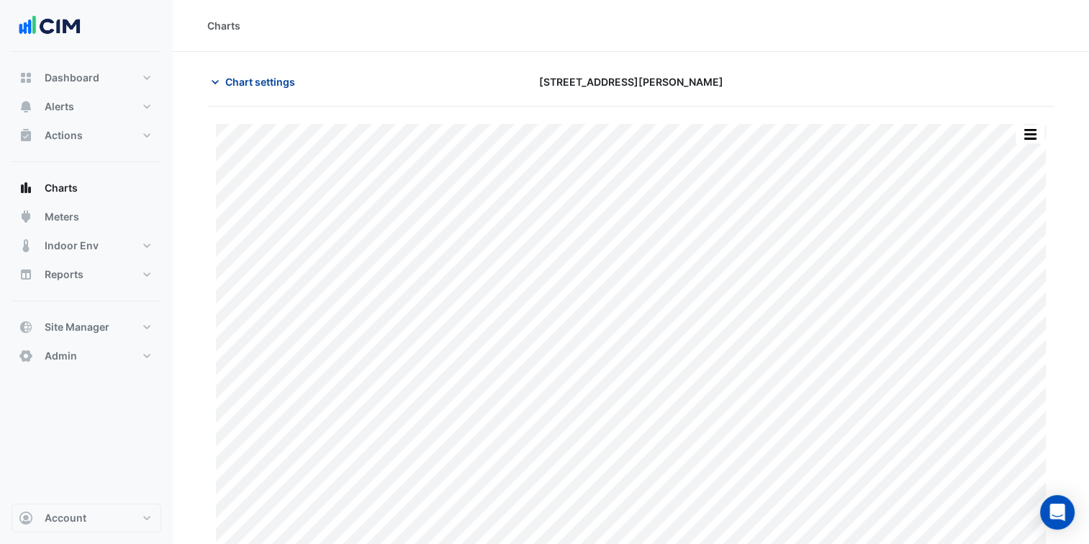
click at [256, 82] on span "Chart settings" at bounding box center [260, 81] width 70 height 15
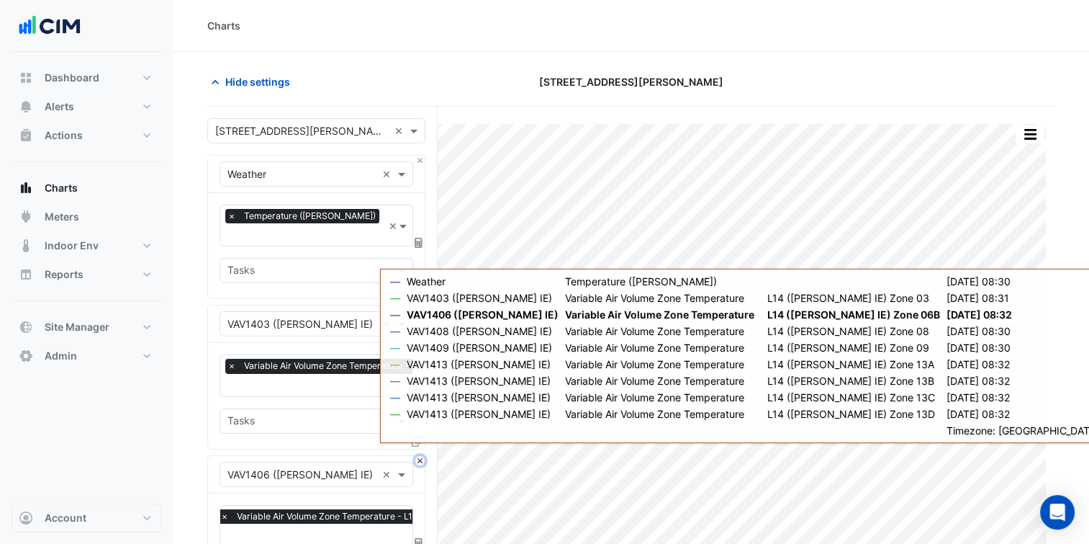
click at [420, 456] on button "Close" at bounding box center [419, 460] width 9 height 9
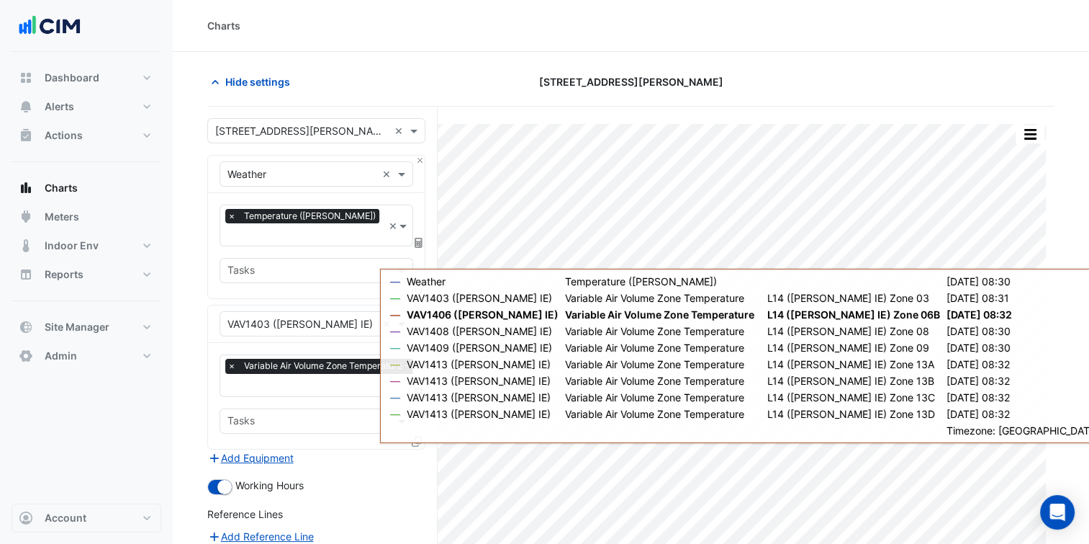
click at [366, 449] on div "Add Equipment" at bounding box center [316, 457] width 218 height 17
click at [428, 419] on div "× 530 Collins Street × × Weather × × Temperature (Celcius) × Tasks × VAV1403 (N…" at bounding box center [322, 425] width 230 height 636
click at [419, 436] on icon at bounding box center [417, 441] width 10 height 10
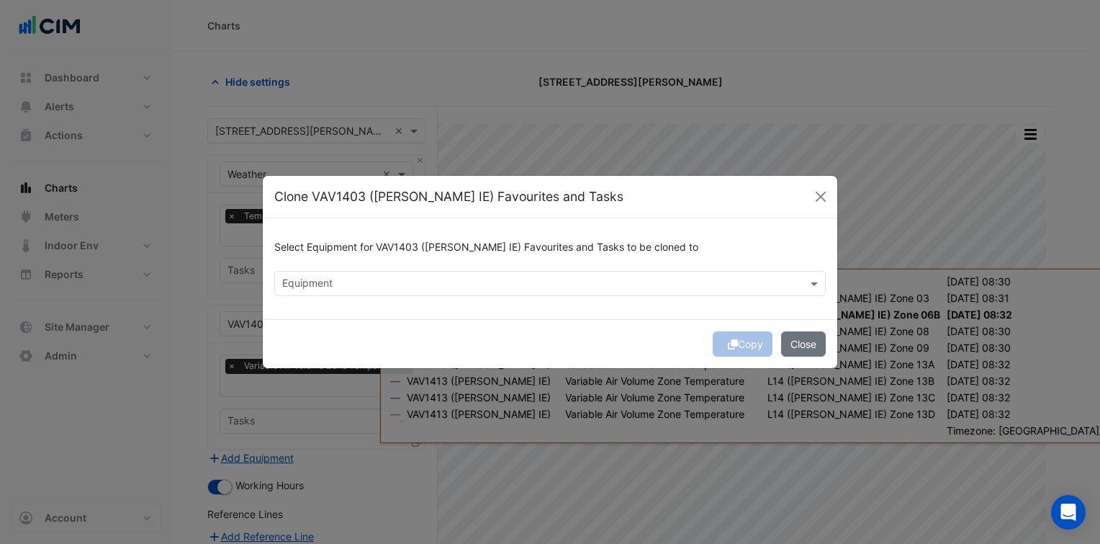
click at [386, 279] on input "text" at bounding box center [541, 284] width 519 height 15
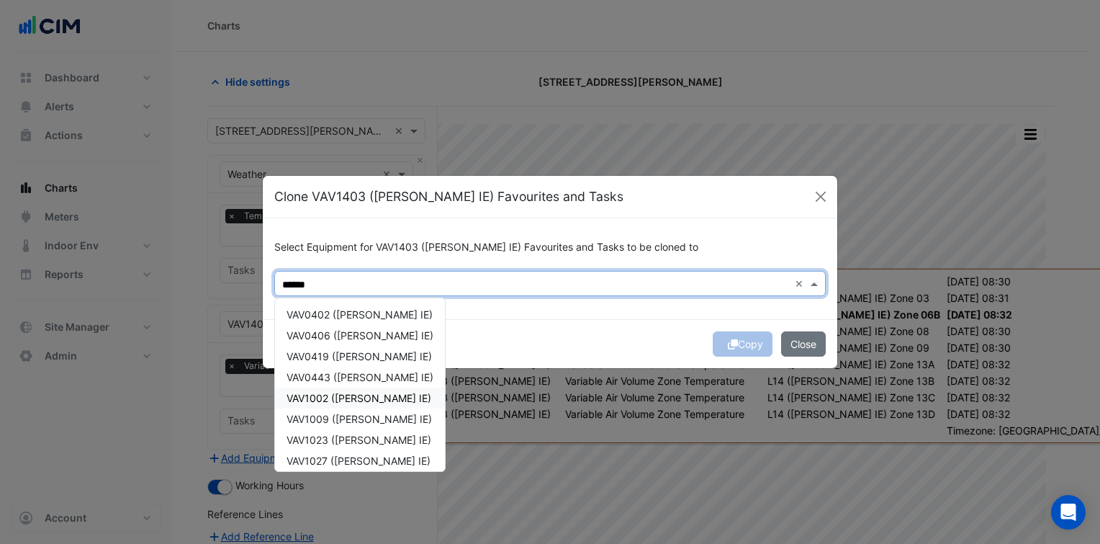
click at [345, 400] on span "VAV1002 ([PERSON_NAME] IE)" at bounding box center [359, 398] width 145 height 12
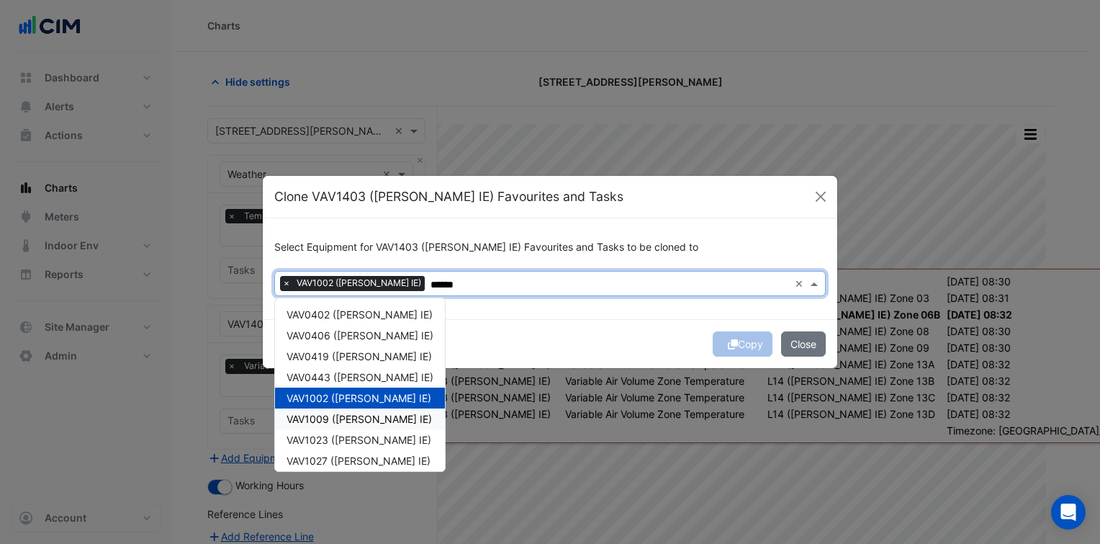
click at [339, 418] on span "VAV1009 ([PERSON_NAME] IE)" at bounding box center [359, 419] width 145 height 12
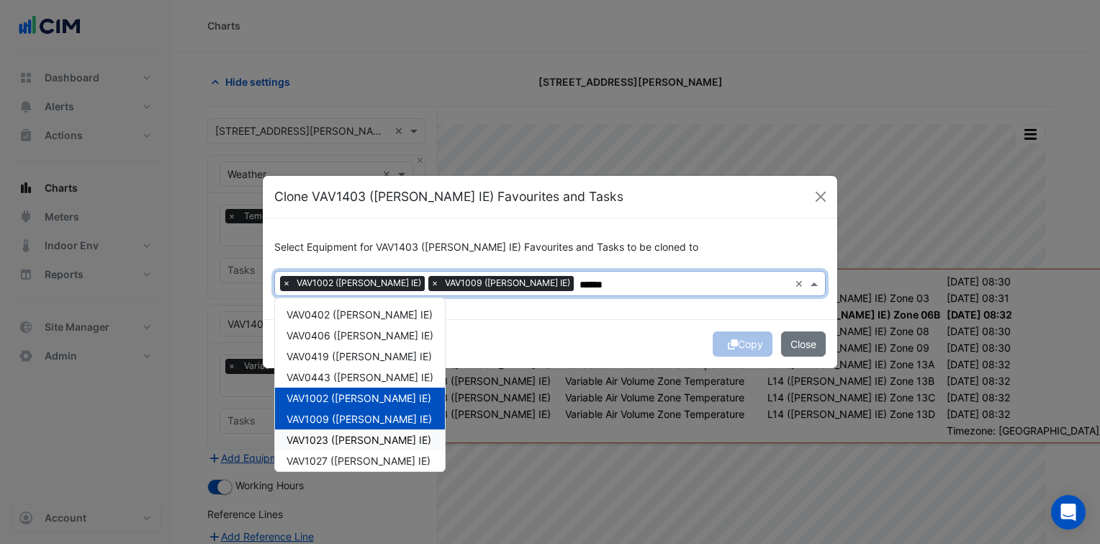
click at [343, 438] on span "VAV1023 ([PERSON_NAME] IE)" at bounding box center [359, 439] width 145 height 12
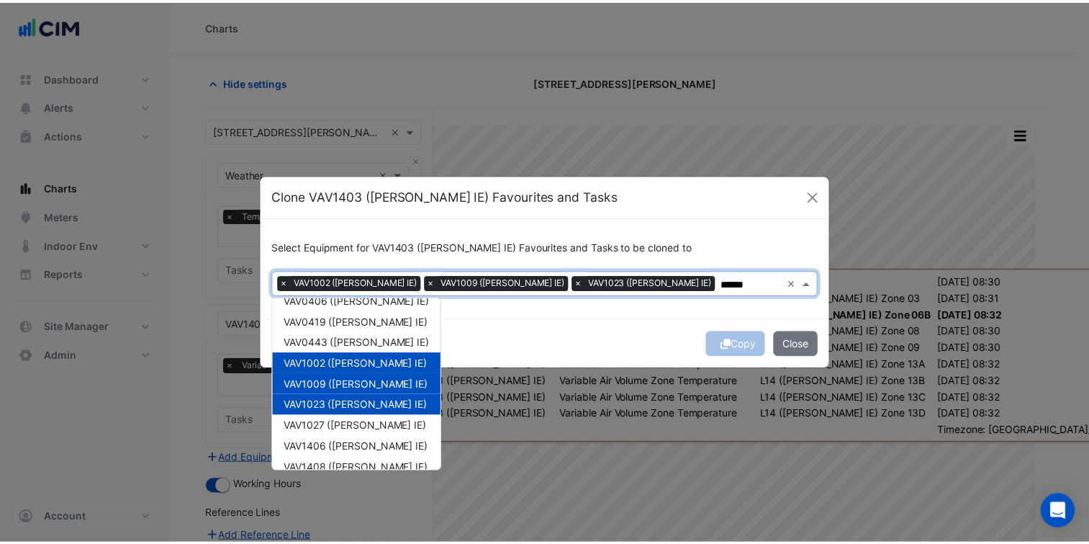
scroll to position [40, 0]
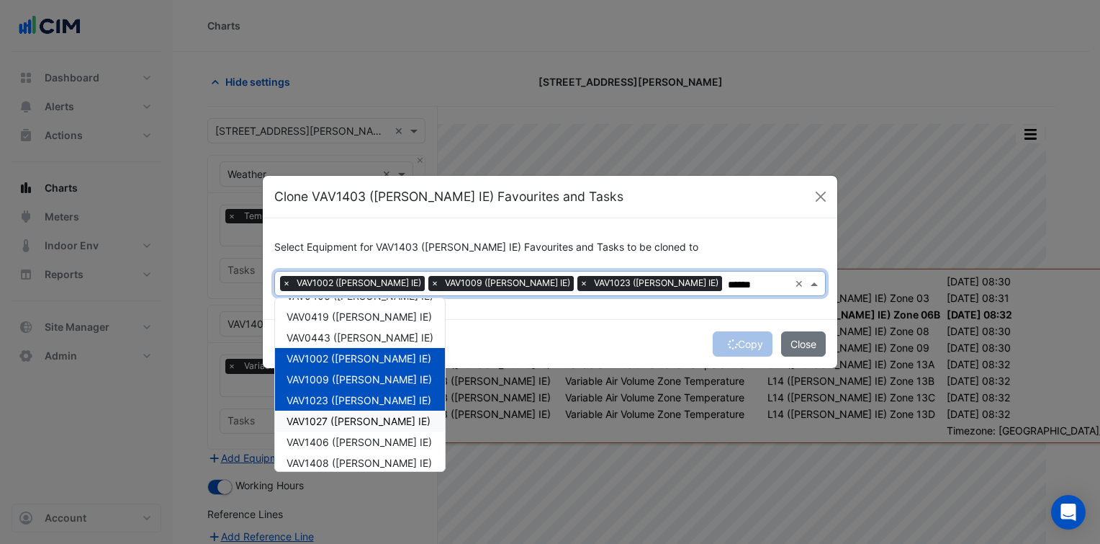
click at [354, 420] on span "VAV1027 ([PERSON_NAME] IE)" at bounding box center [359, 421] width 144 height 12
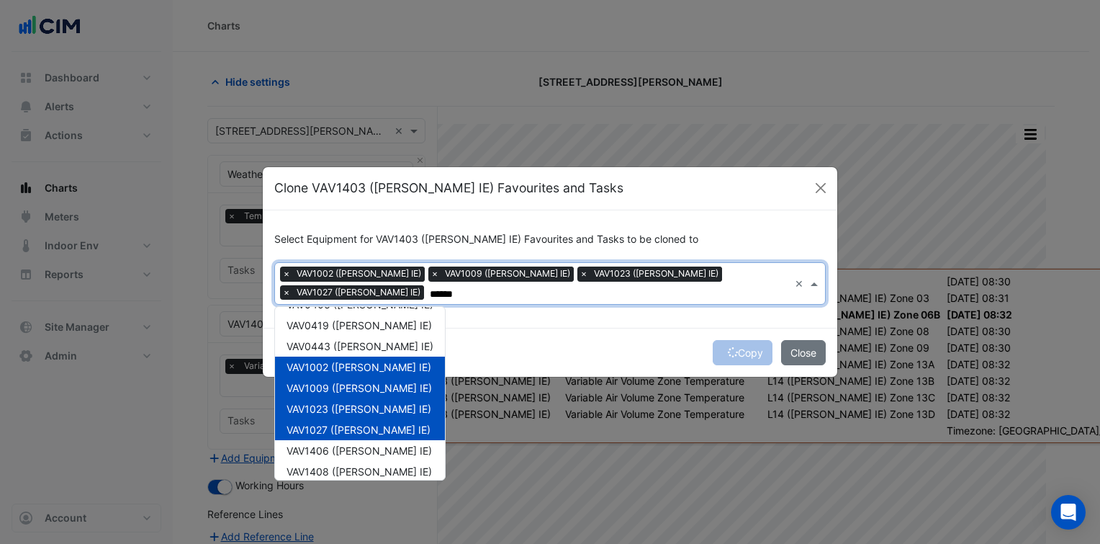
type input "******"
click at [544, 338] on div "Copy Close" at bounding box center [550, 352] width 574 height 49
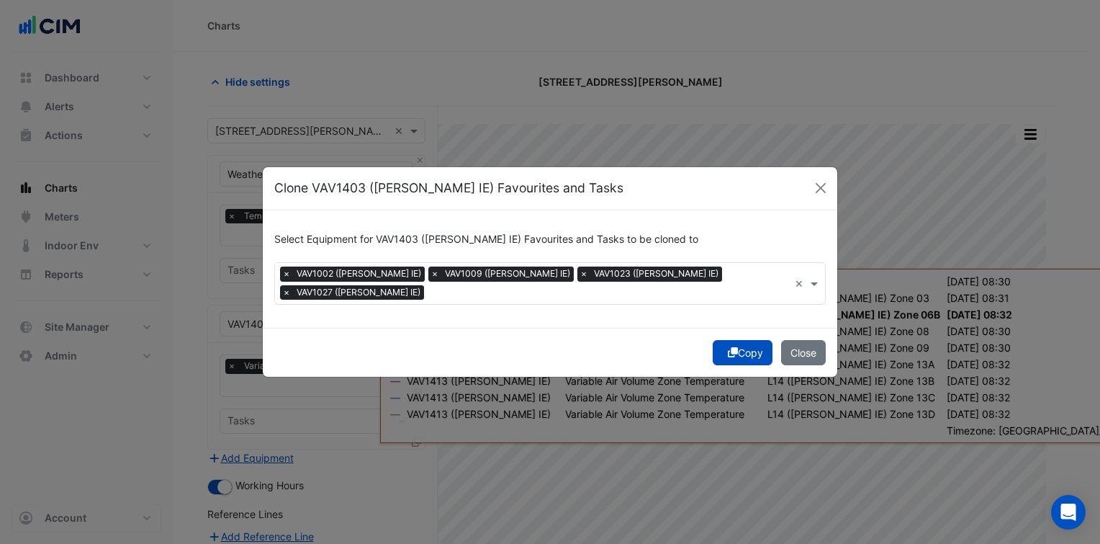
click at [740, 341] on button "Copy" at bounding box center [743, 352] width 60 height 25
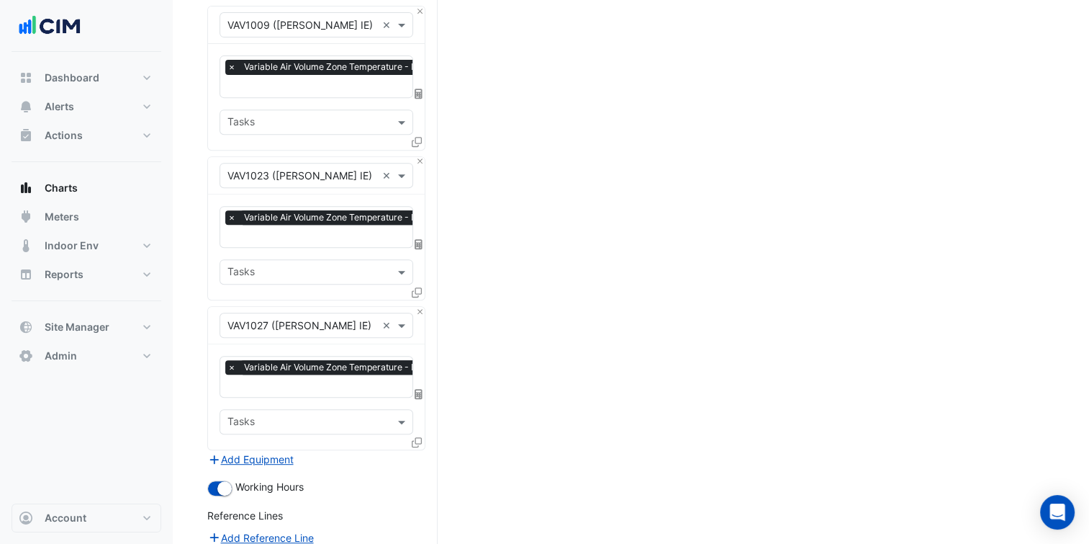
scroll to position [766, 0]
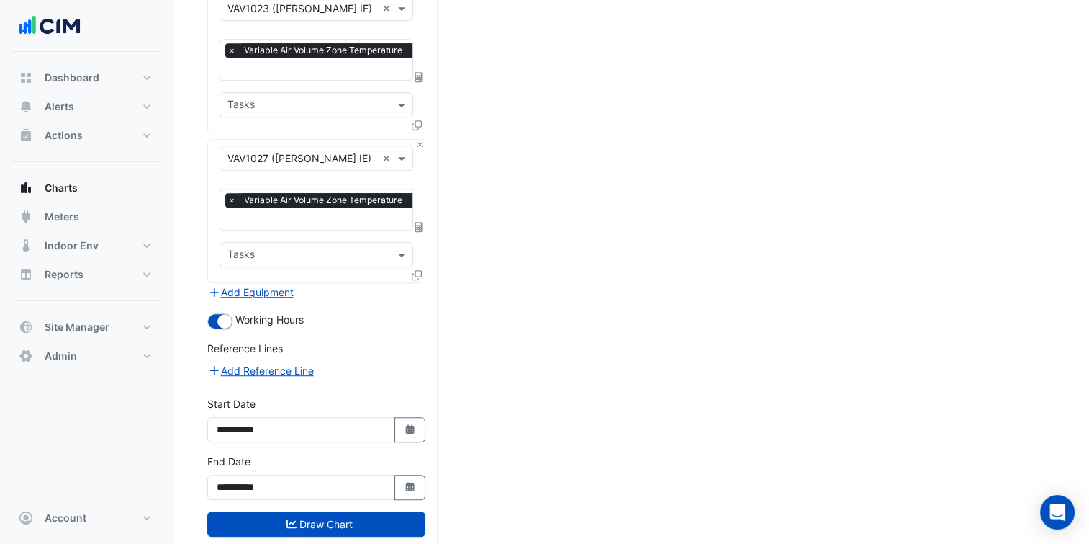
click at [346, 511] on button "Draw Chart" at bounding box center [316, 523] width 218 height 25
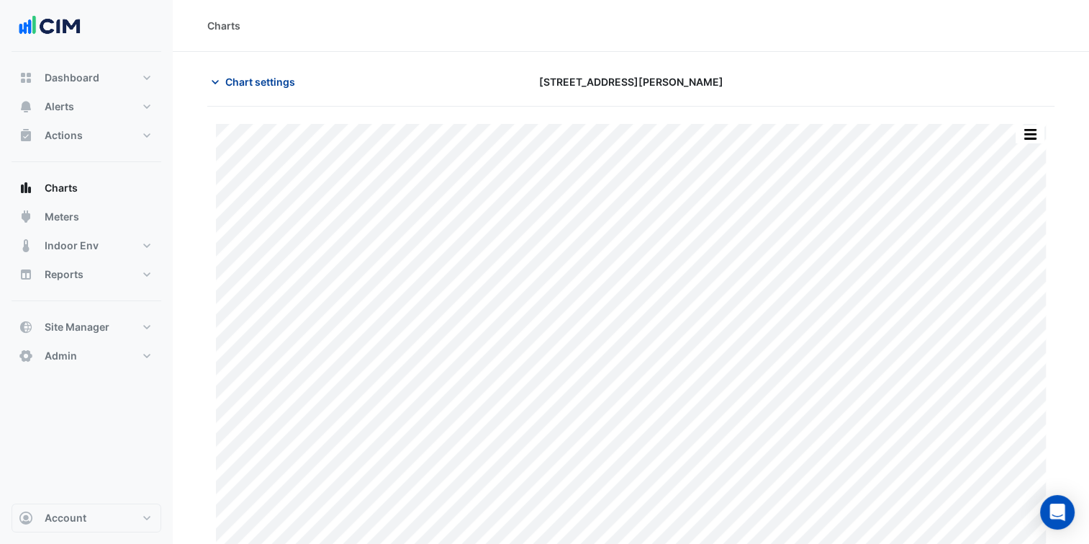
click at [254, 78] on span "Chart settings" at bounding box center [260, 81] width 70 height 15
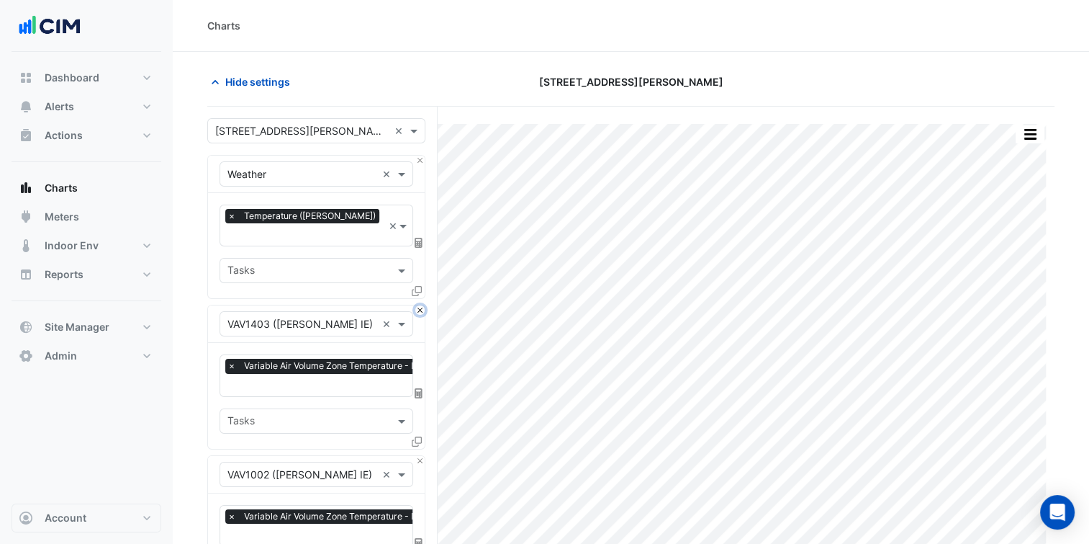
click at [418, 305] on button "Close" at bounding box center [419, 309] width 9 height 9
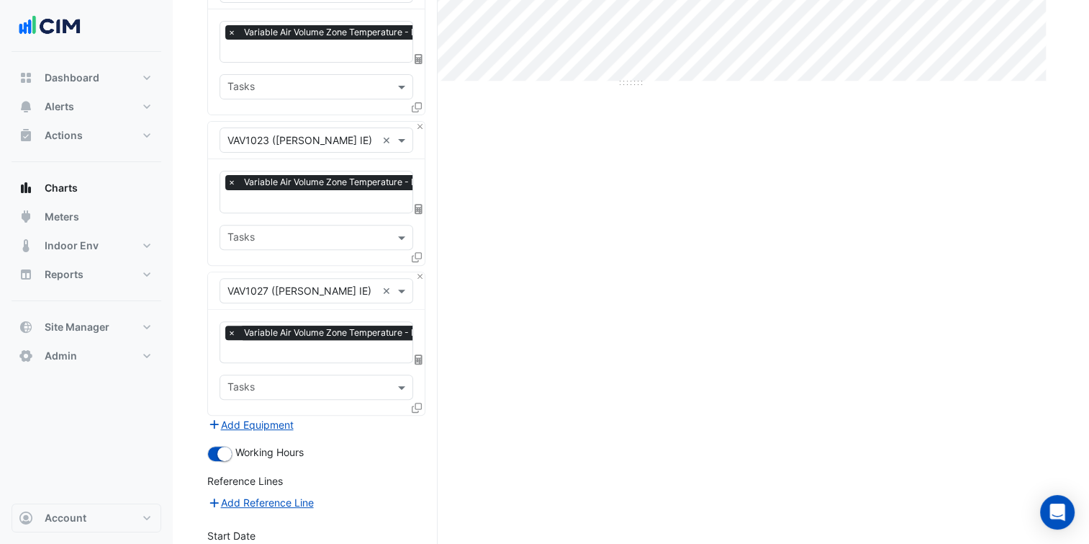
scroll to position [618, 0]
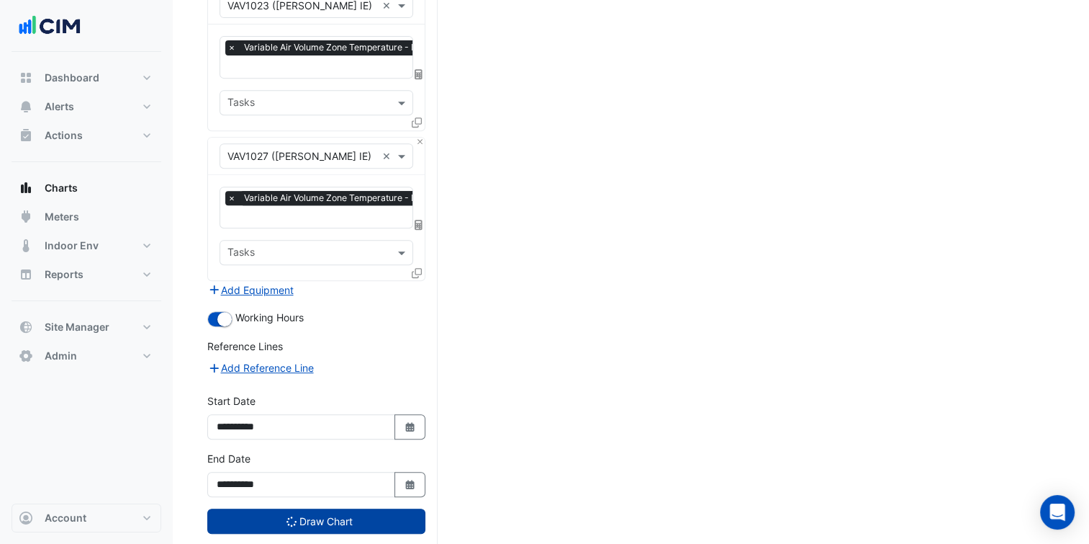
click at [323, 508] on button "Draw Chart" at bounding box center [316, 520] width 218 height 25
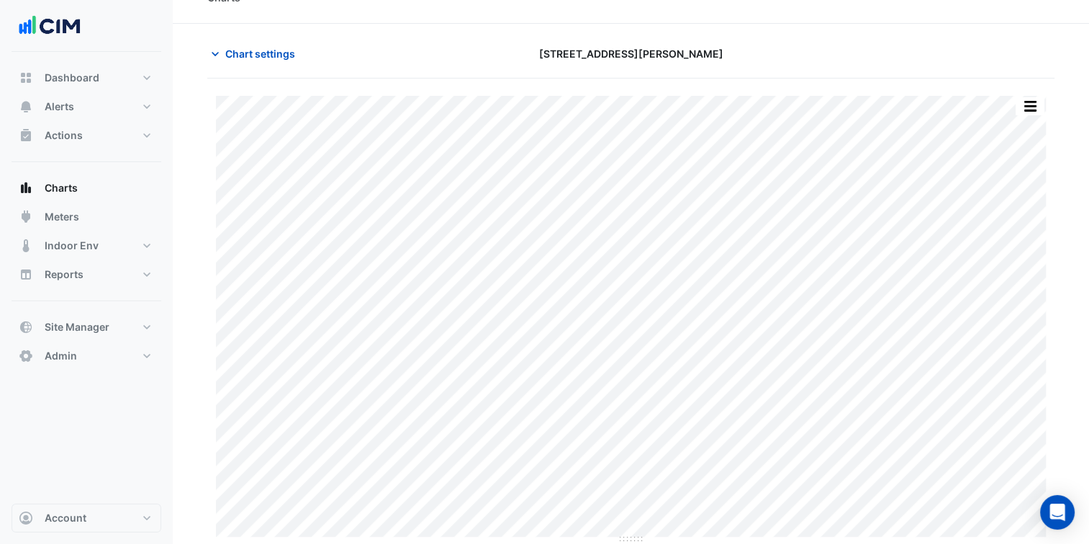
scroll to position [27, 0]
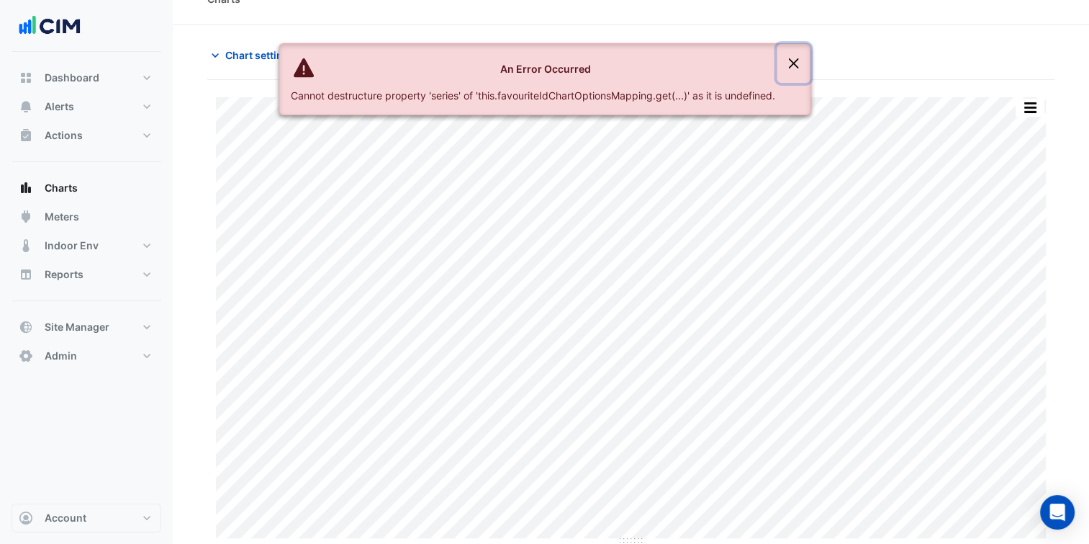
click at [782, 74] on button "Close" at bounding box center [793, 63] width 33 height 39
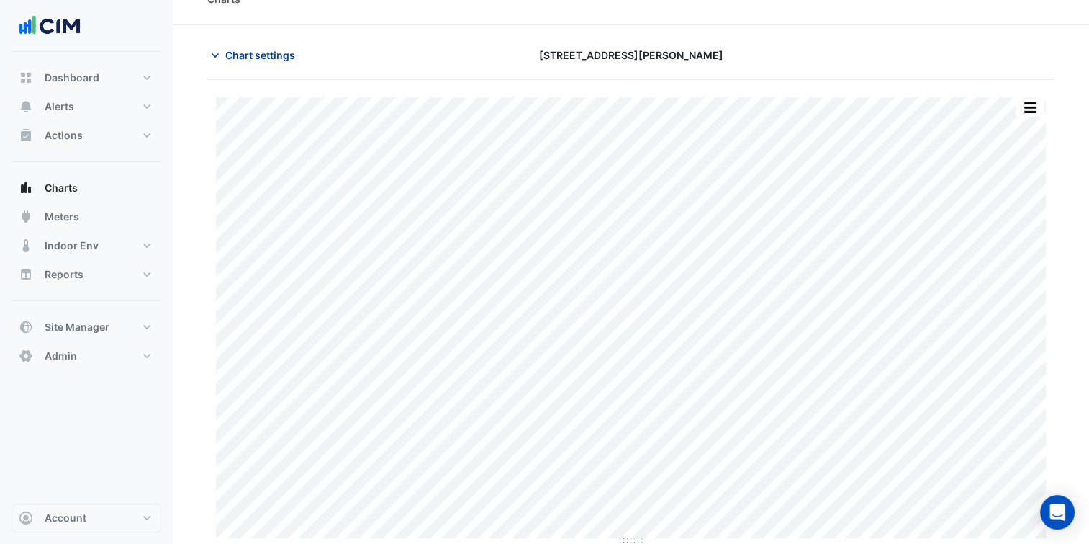
click at [271, 63] on button "Chart settings" at bounding box center [255, 54] width 97 height 25
